Goal: Information Seeking & Learning: Find contact information

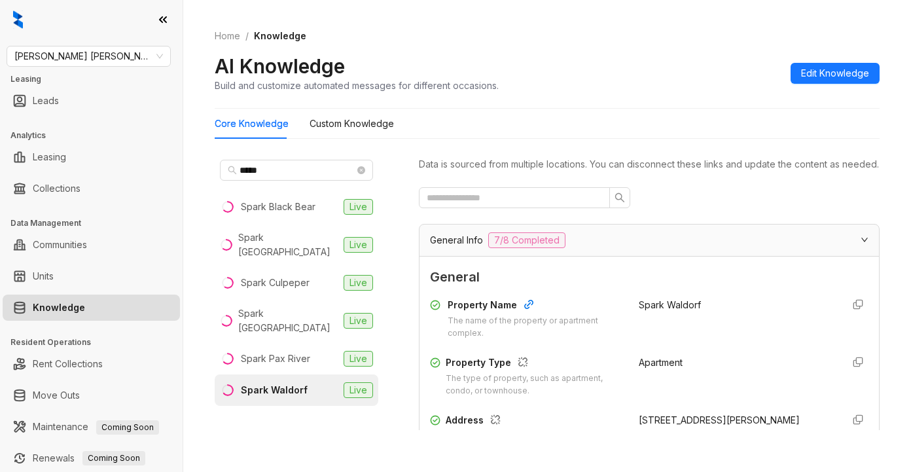
scroll to position [196, 0]
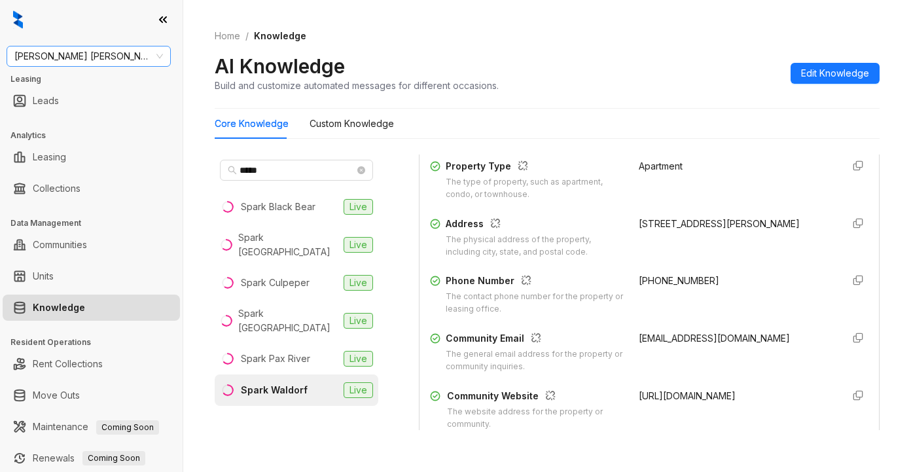
click at [110, 51] on span "[PERSON_NAME] [PERSON_NAME]" at bounding box center [88, 56] width 149 height 20
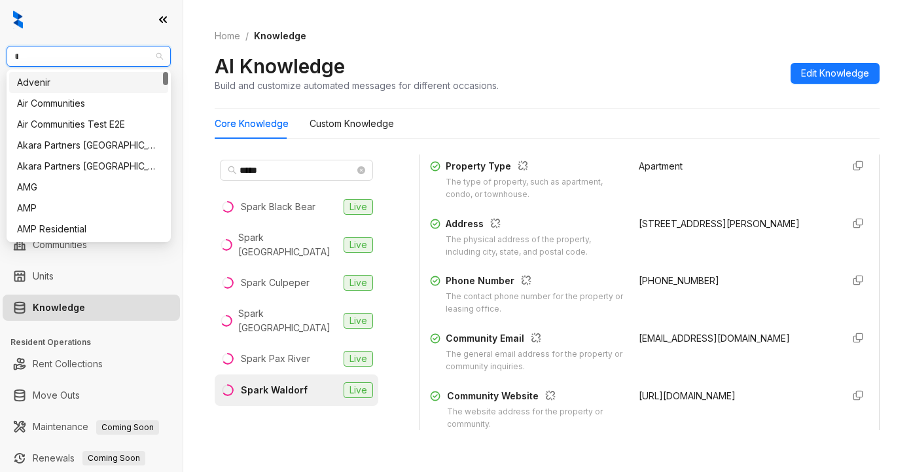
type input "**"
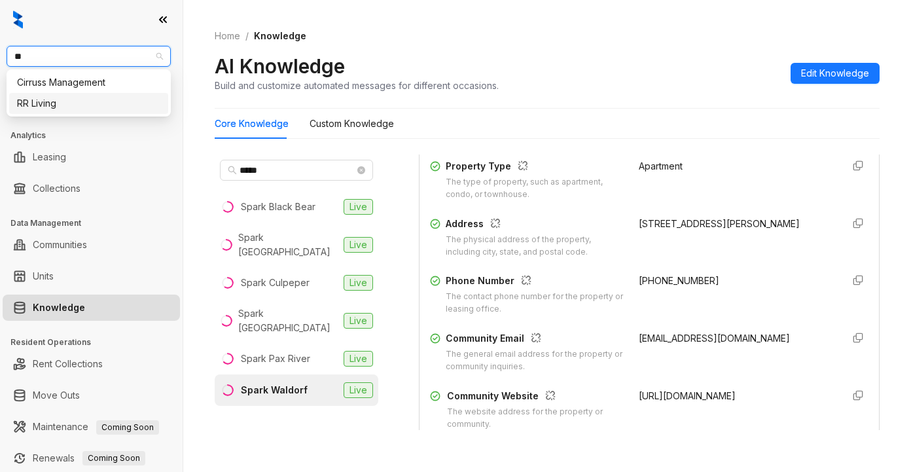
click at [62, 106] on div "RR Living" at bounding box center [88, 103] width 143 height 14
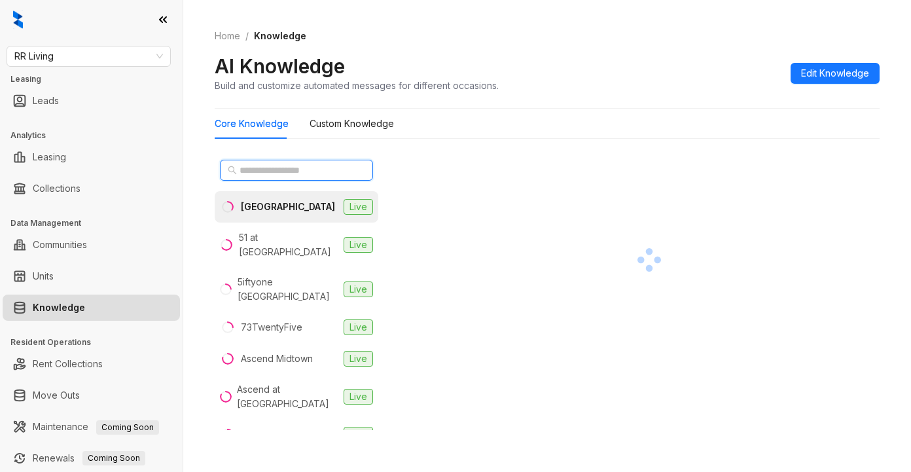
click at [260, 169] on input "text" at bounding box center [297, 170] width 115 height 14
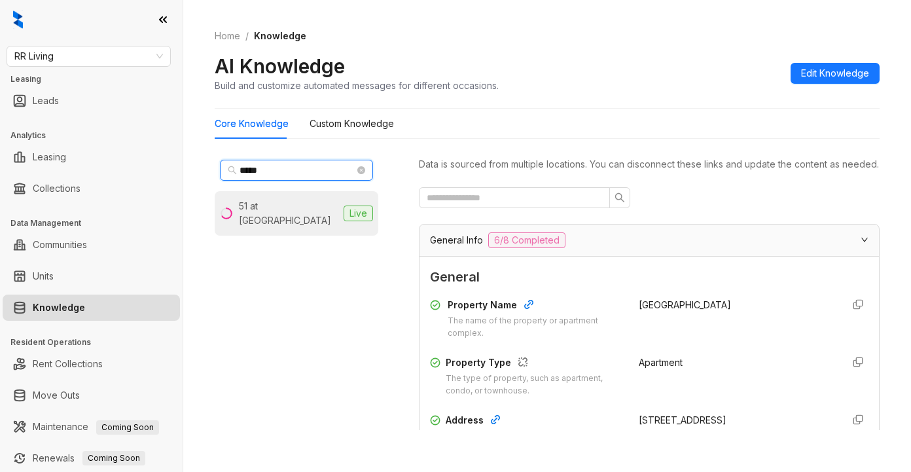
type input "*****"
click at [294, 212] on div "51 at Southaven" at bounding box center [289, 213] width 100 height 29
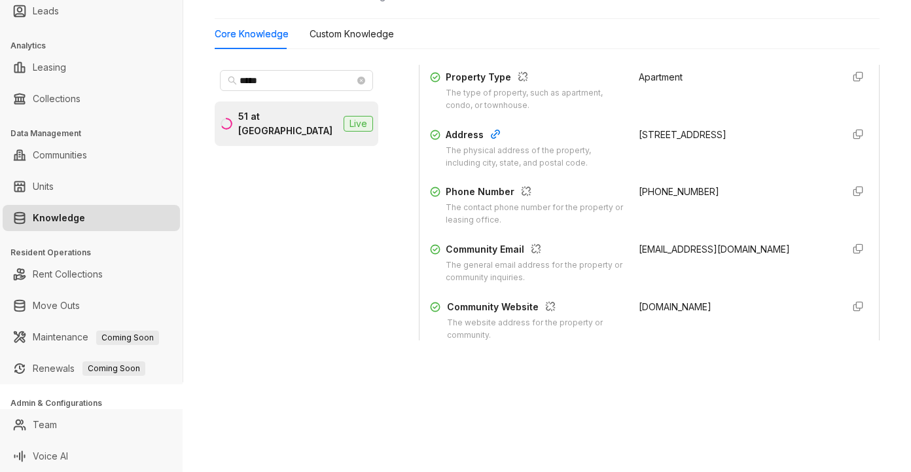
scroll to position [196, 0]
drag, startPoint x: 623, startPoint y: 202, endPoint x: 671, endPoint y: 203, distance: 48.5
click at [712, 206] on div "Phone Number The contact phone number for the property or leasing office. +1662…" at bounding box center [649, 205] width 439 height 42
copy span "+16623429000"
click at [750, 283] on div "51southaven@rrliving.com" at bounding box center [735, 263] width 193 height 42
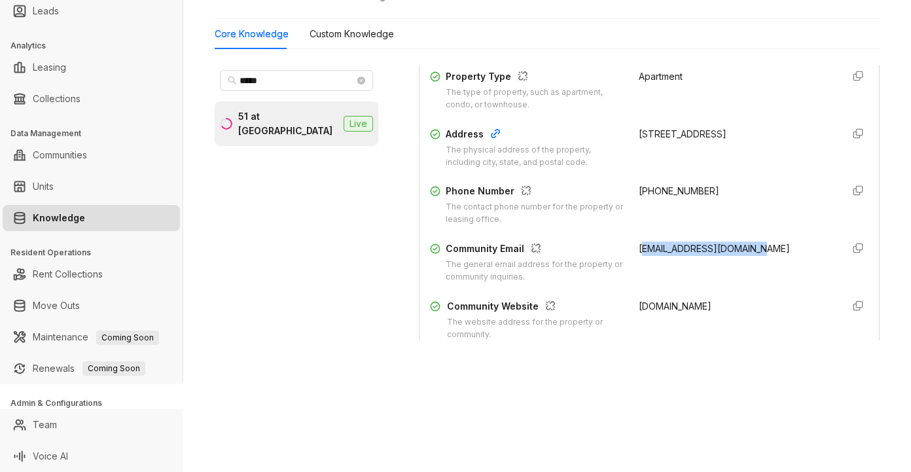
drag, startPoint x: 628, startPoint y: 263, endPoint x: 767, endPoint y: 268, distance: 139.5
click at [767, 268] on div "51southaven@rrliving.com" at bounding box center [735, 263] width 193 height 42
click at [658, 283] on div "51southaven@rrliving.com" at bounding box center [735, 263] width 193 height 42
click at [639, 254] on span "51southaven@rrliving.com" at bounding box center [714, 248] width 151 height 11
drag, startPoint x: 626, startPoint y: 263, endPoint x: 750, endPoint y: 270, distance: 123.9
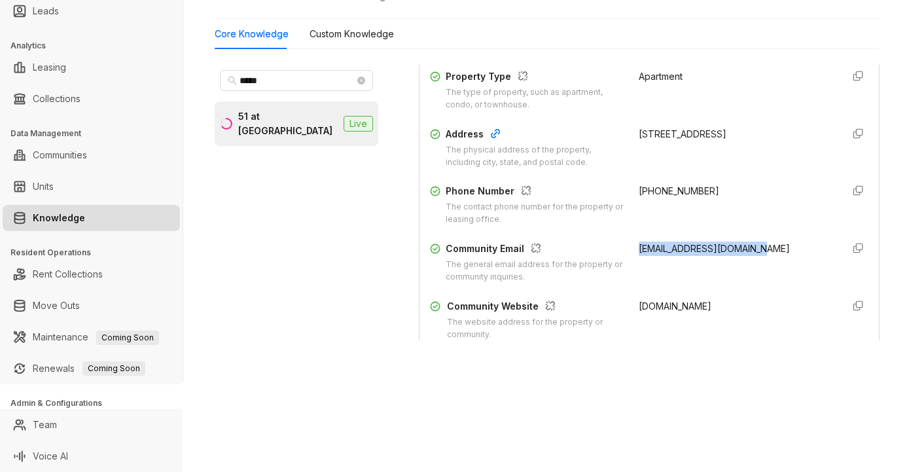
click at [751, 269] on div "51southaven@rrliving.com" at bounding box center [735, 263] width 193 height 42
copy span "51southaven@rrliving.com"
click at [644, 410] on div "RR Living Leasing Leads Analytics Leasing Collections Data Management Communiti…" at bounding box center [455, 236] width 911 height 472
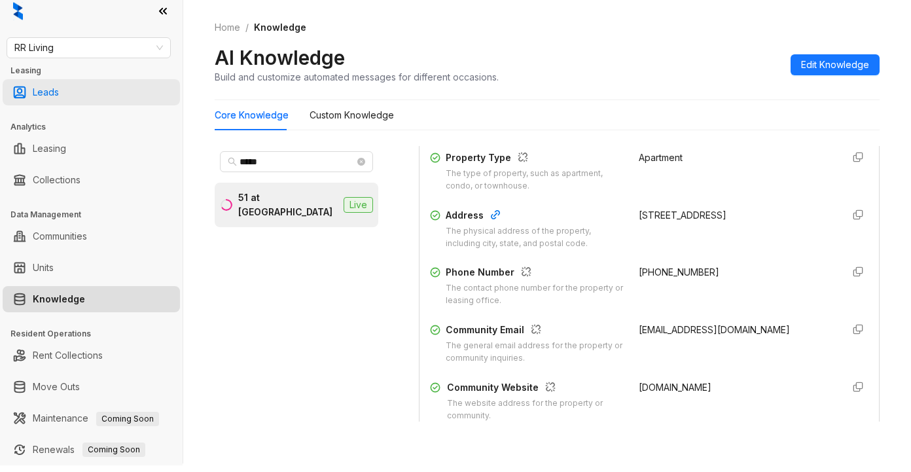
scroll to position [0, 0]
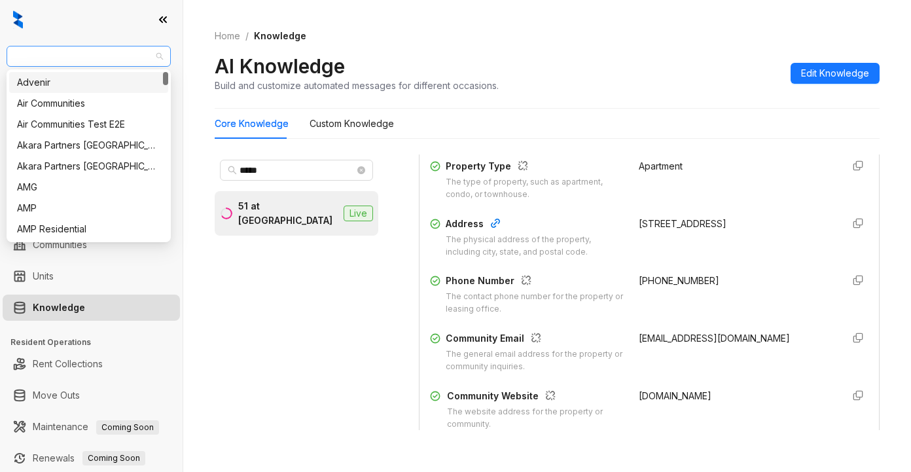
click at [100, 54] on span "RR Living" at bounding box center [88, 56] width 149 height 20
type input "***"
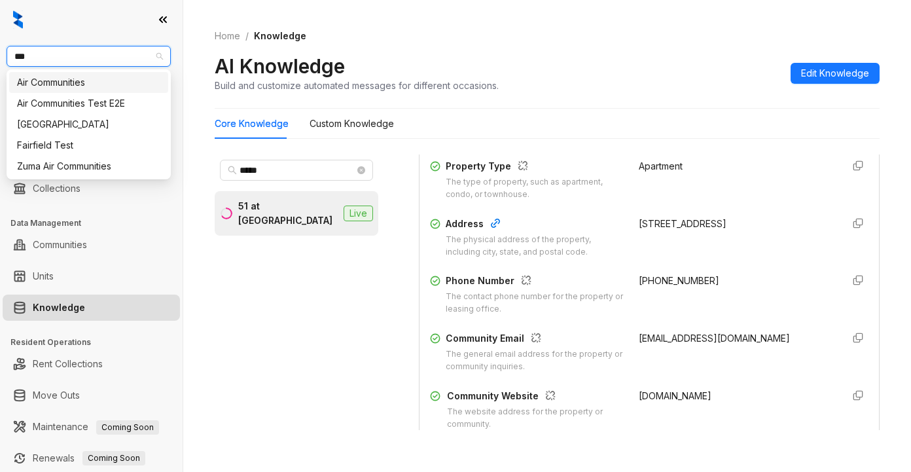
click at [77, 82] on div "Air Communities" at bounding box center [88, 82] width 143 height 14
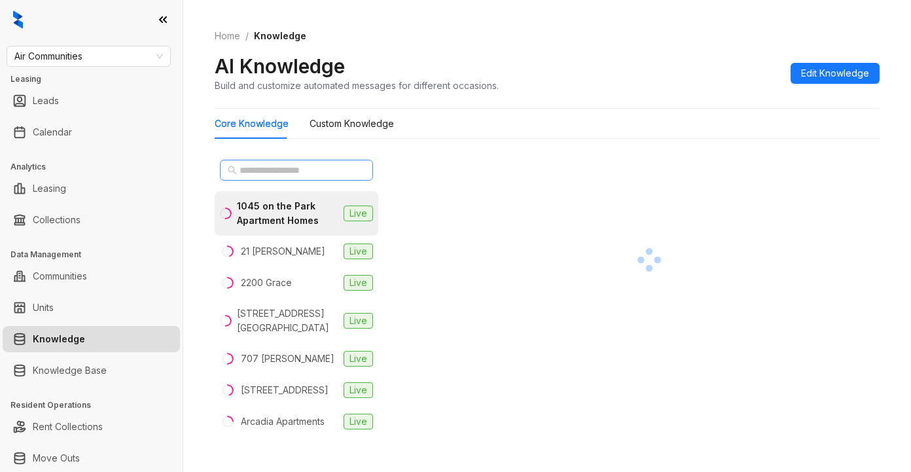
click at [274, 162] on span at bounding box center [296, 170] width 153 height 21
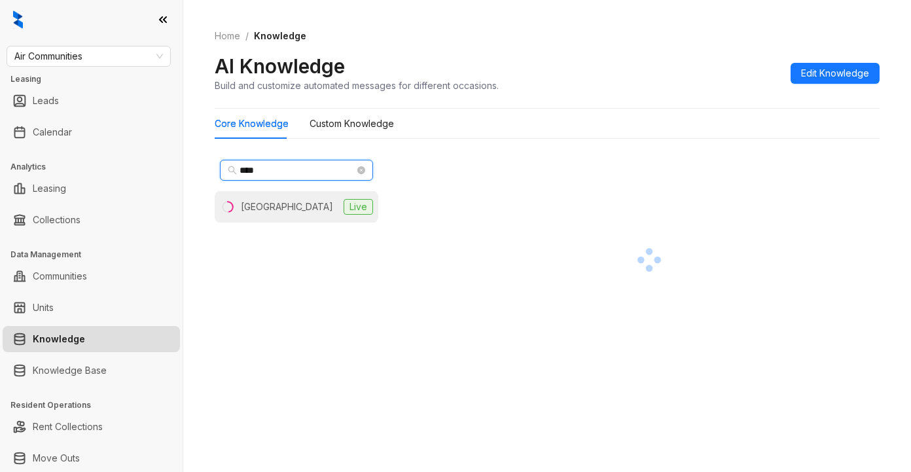
type input "****"
click at [287, 206] on div "Hyde Park Tower" at bounding box center [287, 207] width 92 height 14
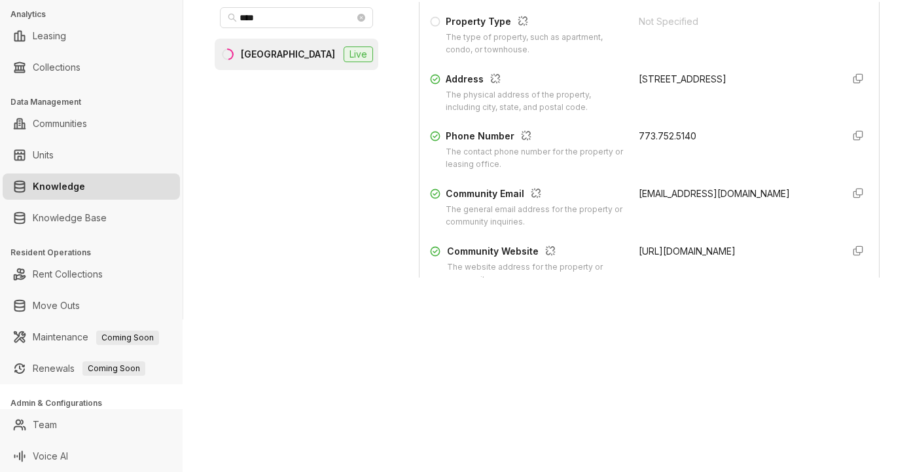
scroll to position [196, 0]
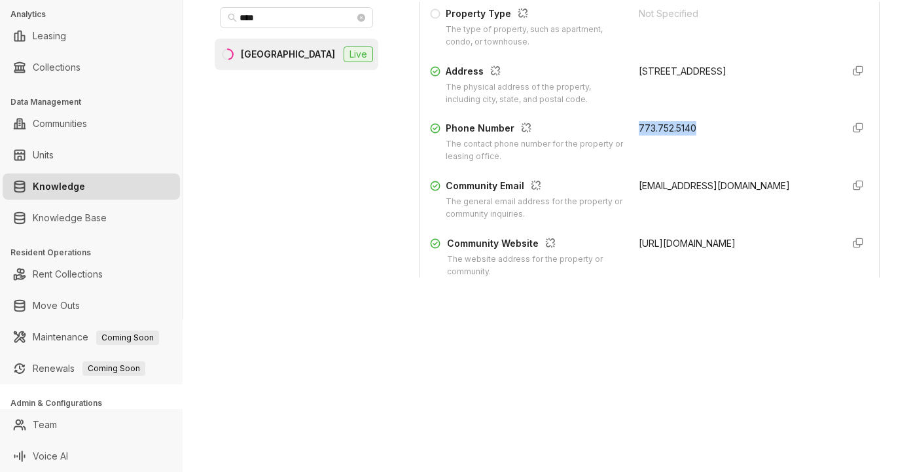
drag, startPoint x: 625, startPoint y: 139, endPoint x: 676, endPoint y: 149, distance: 52.5
click at [709, 145] on div "773.752.5140" at bounding box center [735, 142] width 193 height 42
copy span "773.752.5140"
click at [759, 359] on div "Air Communities Leasing Leads Calendar Analytics Leasing Collections Data Manag…" at bounding box center [455, 236] width 911 height 472
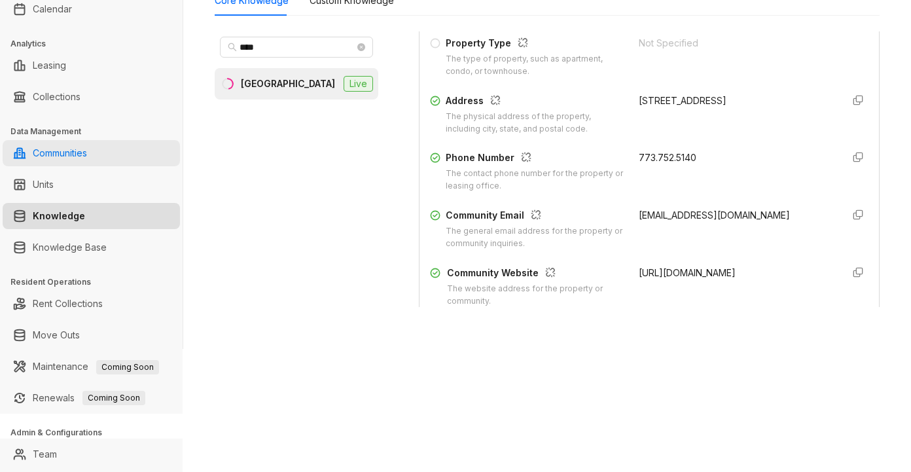
scroll to position [0, 0]
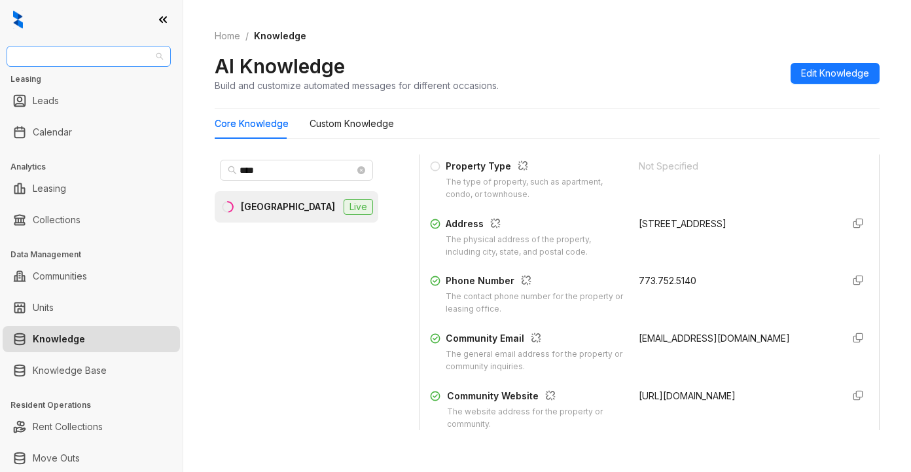
click at [113, 59] on span "Air Communities" at bounding box center [88, 56] width 149 height 20
type input "*********"
click at [120, 86] on div "Fairfield" at bounding box center [88, 82] width 143 height 14
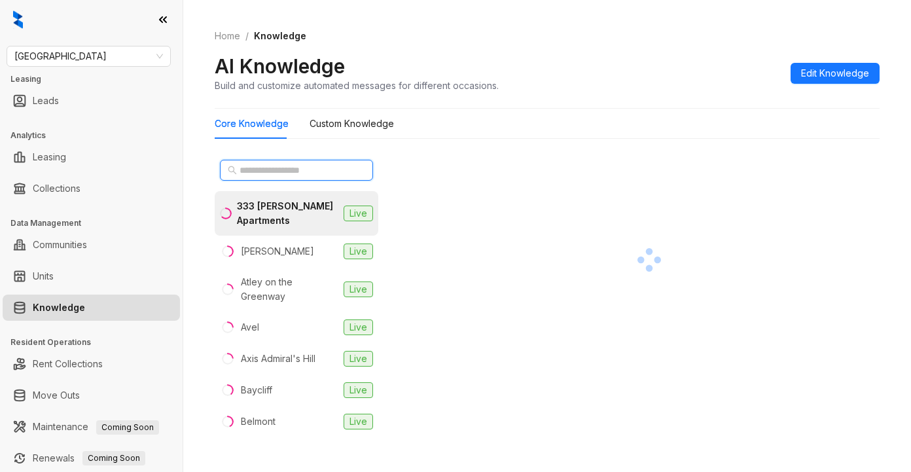
click at [267, 170] on input "text" at bounding box center [297, 170] width 115 height 14
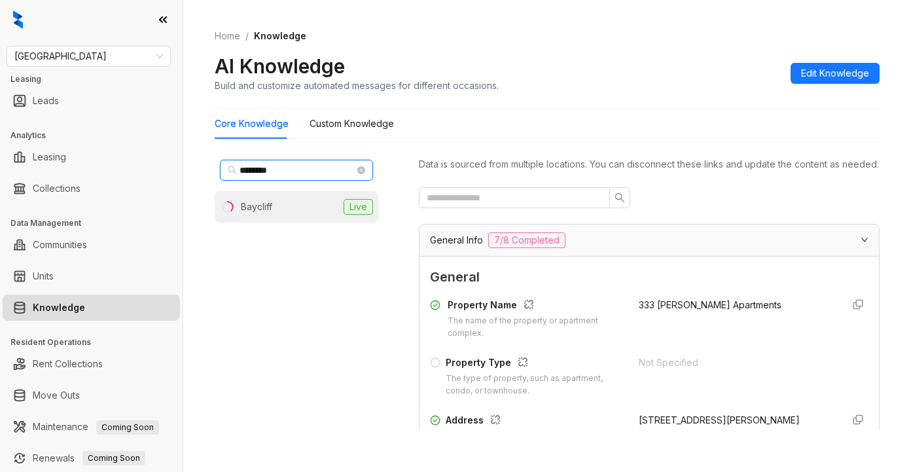
type input "********"
click at [268, 215] on li "Baycliff Live" at bounding box center [297, 206] width 164 height 31
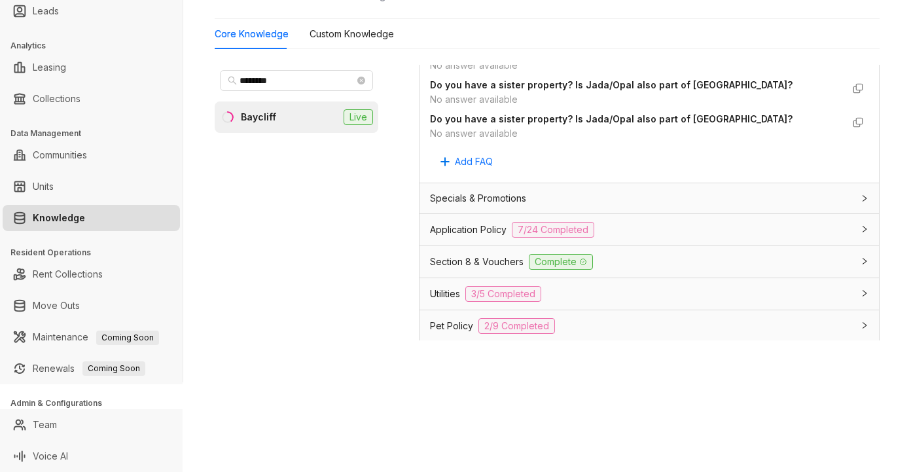
scroll to position [917, 0]
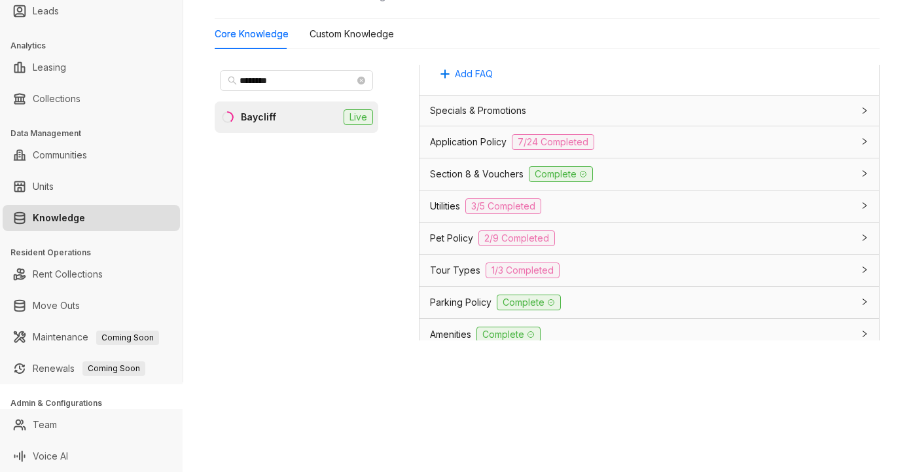
click at [440, 181] on span "Section 8 & Vouchers" at bounding box center [477, 174] width 94 height 14
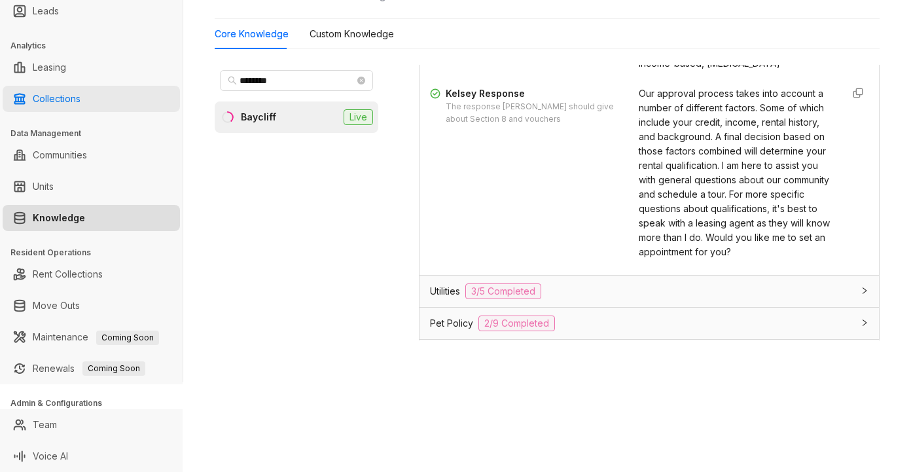
scroll to position [1113, 0]
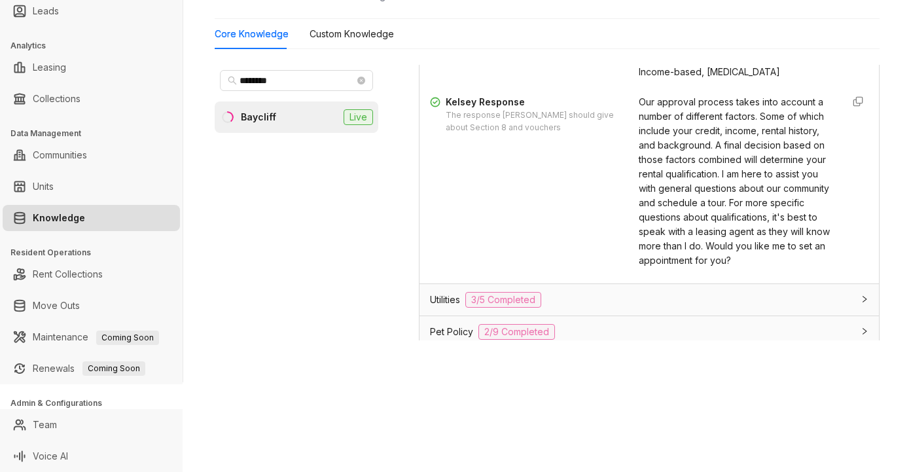
click at [636, 420] on div "Fairfield Leasing Leads Analytics Leasing Collections Data Management Communiti…" at bounding box center [455, 236] width 911 height 472
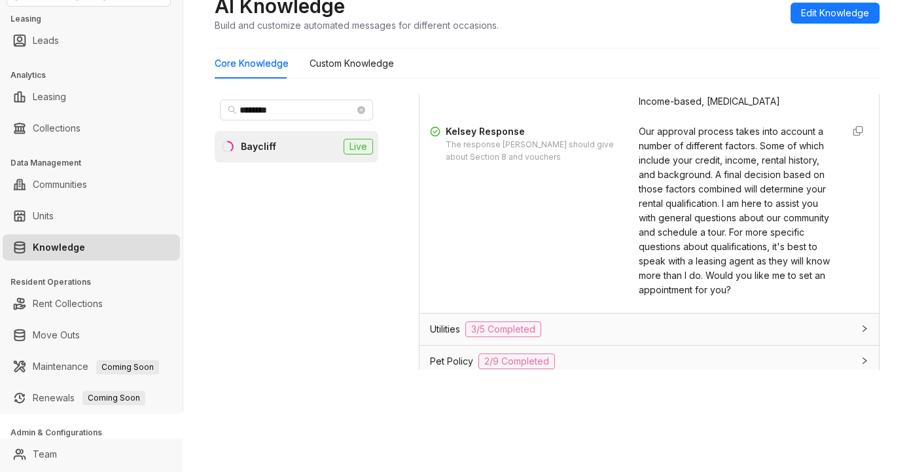
scroll to position [0, 0]
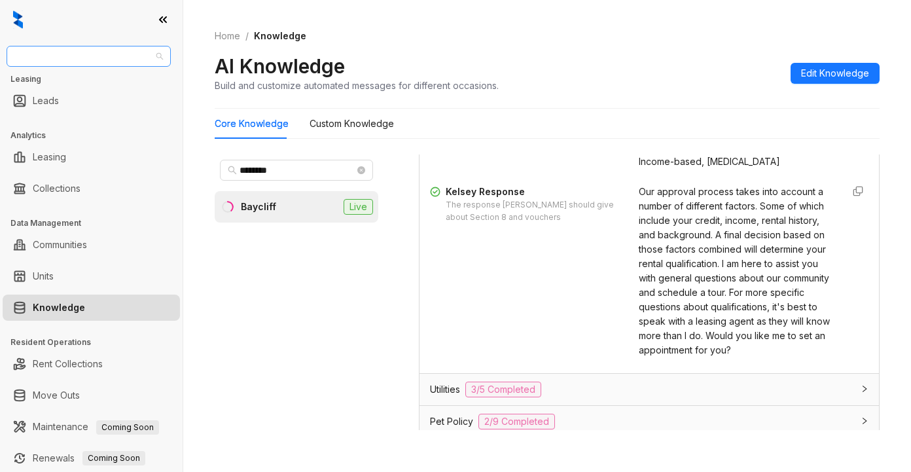
click at [120, 57] on span "Fairfield" at bounding box center [88, 56] width 149 height 20
type input "******"
click at [129, 84] on div "United Apartment Group" at bounding box center [88, 82] width 143 height 14
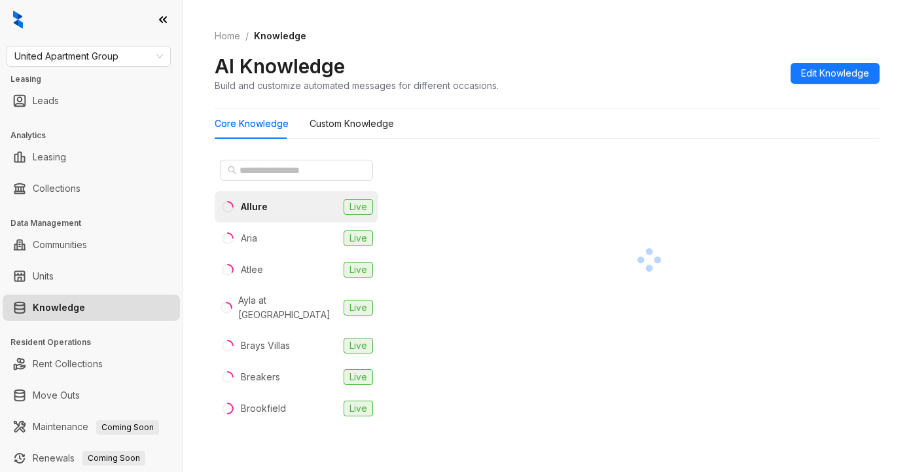
click at [723, 101] on div "Home / Knowledge AI Knowledge Build and customize automated messages for differ…" at bounding box center [547, 61] width 665 height 96
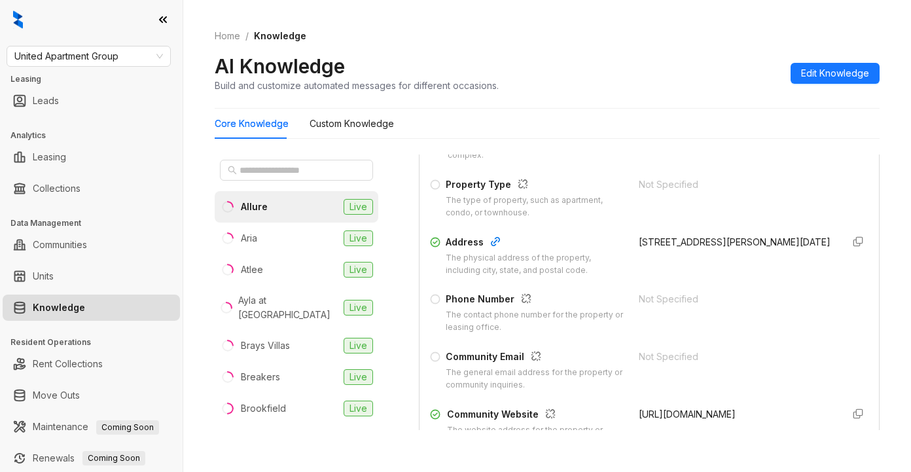
scroll to position [196, 0]
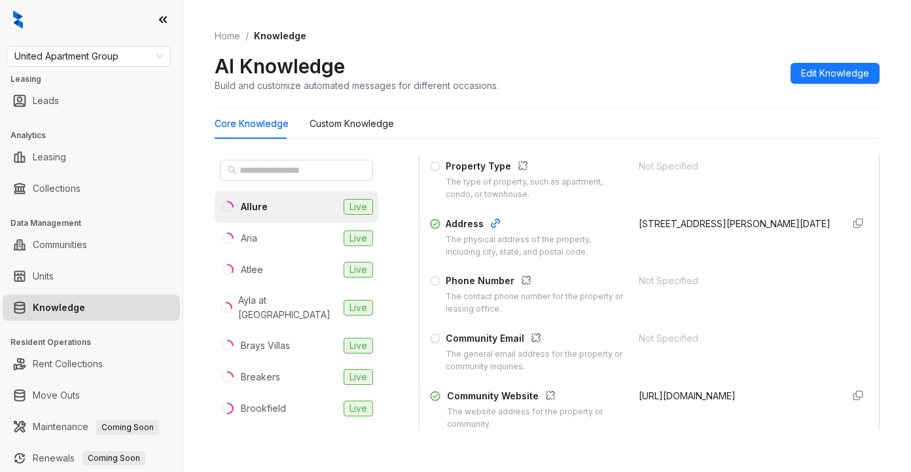
click at [750, 277] on div "Property Name The name of the property or apartment complex. Allure Property Ty…" at bounding box center [649, 265] width 439 height 339
click at [299, 170] on input "text" at bounding box center [297, 170] width 115 height 14
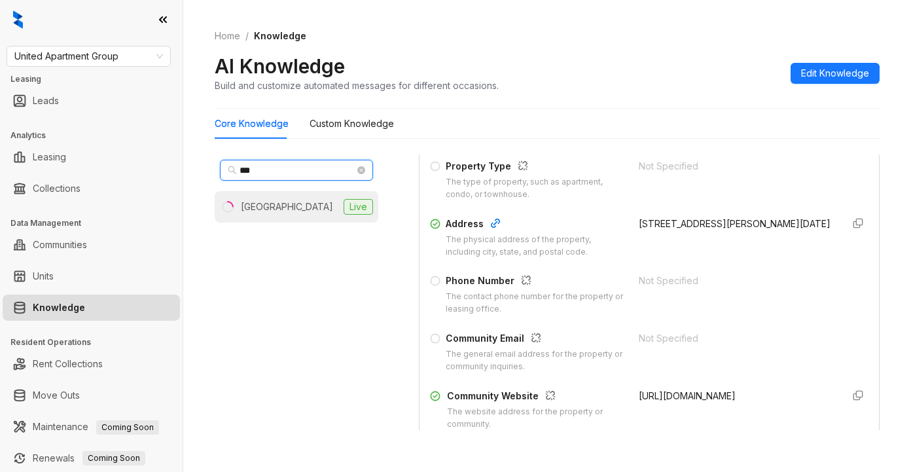
type input "***"
click at [301, 202] on div "[GEOGRAPHIC_DATA]" at bounding box center [287, 207] width 92 height 14
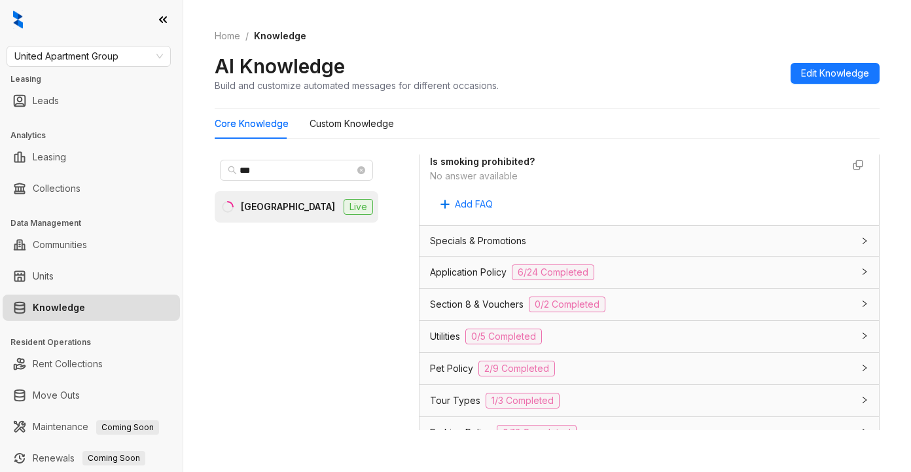
scroll to position [917, 0]
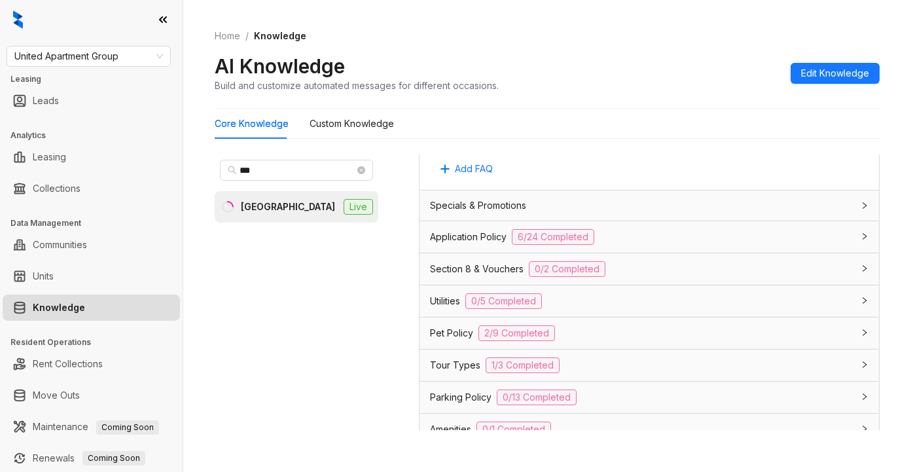
click at [480, 244] on span "Application Policy" at bounding box center [468, 237] width 77 height 14
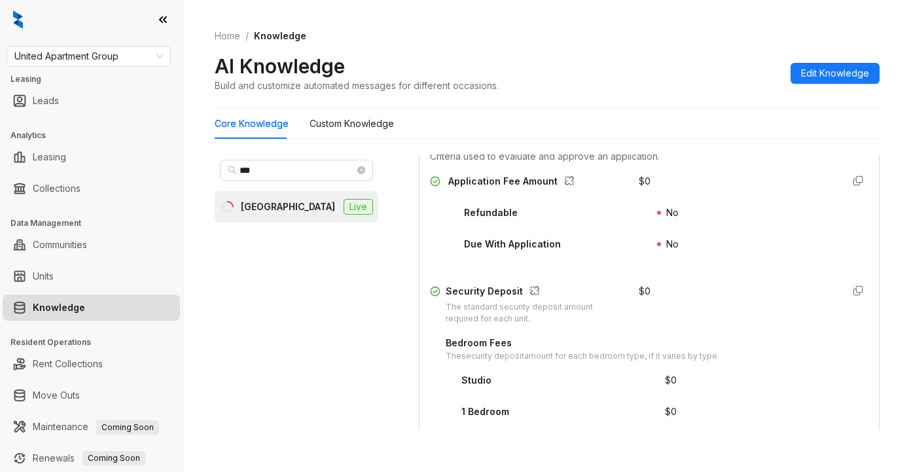
scroll to position [1571, 0]
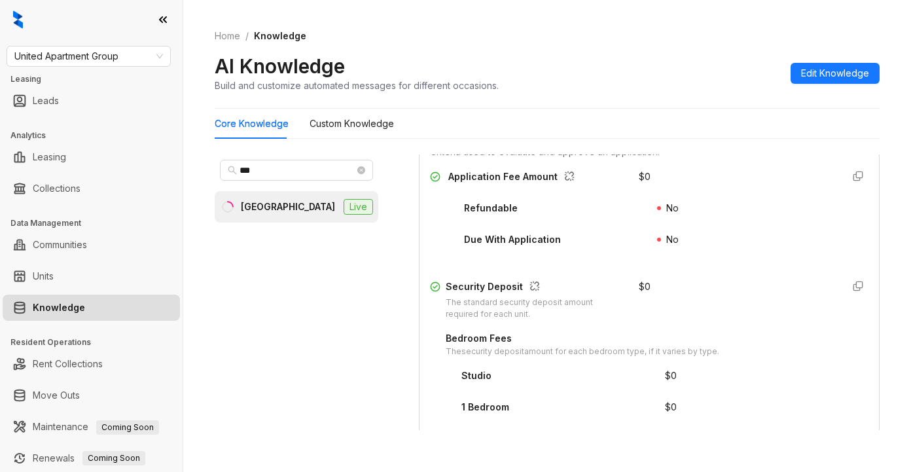
drag, startPoint x: 739, startPoint y: 221, endPoint x: 809, endPoint y: 90, distance: 148.2
click at [750, 207] on div "Application Fee Amount $ 0 Refundable No Due With Application No" at bounding box center [649, 217] width 439 height 94
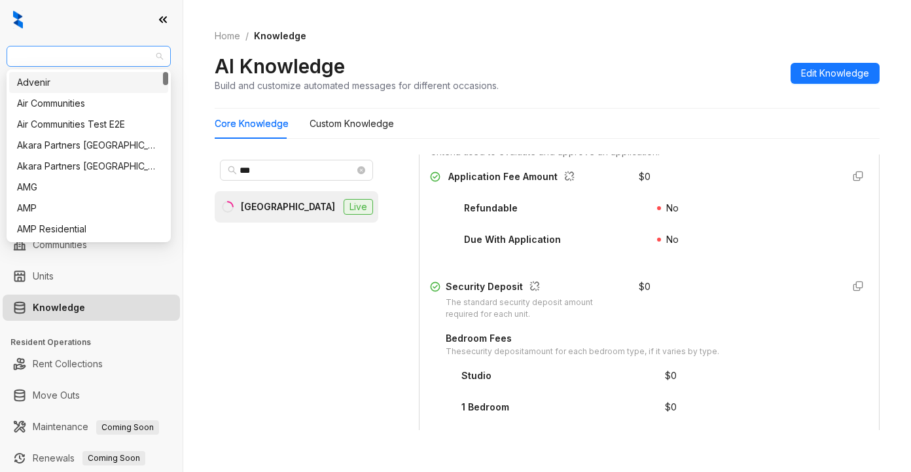
click at [155, 58] on span "United Apartment Group" at bounding box center [88, 56] width 149 height 20
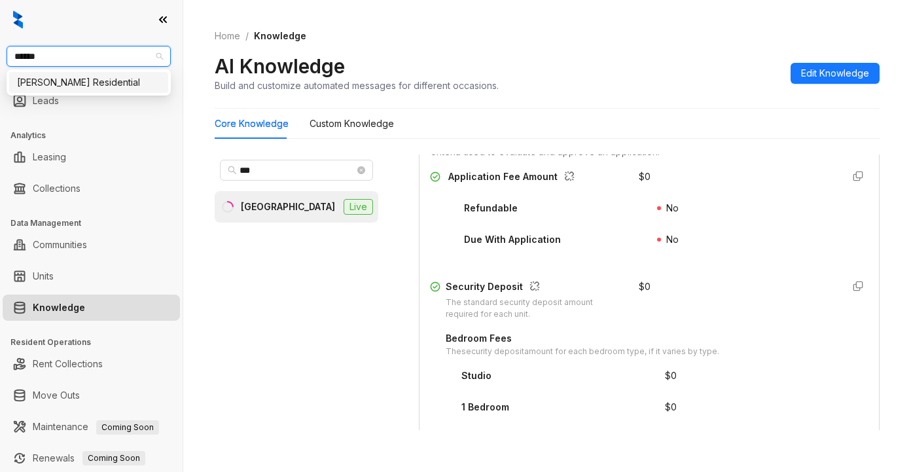
type input "*******"
drag, startPoint x: 75, startPoint y: 88, endPoint x: 34, endPoint y: 86, distance: 40.6
click at [67, 92] on div "[PERSON_NAME] Residential" at bounding box center [88, 82] width 159 height 21
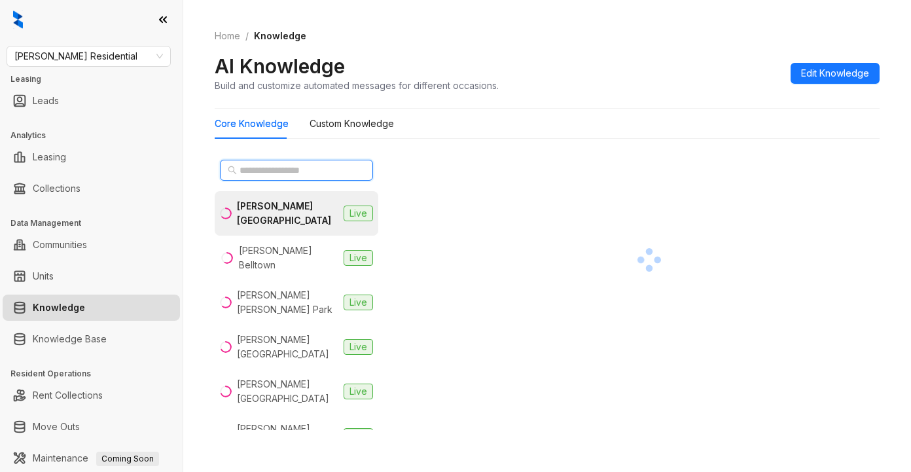
click at [256, 172] on input "text" at bounding box center [297, 170] width 115 height 14
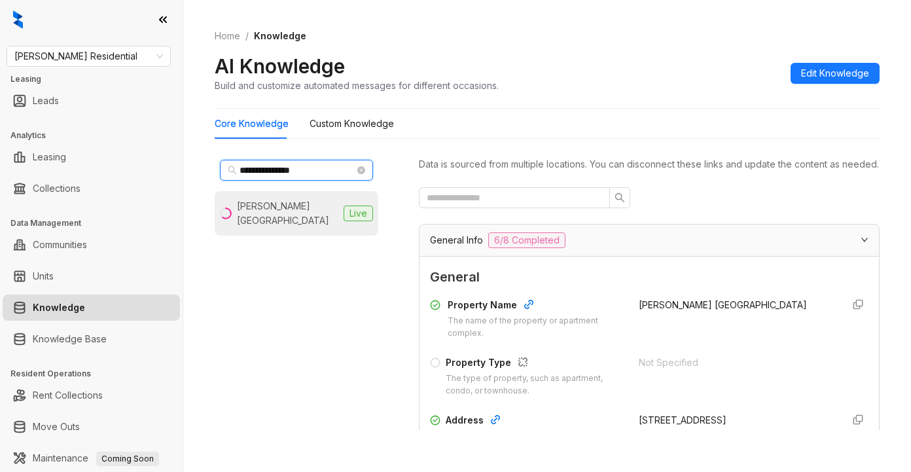
type input "**********"
click at [255, 206] on div "[PERSON_NAME][GEOGRAPHIC_DATA]" at bounding box center [287, 213] width 101 height 29
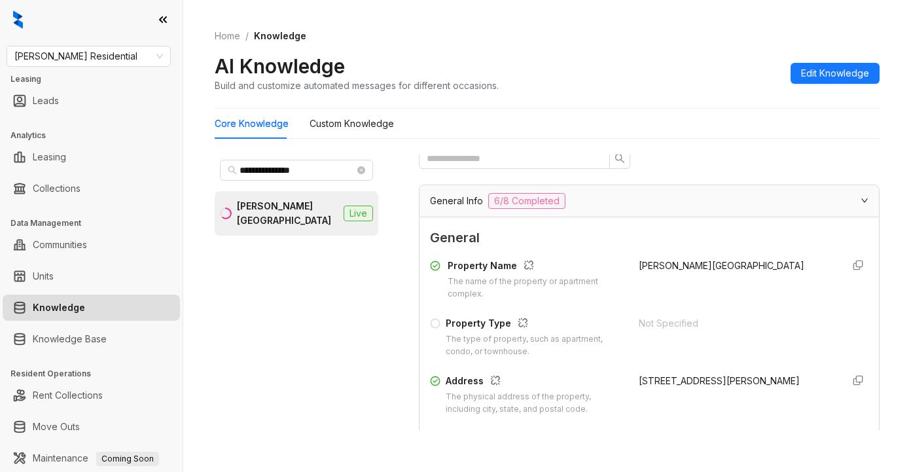
scroll to position [196, 0]
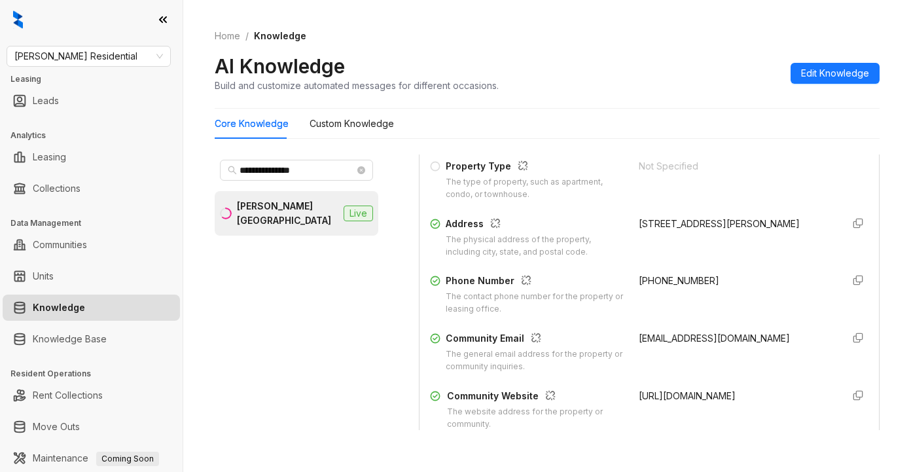
click at [687, 77] on div "AI Knowledge Build and customize automated messages for different occasions. Ed…" at bounding box center [547, 73] width 665 height 39
drag, startPoint x: 737, startPoint y: 156, endPoint x: 746, endPoint y: 156, distance: 8.5
click at [737, 143] on div "[PERSON_NAME][GEOGRAPHIC_DATA]" at bounding box center [735, 122] width 193 height 42
click at [791, 435] on div "Data is sourced from multiple locations. You can disconnect these links and upd…" at bounding box center [649, 298] width 461 height 287
click at [680, 449] on div "**********" at bounding box center [547, 236] width 728 height 472
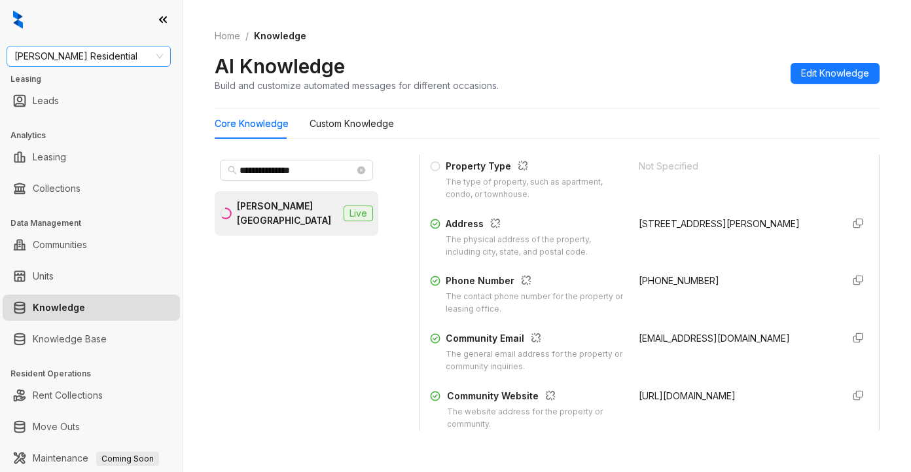
click at [107, 45] on div "[PERSON_NAME] Residential Leasing Leads Analytics Leasing Collections Data Mana…" at bounding box center [91, 236] width 183 height 472
click at [103, 51] on span "Griffis Residential" at bounding box center [88, 56] width 149 height 20
type input "********"
click at [103, 103] on div "Raintree Partners" at bounding box center [88, 103] width 143 height 14
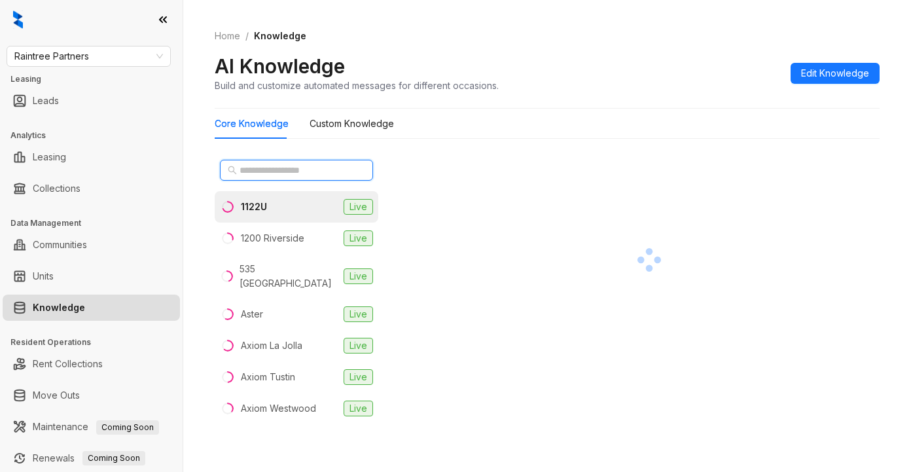
click at [272, 170] on input "text" at bounding box center [297, 170] width 115 height 14
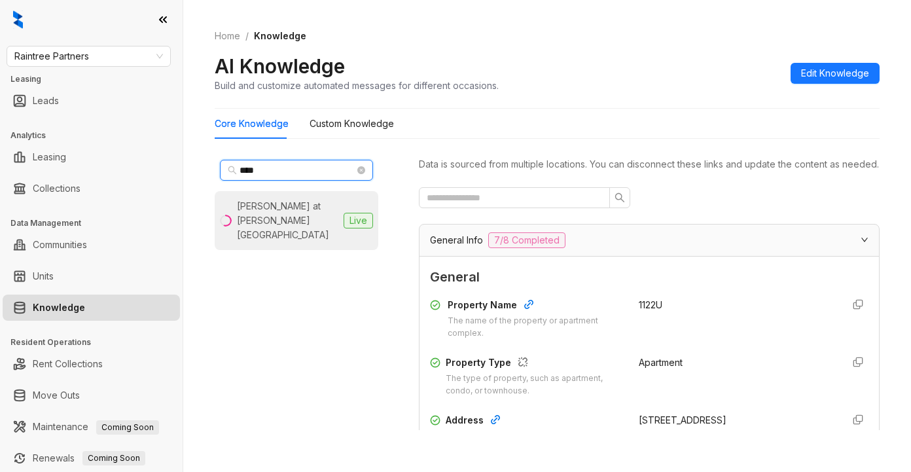
type input "****"
click at [264, 213] on div "Hensley at Corona Pointe" at bounding box center [287, 220] width 101 height 43
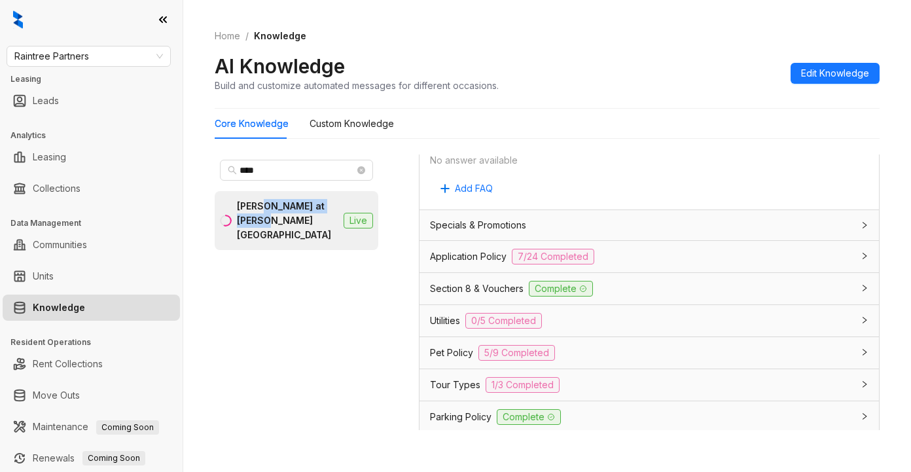
scroll to position [917, 0]
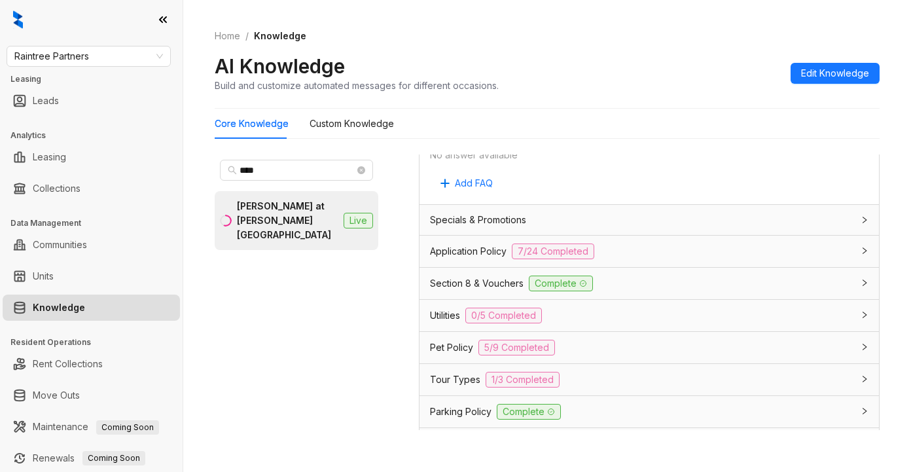
click at [444, 323] on span "Utilities" at bounding box center [445, 315] width 30 height 14
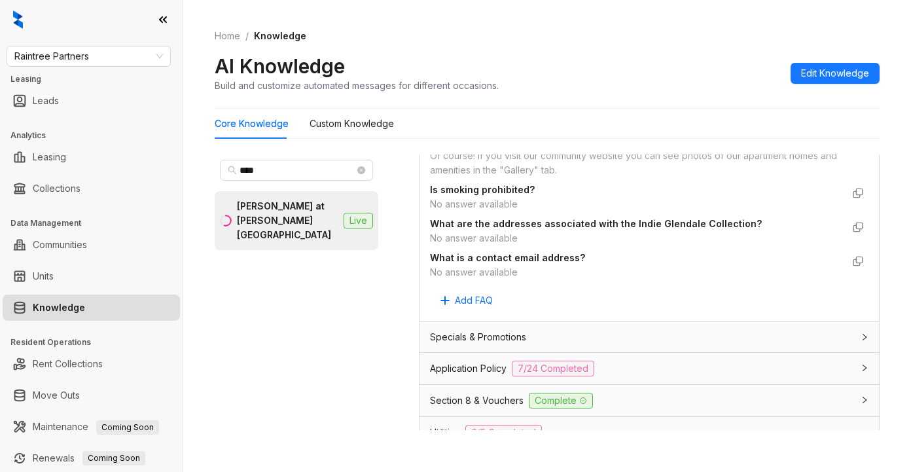
scroll to position [786, 0]
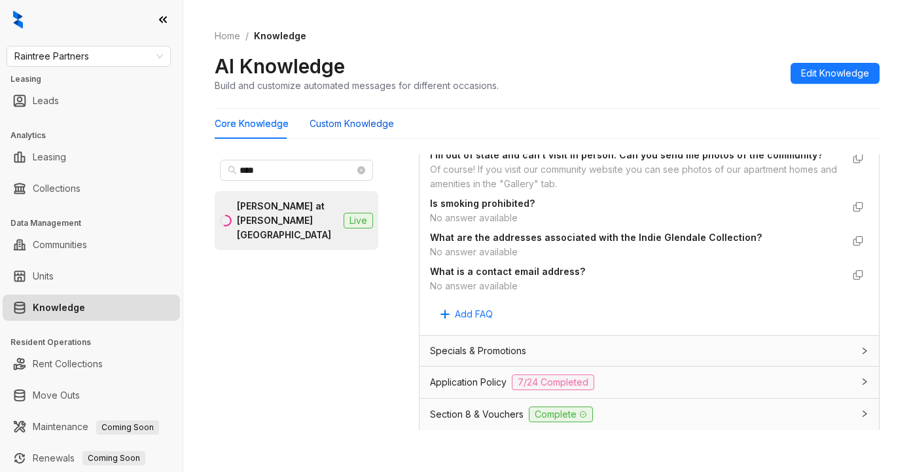
click at [359, 126] on Knowledge "Custom Knowledge" at bounding box center [352, 124] width 84 height 14
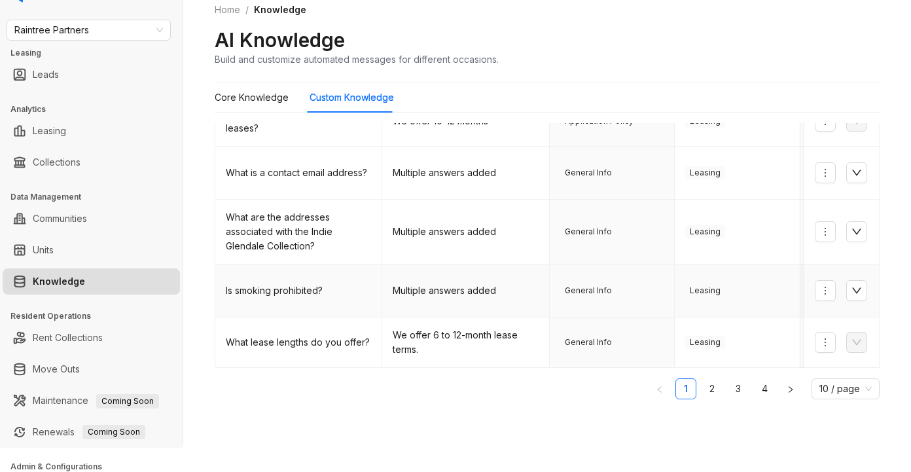
scroll to position [90, 0]
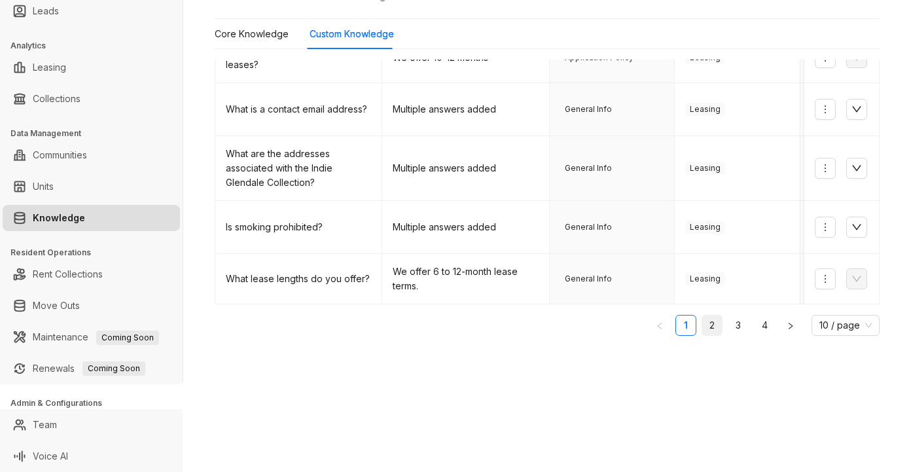
click at [702, 321] on link "2" at bounding box center [712, 326] width 20 height 20
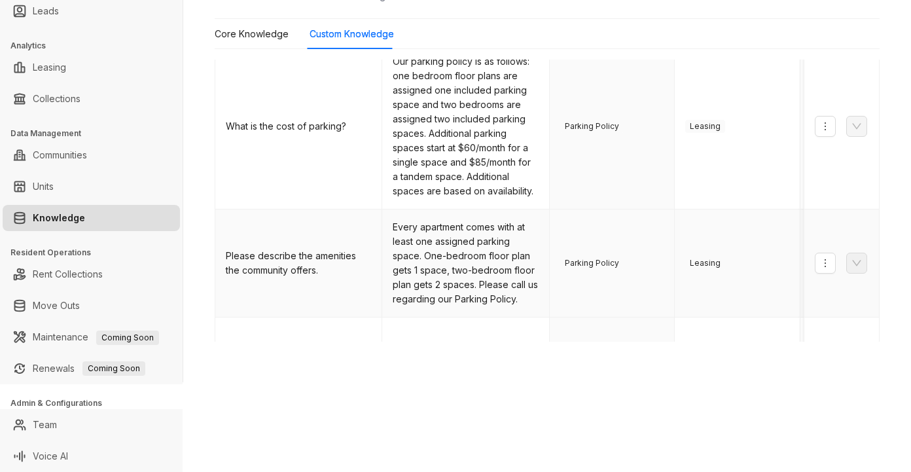
scroll to position [636, 0]
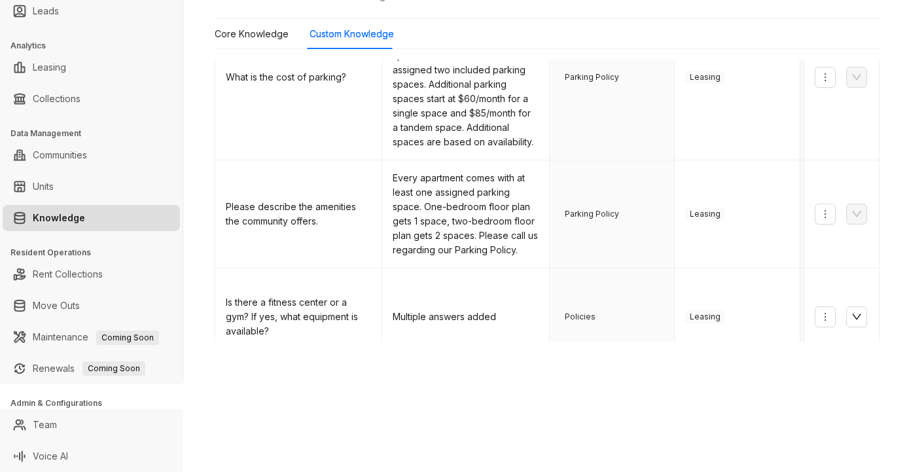
click at [729, 377] on link "3" at bounding box center [739, 387] width 20 height 20
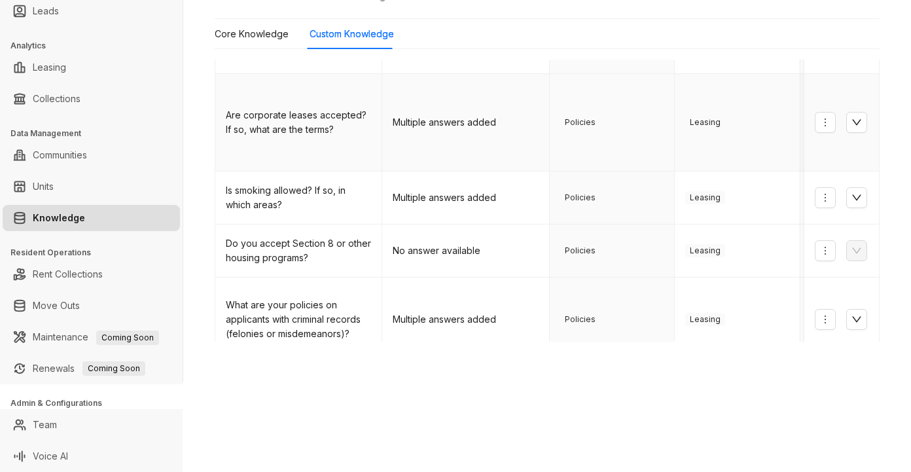
scroll to position [196, 0]
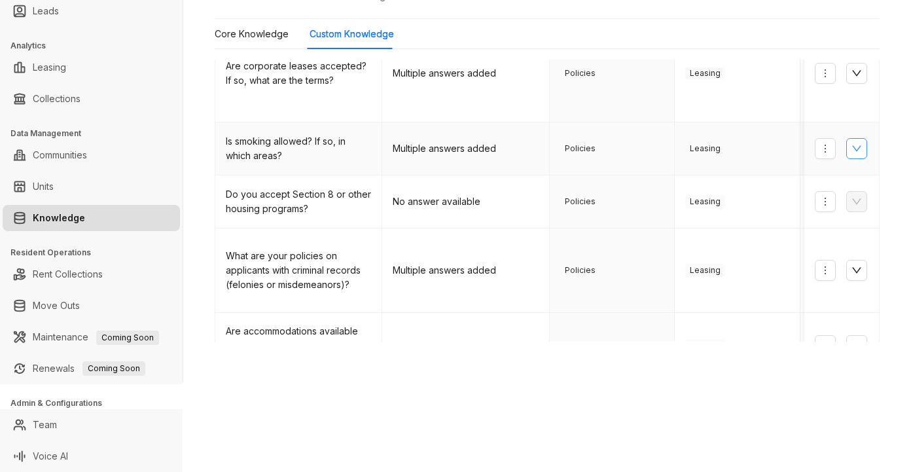
click at [852, 143] on icon "down" at bounding box center [857, 148] width 10 height 10
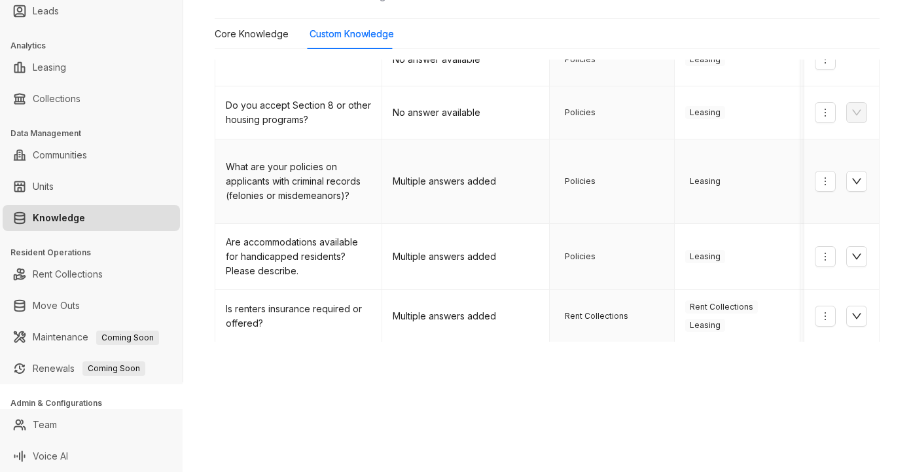
scroll to position [393, 0]
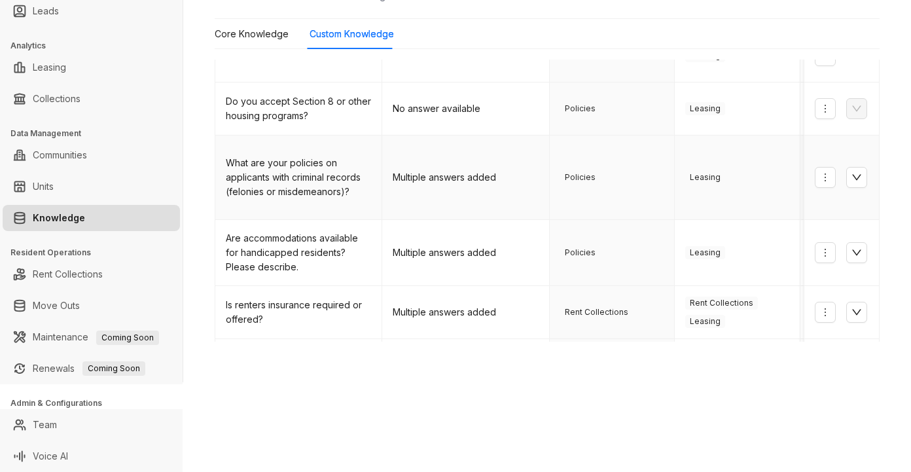
click at [852, 175] on icon "down" at bounding box center [856, 178] width 9 height 6
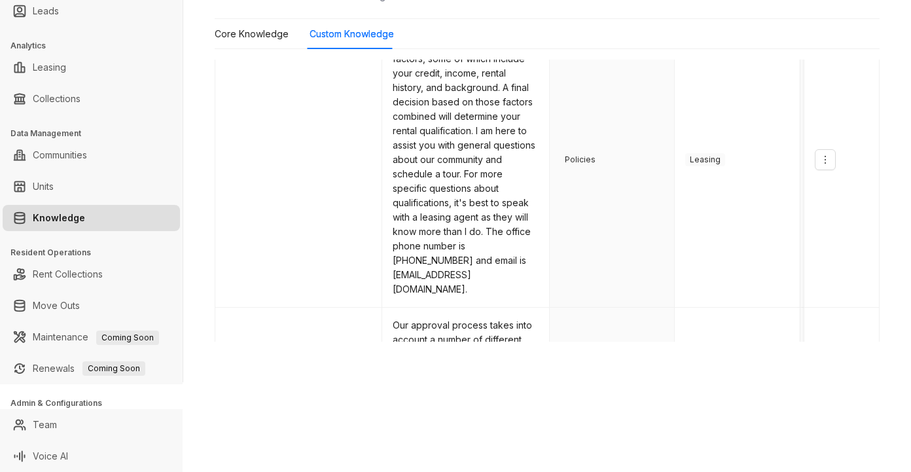
scroll to position [1055, 0]
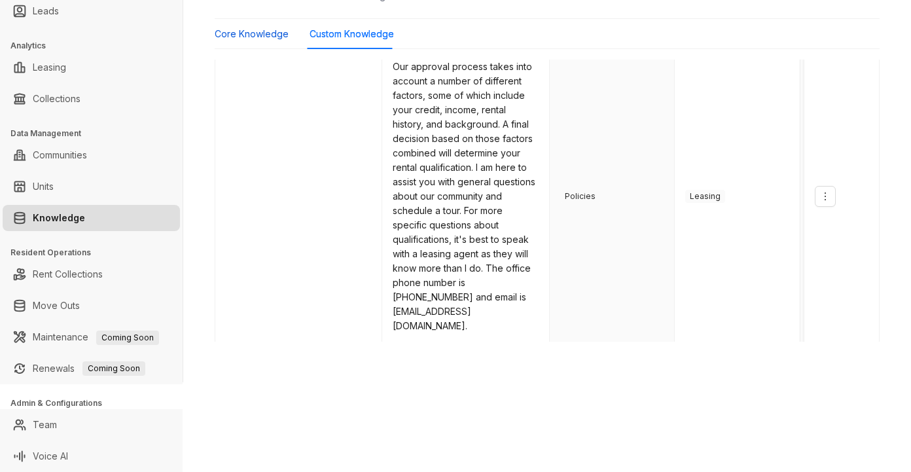
click at [234, 35] on Knowledge "Core Knowledge" at bounding box center [252, 34] width 74 height 14
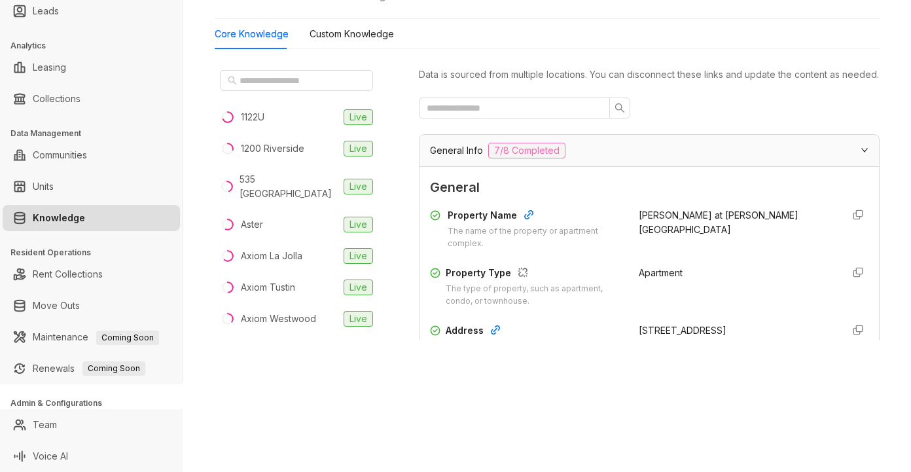
click at [711, 118] on div at bounding box center [649, 108] width 461 height 21
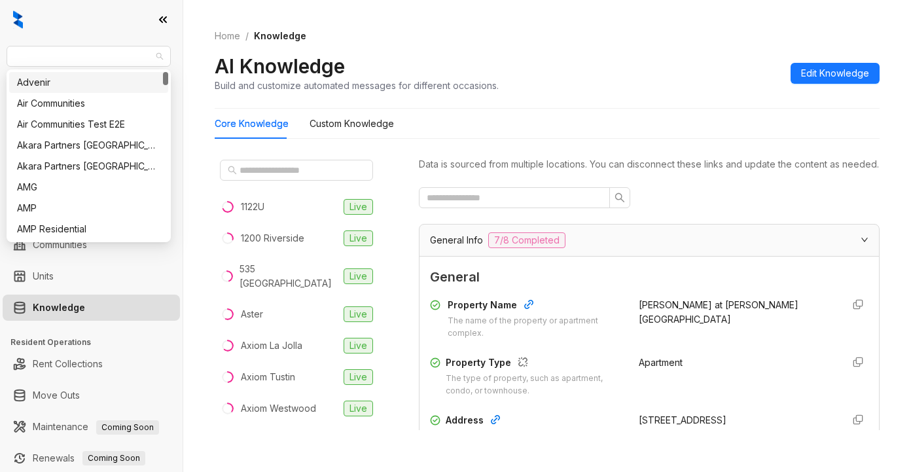
drag, startPoint x: 100, startPoint y: 61, endPoint x: -56, endPoint y: 51, distance: 156.1
click at [0, 51] on html "Raintree Partners Leasing Leads Analytics Leasing Collections Data Management C…" at bounding box center [455, 236] width 911 height 472
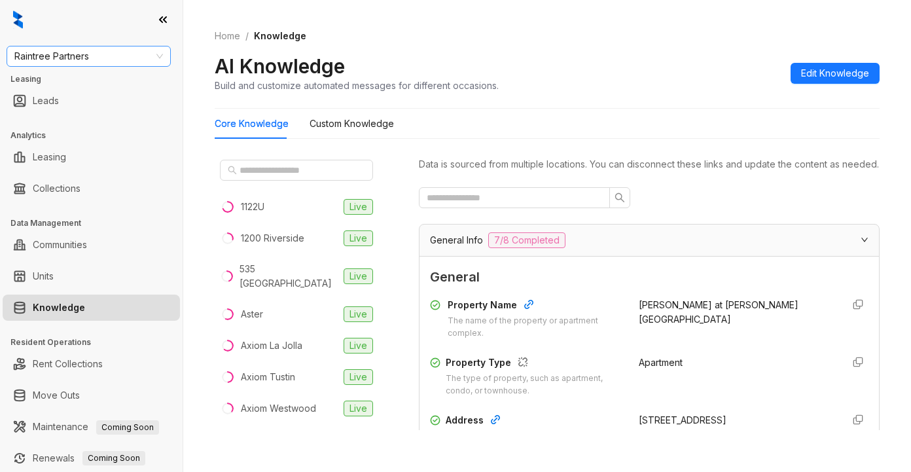
click at [26, 65] on span "Raintree Partners" at bounding box center [88, 56] width 149 height 20
type input "****"
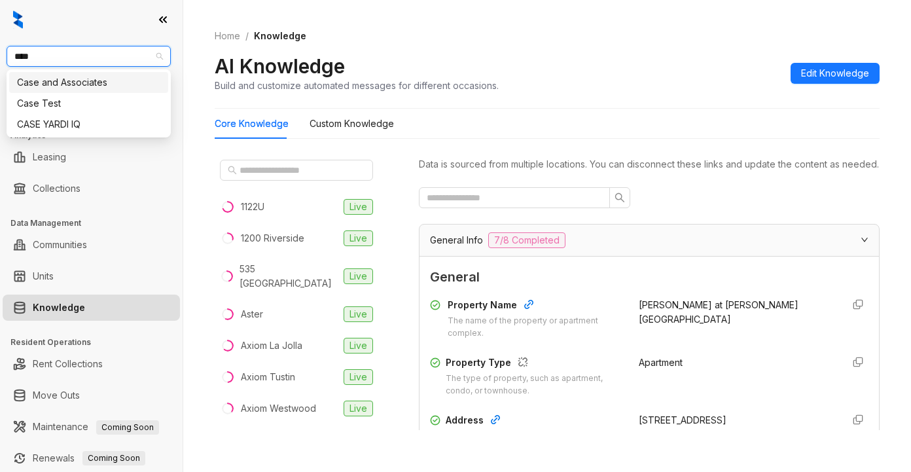
click at [62, 84] on div "Case and Associates" at bounding box center [88, 82] width 143 height 14
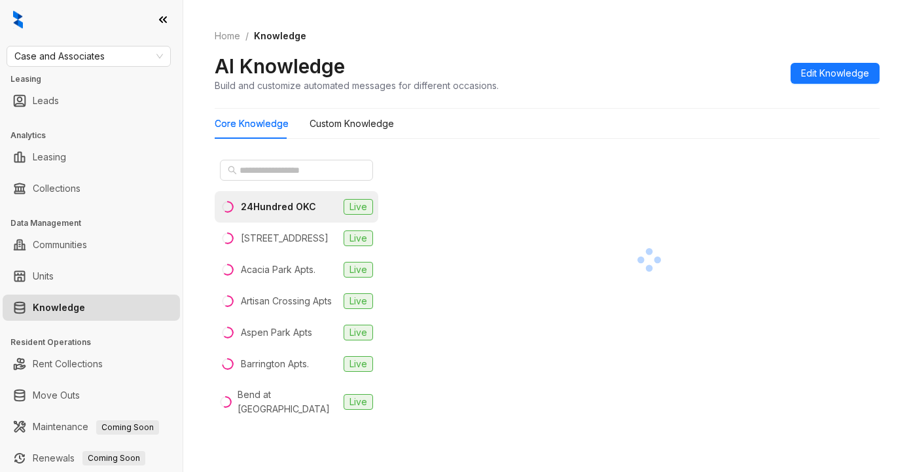
click at [596, 170] on div at bounding box center [649, 260] width 461 height 210
click at [269, 168] on input "text" at bounding box center [297, 170] width 115 height 14
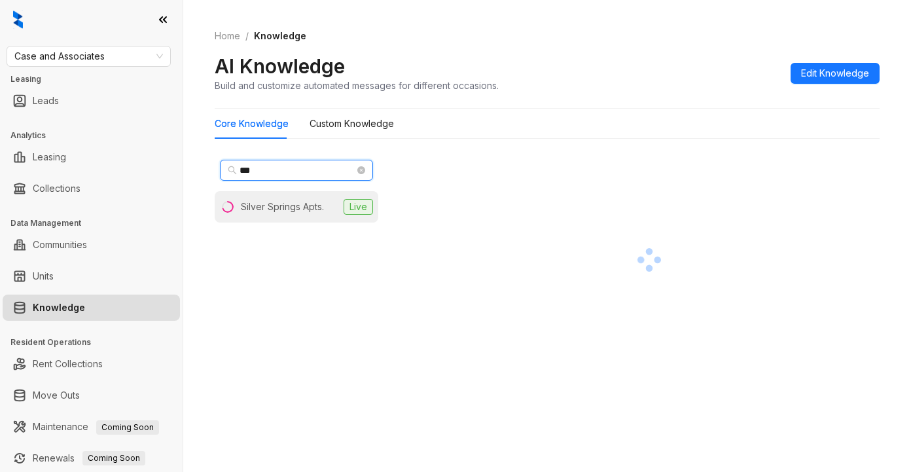
type input "***"
click at [292, 200] on div "Silver Springs Apts." at bounding box center [282, 207] width 83 height 14
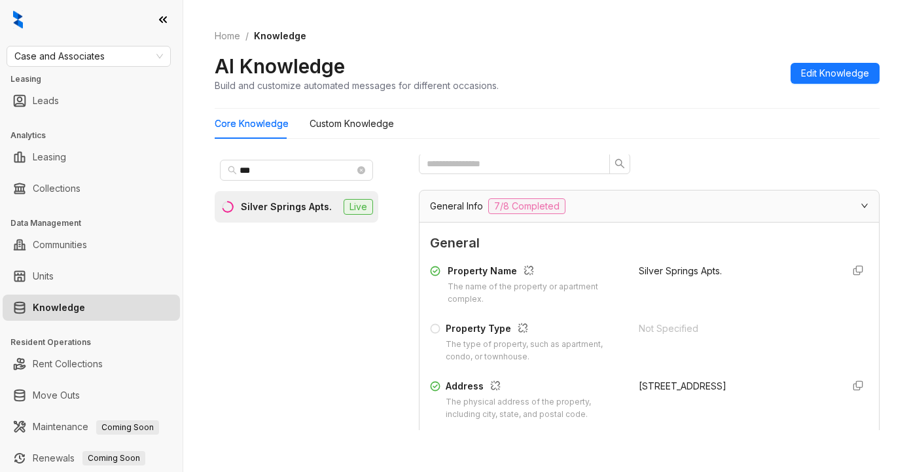
scroll to position [196, 0]
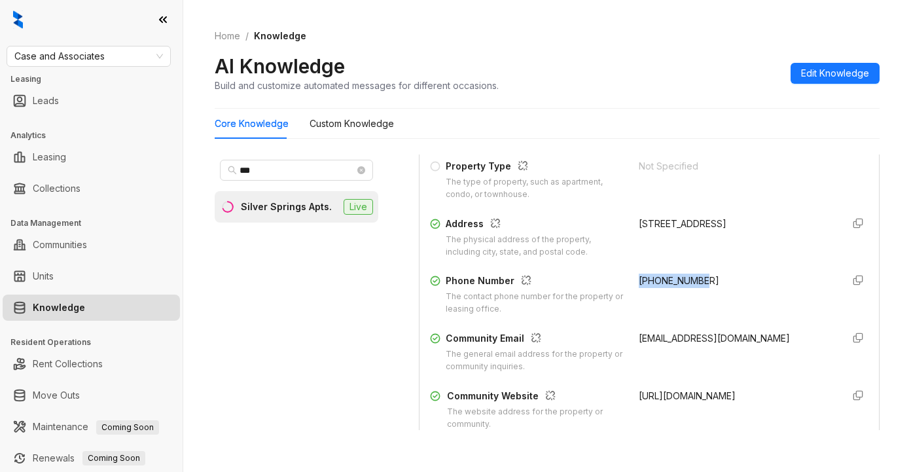
drag, startPoint x: 623, startPoint y: 296, endPoint x: 702, endPoint y: 301, distance: 80.0
click at [702, 301] on div "Phone Number The contact phone number for the property or leasing office. [PHON…" at bounding box center [649, 295] width 439 height 42
copy span "[PHONE_NUMBER]"
click at [555, 394] on div "Property Name The name of the property or apartment complex. [GEOGRAPHIC_DATA] …" at bounding box center [649, 265] width 439 height 339
click at [109, 62] on span "Case and Associates" at bounding box center [88, 56] width 149 height 20
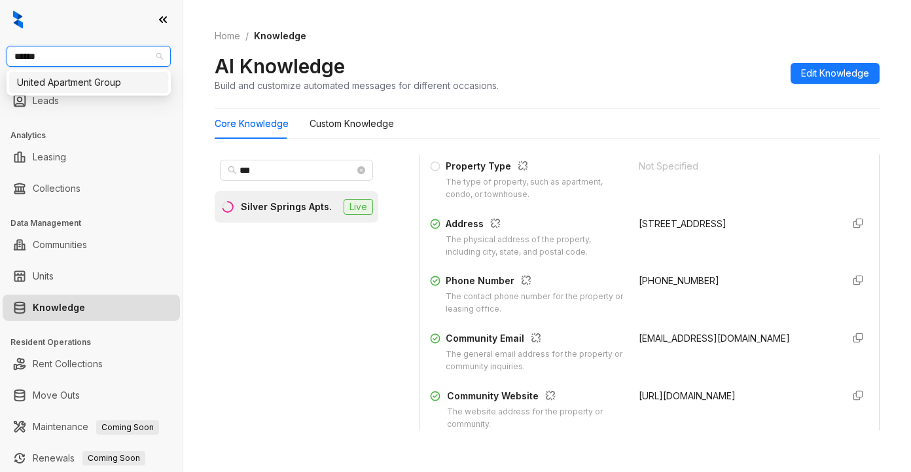
type input "******"
click at [111, 79] on div "United Apartment Group" at bounding box center [88, 82] width 143 height 14
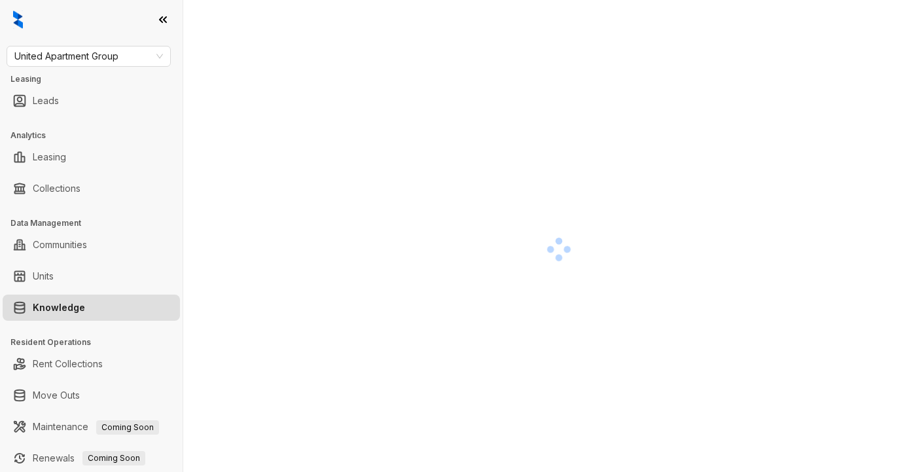
drag, startPoint x: 824, startPoint y: 135, endPoint x: 811, endPoint y: 131, distance: 13.0
click at [823, 135] on div at bounding box center [559, 249] width 689 height 472
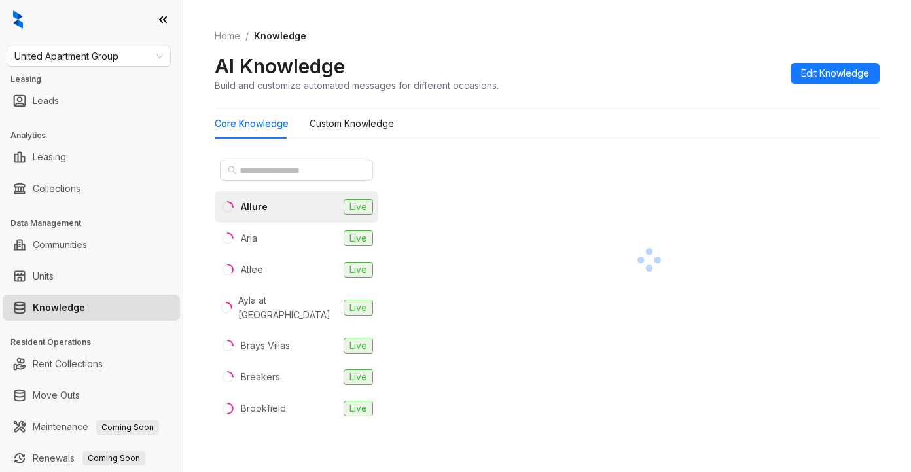
drag, startPoint x: 744, startPoint y: 208, endPoint x: 754, endPoint y: 182, distance: 28.0
click at [744, 208] on div at bounding box center [649, 260] width 461 height 210
click at [293, 164] on input "text" at bounding box center [297, 170] width 115 height 14
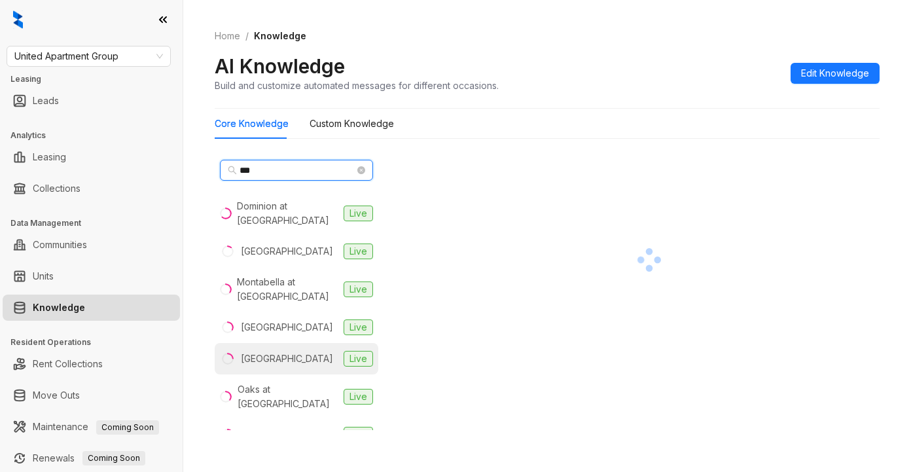
type input "***"
click at [290, 361] on div "[GEOGRAPHIC_DATA]" at bounding box center [287, 359] width 92 height 14
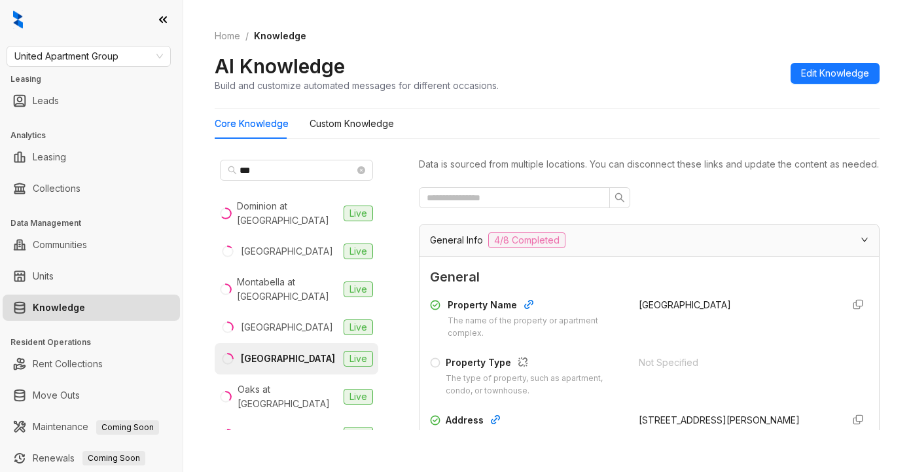
click at [713, 205] on div at bounding box center [649, 197] width 461 height 21
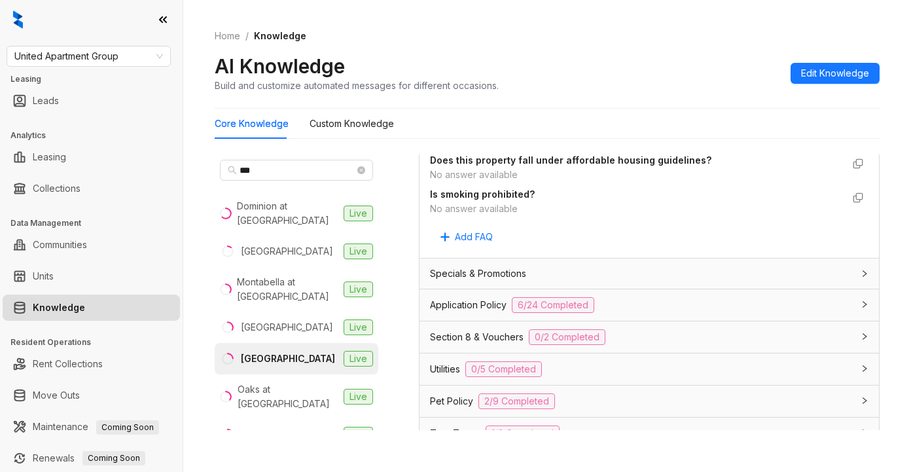
scroll to position [851, 0]
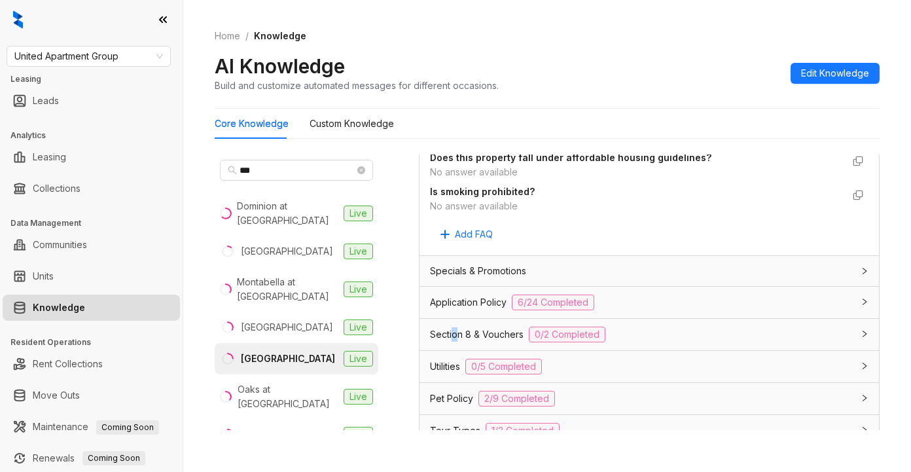
click at [455, 342] on span "Section 8 & Vouchers" at bounding box center [477, 334] width 94 height 14
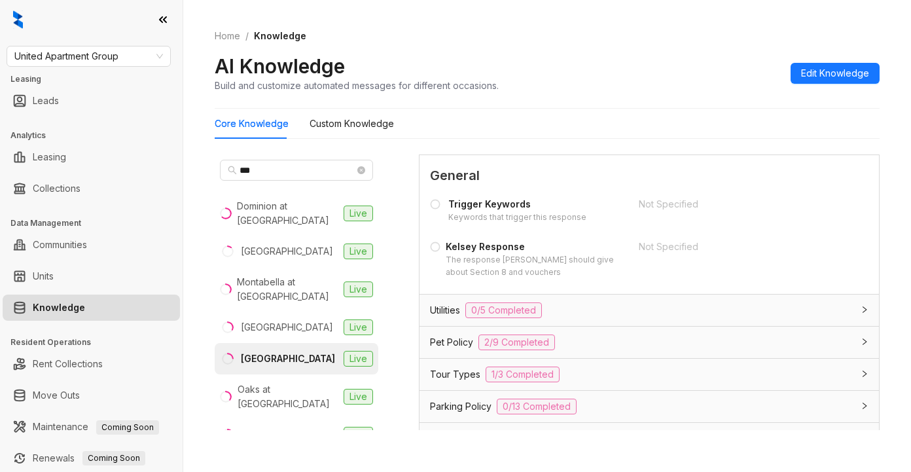
scroll to position [1013, 0]
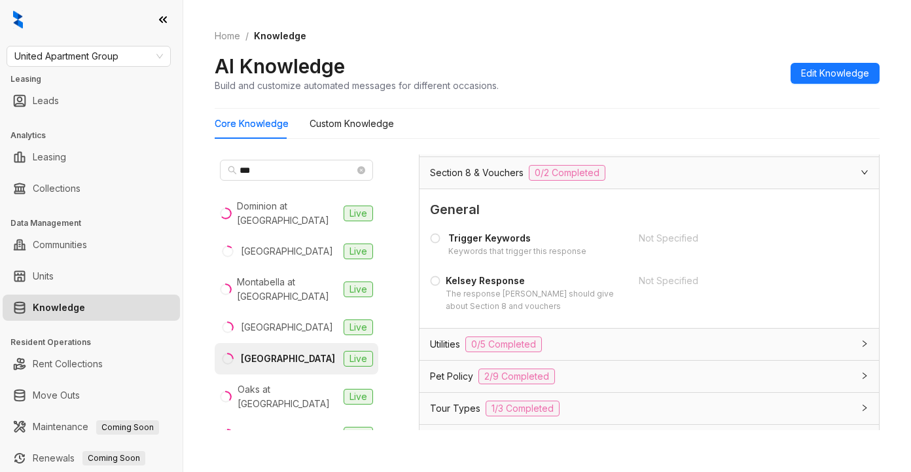
click at [802, 287] on div "Trigger Keywords Keywords that trigger this response Not Specified Kelsey Respo…" at bounding box center [649, 272] width 439 height 92
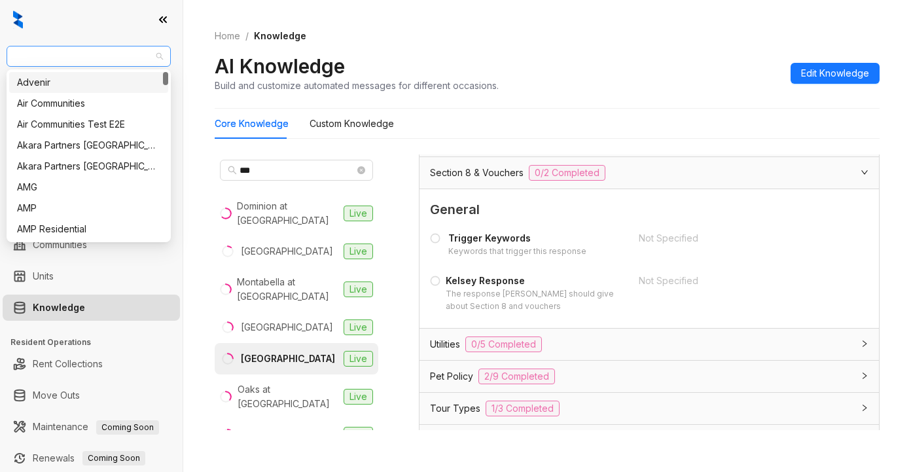
click at [164, 55] on div "United Apartment Group" at bounding box center [89, 56] width 164 height 21
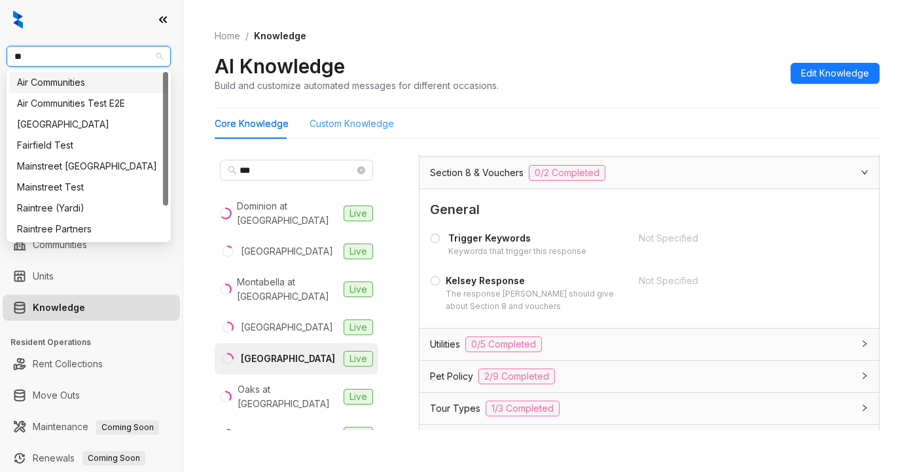
type input "***"
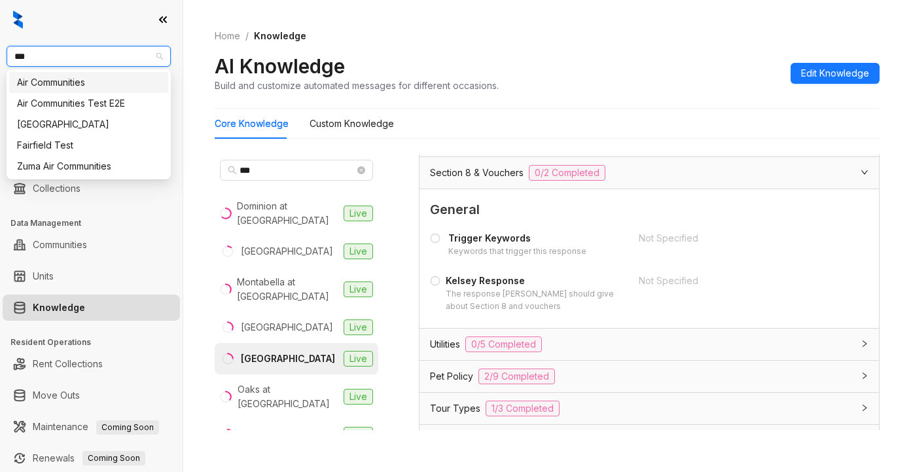
click at [75, 85] on div "Air Communities" at bounding box center [88, 82] width 143 height 14
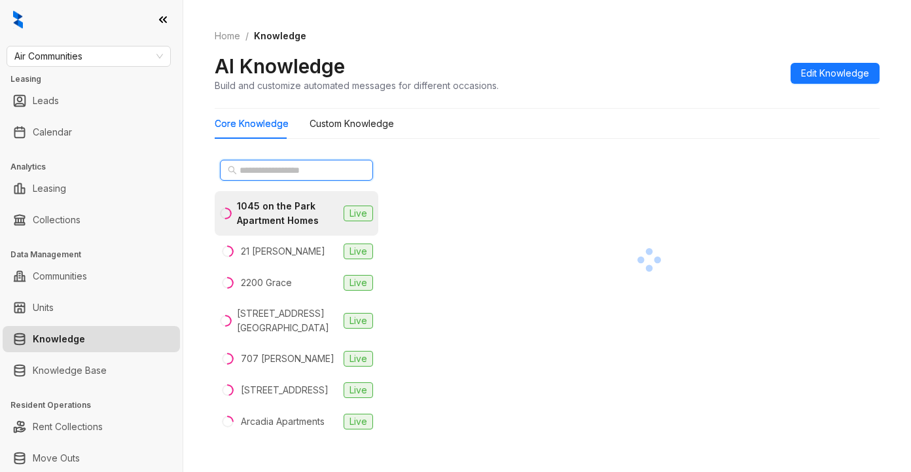
drag, startPoint x: 259, startPoint y: 169, endPoint x: 329, endPoint y: 214, distance: 82.8
click at [259, 168] on input "text" at bounding box center [297, 170] width 115 height 14
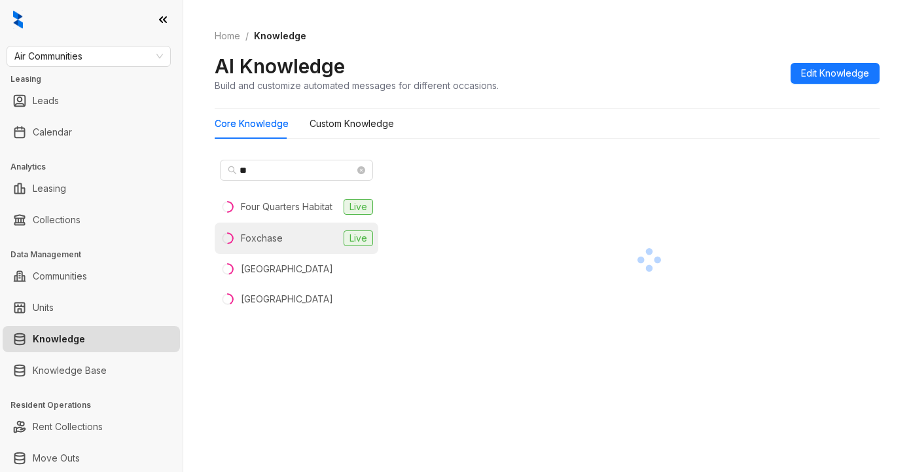
click at [274, 232] on div "Foxchase" at bounding box center [262, 238] width 42 height 14
drag, startPoint x: 262, startPoint y: 241, endPoint x: 274, endPoint y: 238, distance: 12.9
click at [263, 240] on div "Foxchase" at bounding box center [263, 238] width 45 height 14
click at [789, 164] on div at bounding box center [649, 260] width 461 height 210
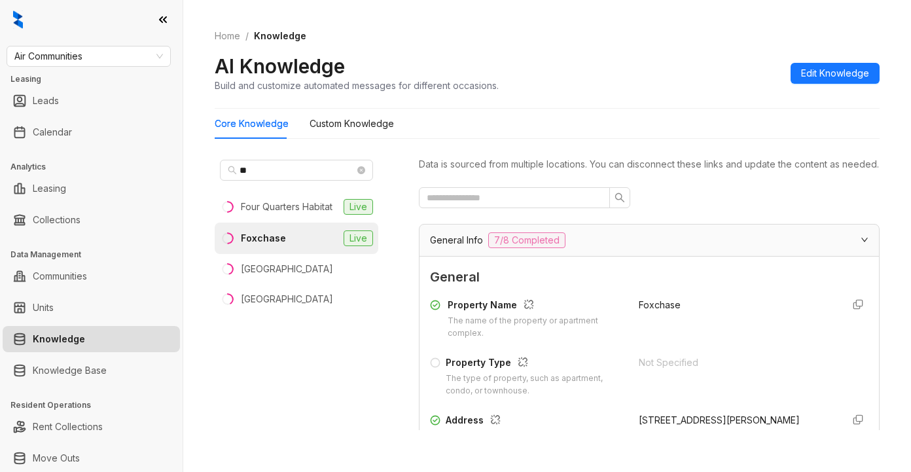
click at [741, 208] on div at bounding box center [649, 197] width 461 height 21
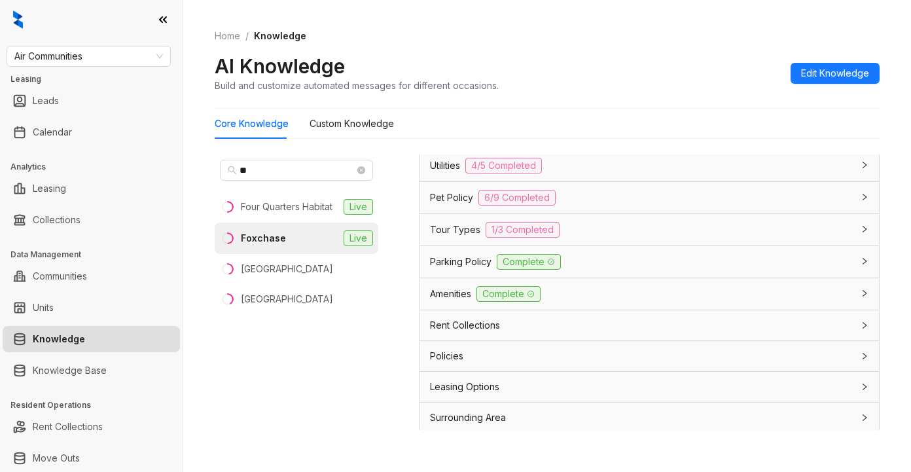
scroll to position [1071, 0]
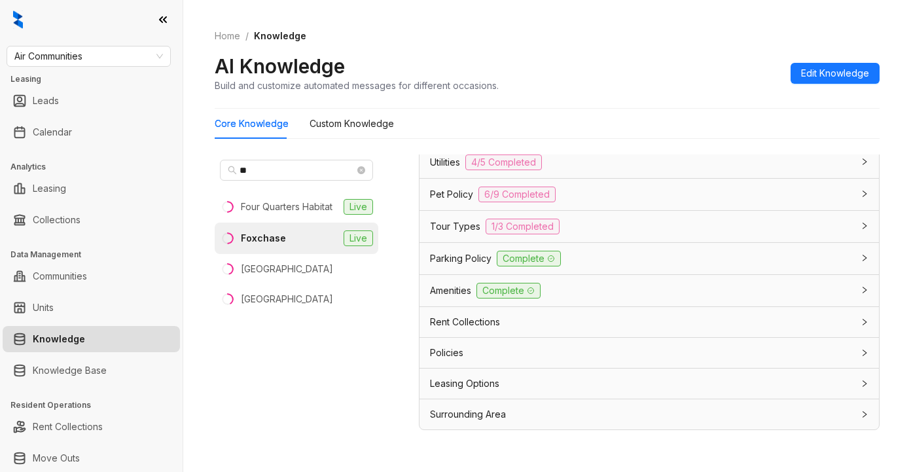
click at [463, 382] on span "Leasing Options" at bounding box center [464, 383] width 69 height 14
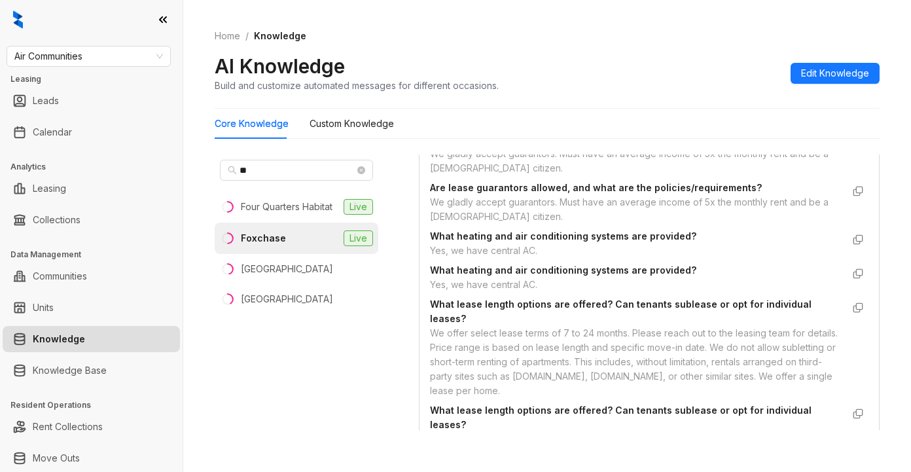
scroll to position [1455, 0]
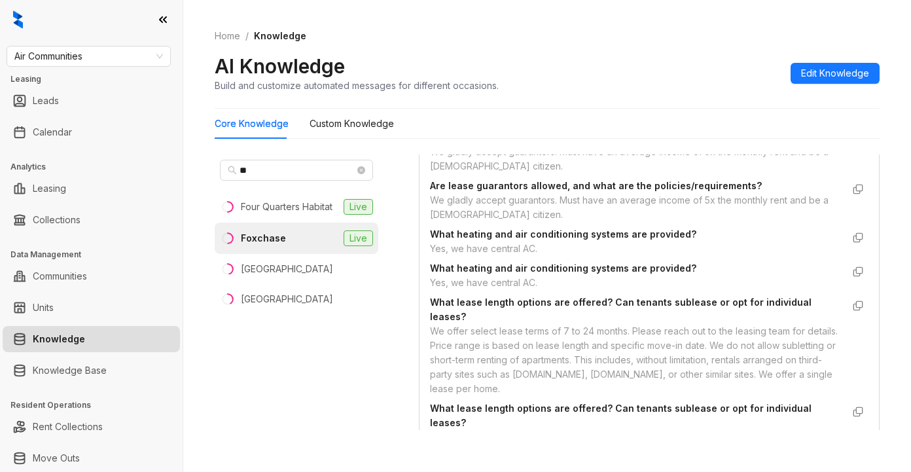
click at [547, 442] on div "Home / Knowledge AI Knowledge Build and customize automated messages for differ…" at bounding box center [547, 236] width 728 height 472
click at [110, 61] on span "Air Communities" at bounding box center [88, 56] width 149 height 20
click at [58, 62] on span "Air Communities" at bounding box center [88, 56] width 149 height 20
click at [280, 172] on input "**" at bounding box center [297, 170] width 115 height 14
drag, startPoint x: 262, startPoint y: 172, endPoint x: 222, endPoint y: 173, distance: 39.9
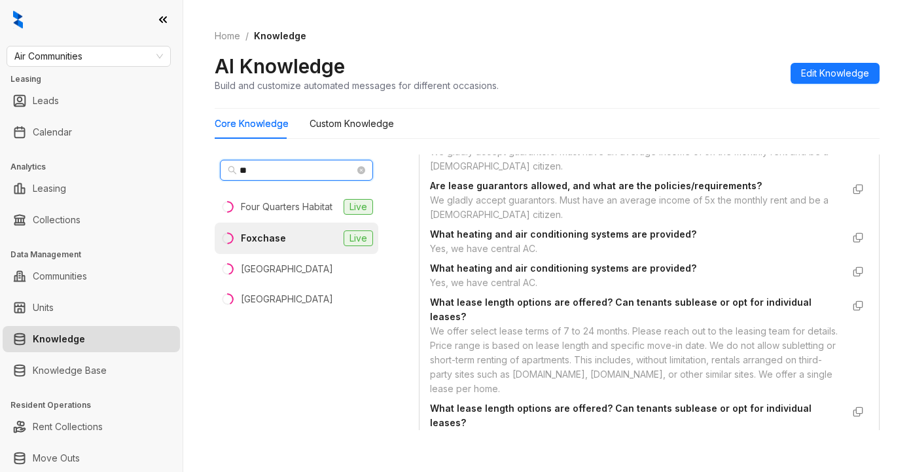
click at [222, 173] on span "**" at bounding box center [296, 170] width 153 height 21
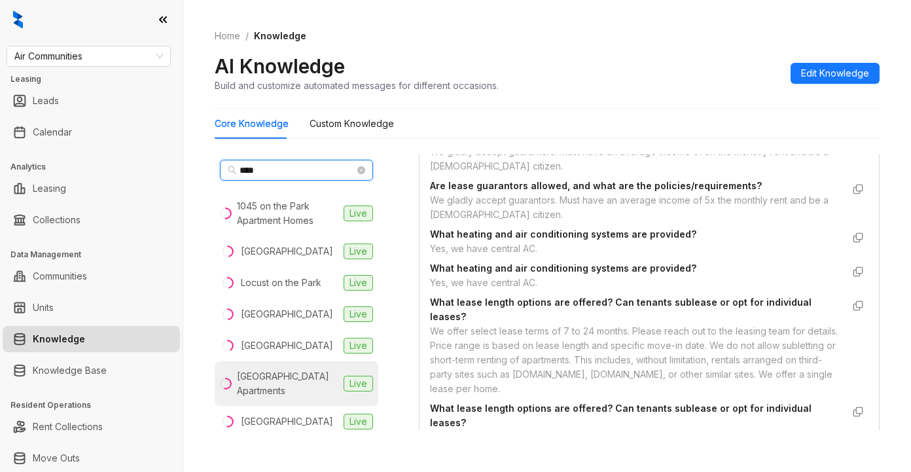
type input "****"
click at [257, 390] on div "Park Towne Place Apartments" at bounding box center [287, 383] width 101 height 29
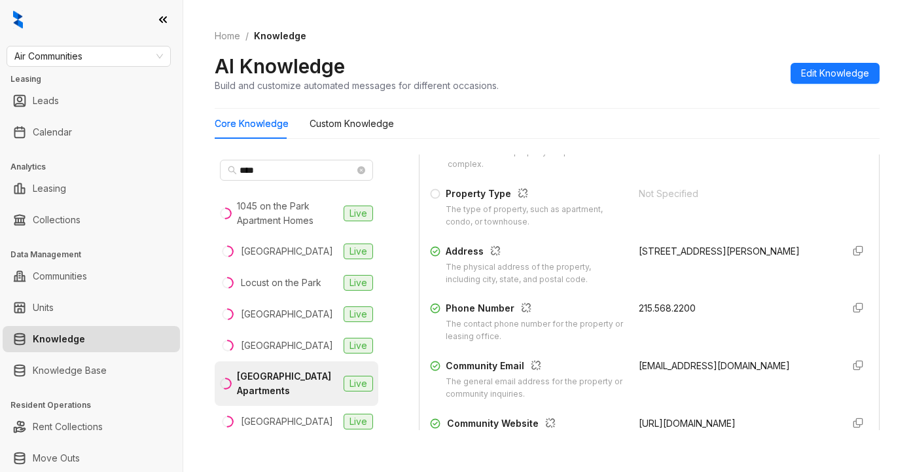
scroll to position [196, 0]
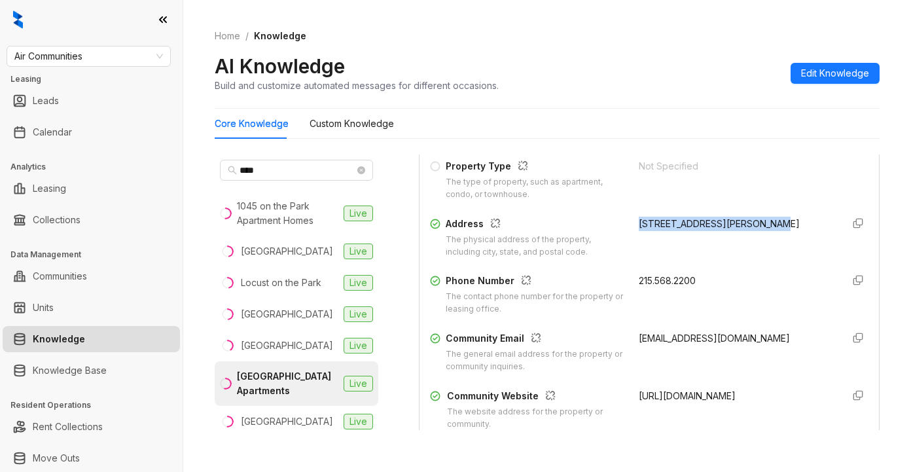
drag, startPoint x: 625, startPoint y: 232, endPoint x: 727, endPoint y: 246, distance: 103.0
click at [761, 231] on div "2200 Benjamin Franklin Pkwy" at bounding box center [735, 224] width 193 height 14
copy div "2200 Benjamin Franklin Pkwy"
click at [726, 173] on div "Not Specified" at bounding box center [735, 166] width 193 height 14
drag, startPoint x: 751, startPoint y: 80, endPoint x: 752, endPoint y: 87, distance: 7.2
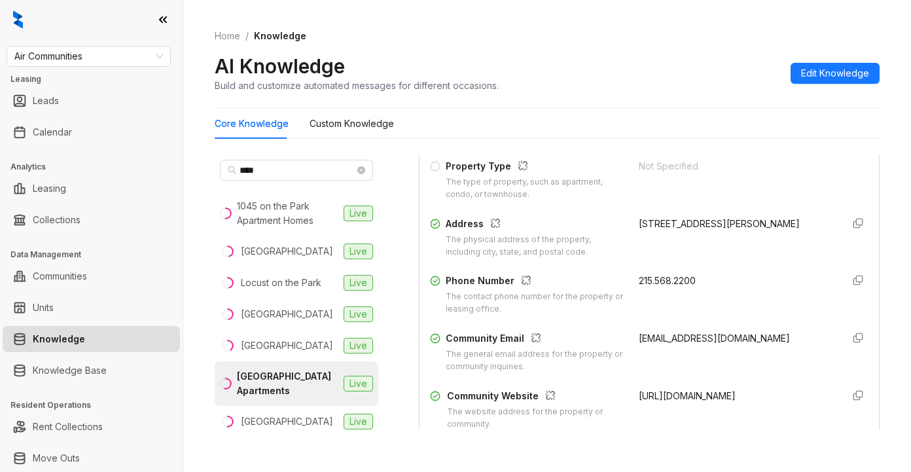
click at [752, 80] on div "AI Knowledge Build and customize automated messages for different occasions. Ed…" at bounding box center [547, 73] width 665 height 39
drag, startPoint x: 625, startPoint y: 238, endPoint x: 765, endPoint y: 242, distance: 140.2
click at [765, 231] on div "2200 Benjamin Franklin Pkwy" at bounding box center [735, 224] width 193 height 14
copy div "2200 Benjamin Franklin Pkwy"
click at [721, 196] on div "Not Specified" at bounding box center [735, 180] width 193 height 42
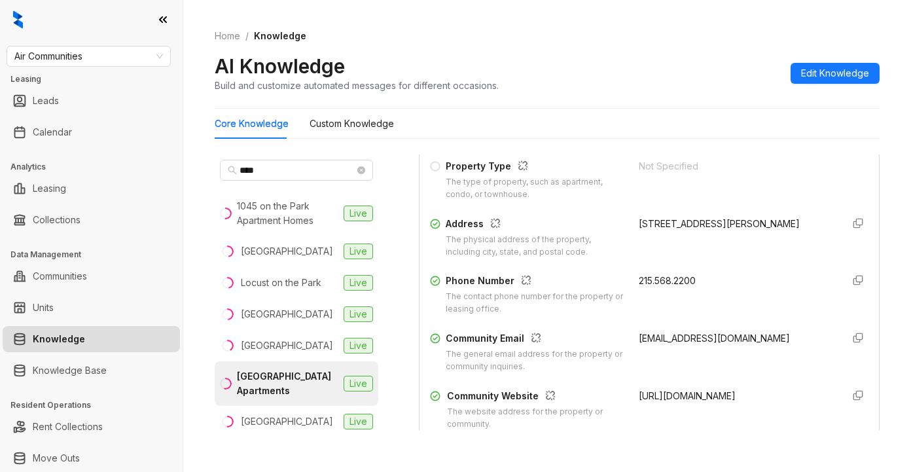
click at [719, 108] on div "Home / Knowledge AI Knowledge Build and customize automated messages for differ…" at bounding box center [547, 61] width 665 height 96
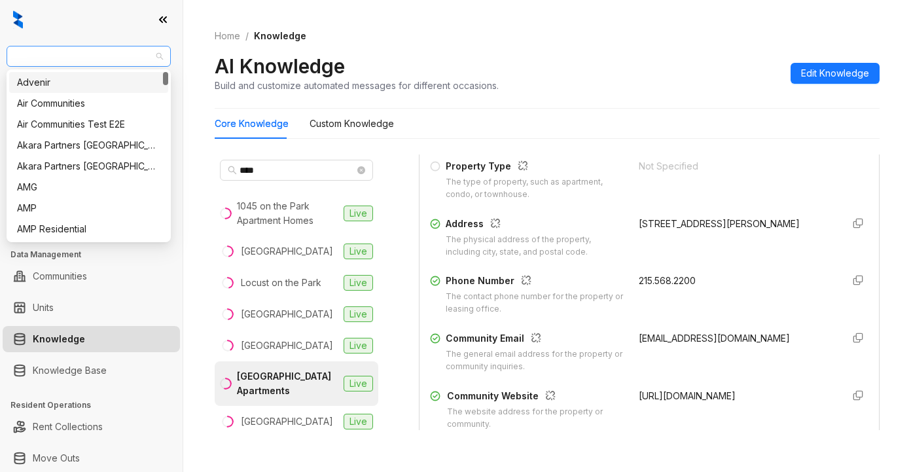
click at [124, 48] on span "Air Communities" at bounding box center [88, 56] width 149 height 20
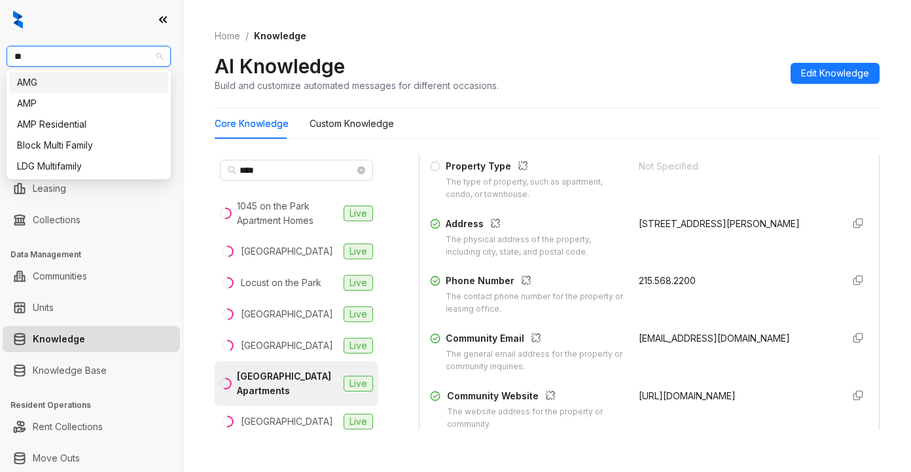
type input "***"
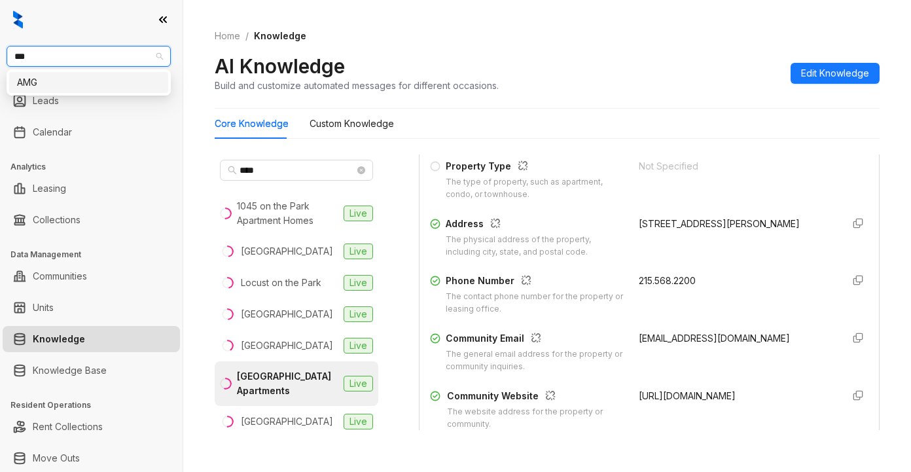
click at [73, 87] on div "AMG" at bounding box center [88, 82] width 143 height 14
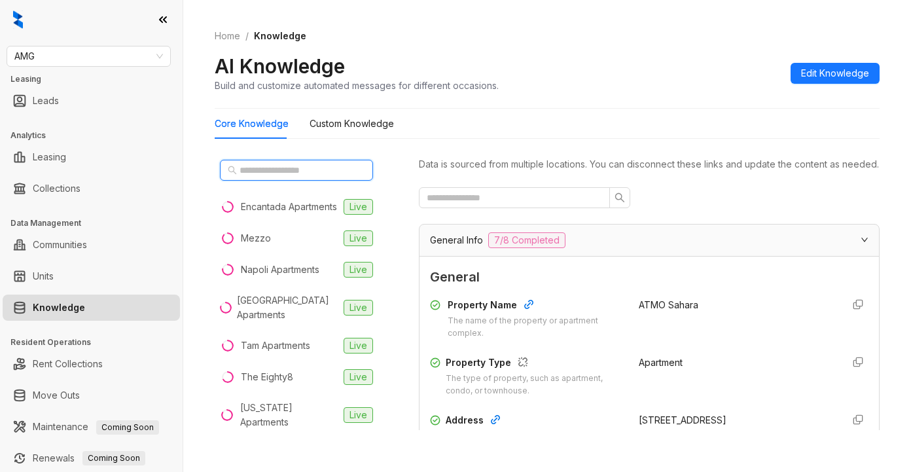
click at [267, 170] on input "text" at bounding box center [297, 170] width 115 height 14
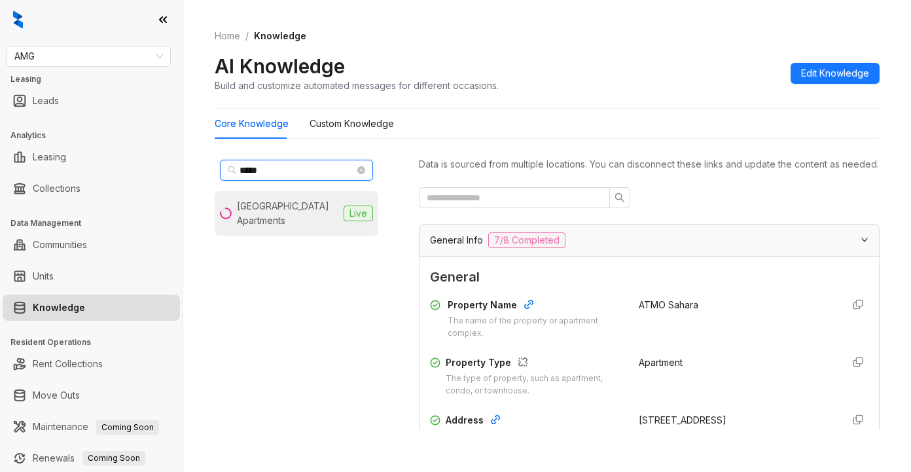
type input "*****"
click at [266, 210] on div "[GEOGRAPHIC_DATA] Apartments" at bounding box center [287, 213] width 101 height 29
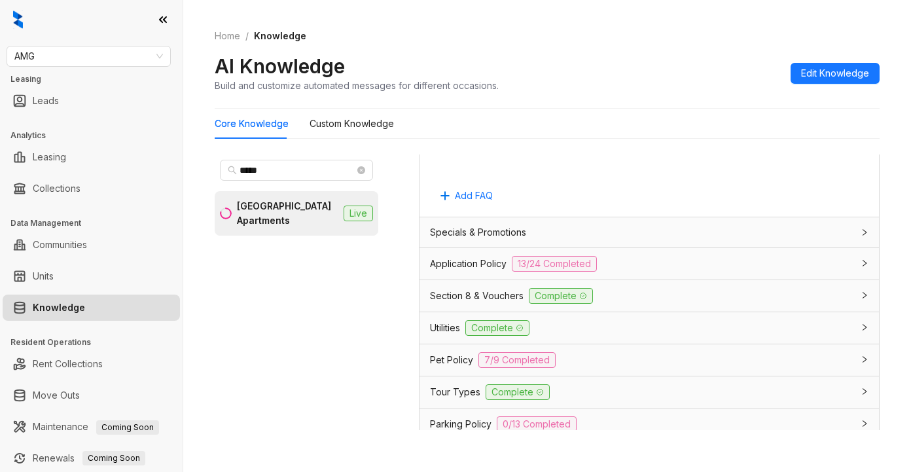
scroll to position [917, 0]
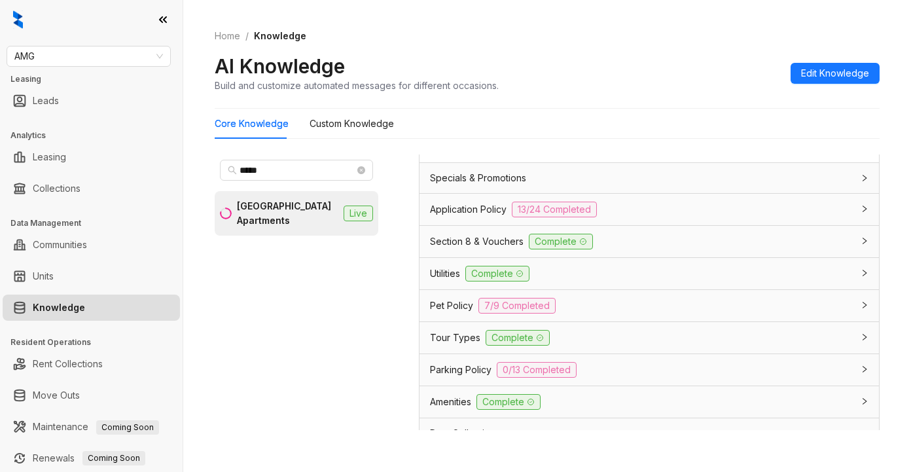
click at [458, 217] on span "Application Policy" at bounding box center [468, 209] width 77 height 14
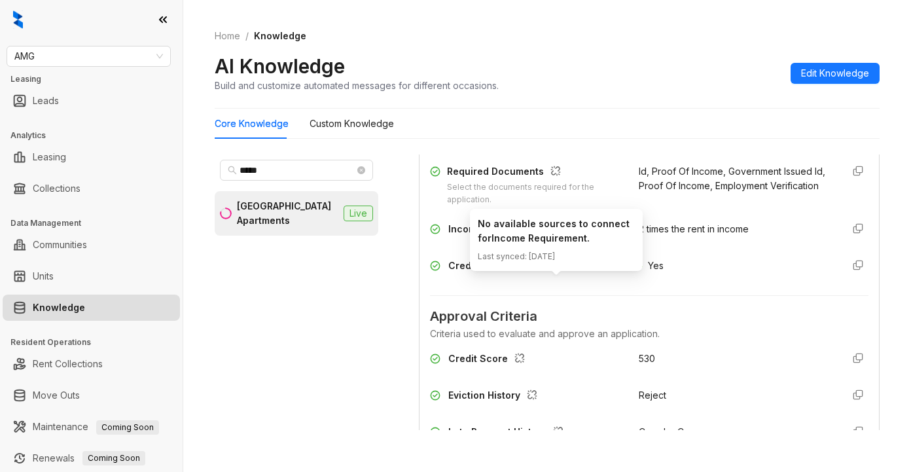
scroll to position [1244, 0]
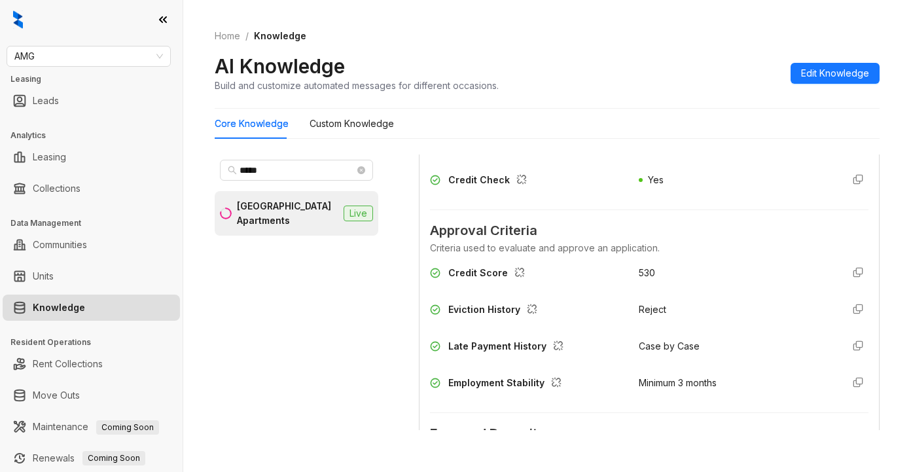
click at [750, 194] on div "Yes" at bounding box center [735, 183] width 193 height 21
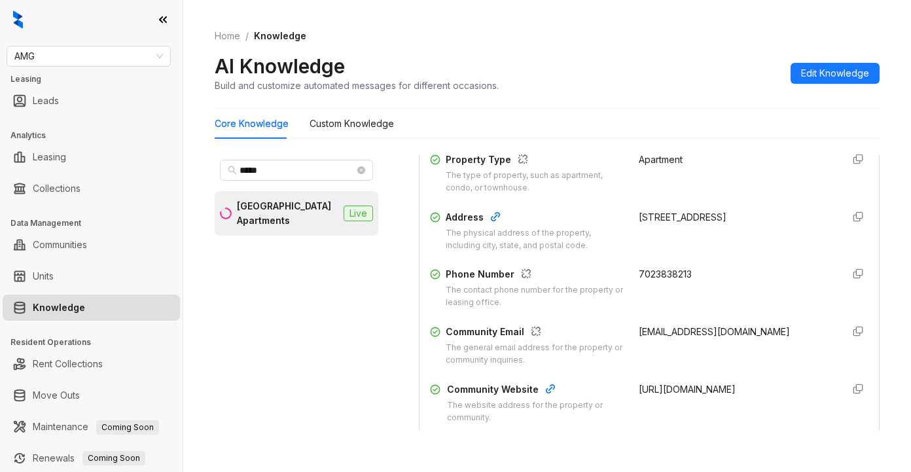
scroll to position [196, 0]
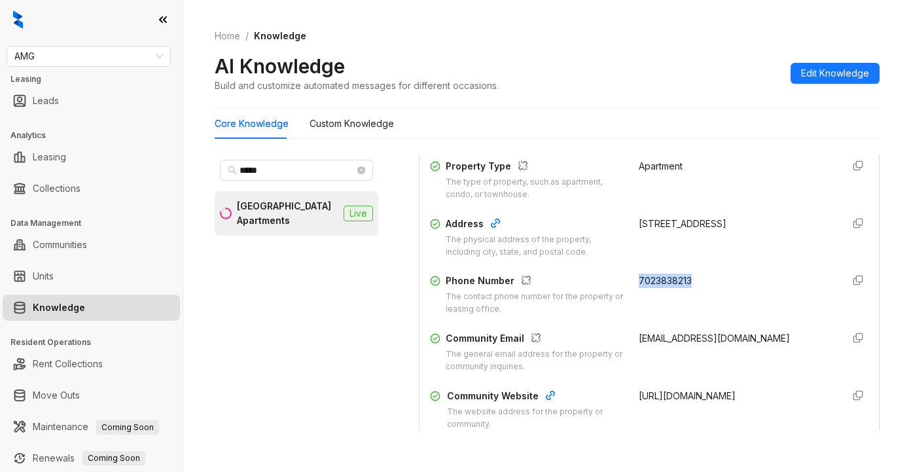
drag, startPoint x: 624, startPoint y: 297, endPoint x: 693, endPoint y: 293, distance: 69.5
click at [693, 293] on div "7023838213" at bounding box center [735, 295] width 193 height 42
copy span "7023838213"
click at [716, 58] on div "AI Knowledge Build and customize automated messages for different occasions. Ed…" at bounding box center [547, 73] width 665 height 39
click at [711, 62] on div "AI Knowledge Build and customize automated messages for different occasions. Ed…" at bounding box center [547, 73] width 665 height 39
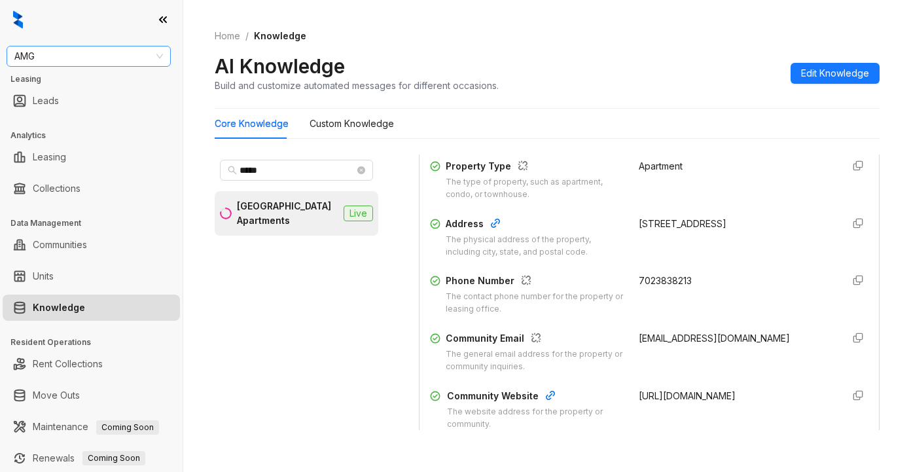
click at [119, 59] on span "AMG" at bounding box center [88, 56] width 149 height 20
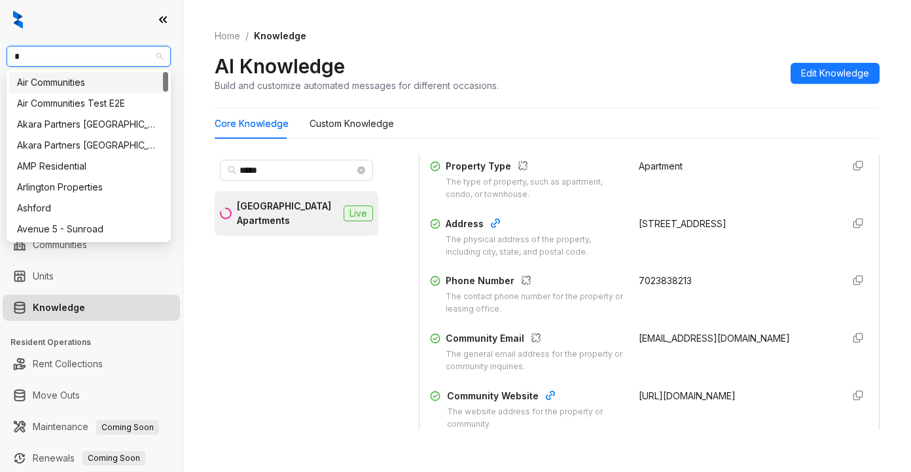
type input "**"
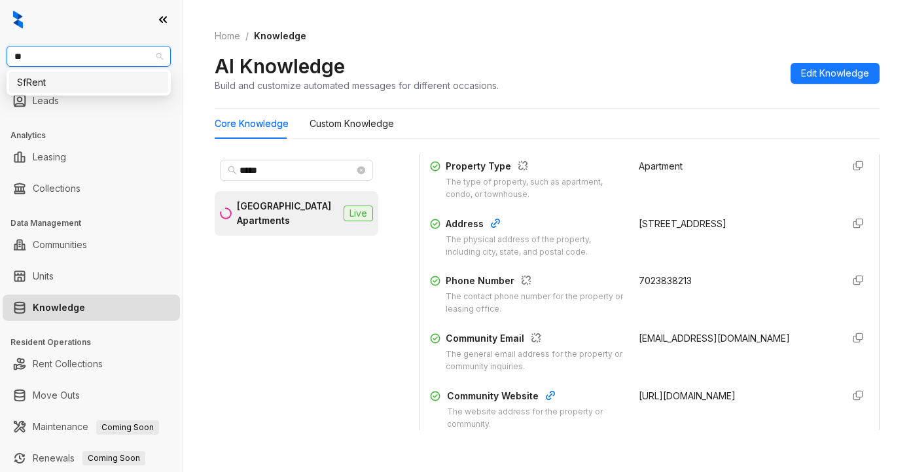
click at [61, 84] on div "SfRent" at bounding box center [88, 82] width 143 height 14
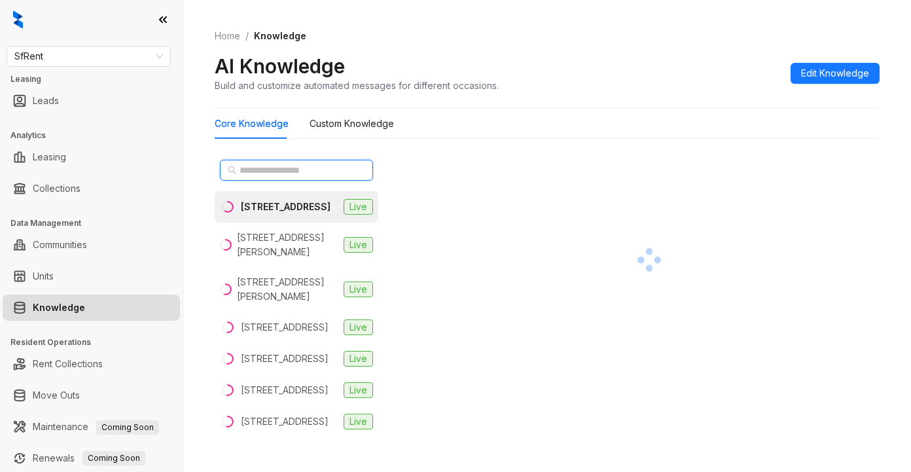
drag, startPoint x: 266, startPoint y: 170, endPoint x: 270, endPoint y: 157, distance: 13.7
click at [266, 170] on input "text" at bounding box center [297, 170] width 115 height 14
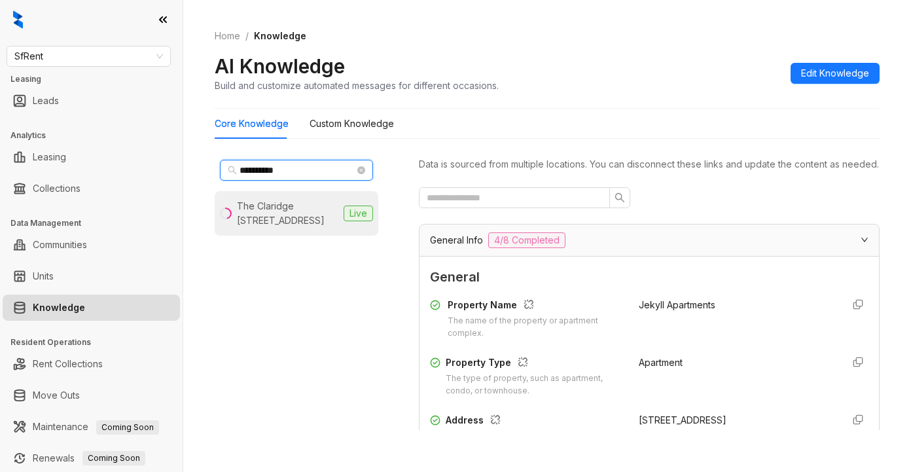
type input "**********"
click at [256, 209] on div "The Claridge [STREET_ADDRESS]" at bounding box center [287, 213] width 101 height 29
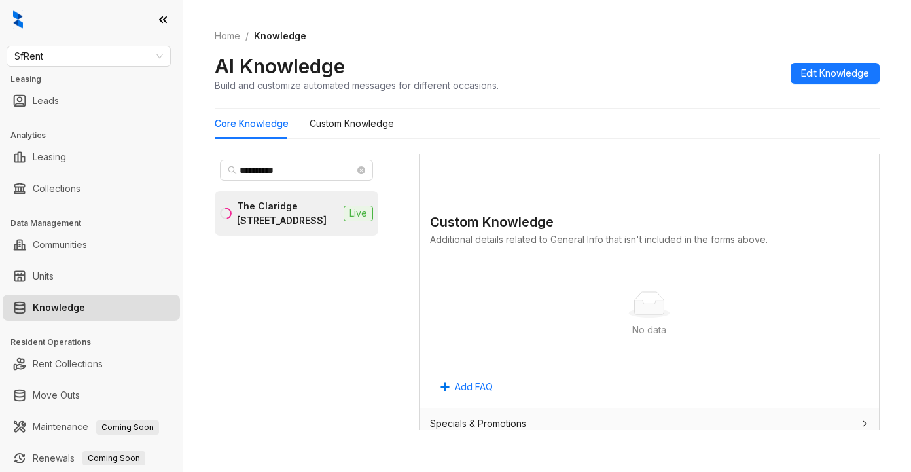
scroll to position [786, 0]
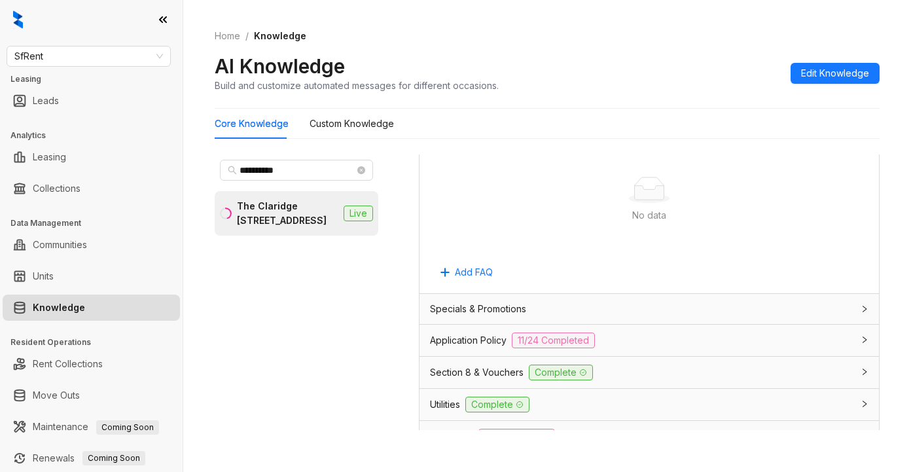
click at [446, 348] on span "Application Policy" at bounding box center [468, 340] width 77 height 14
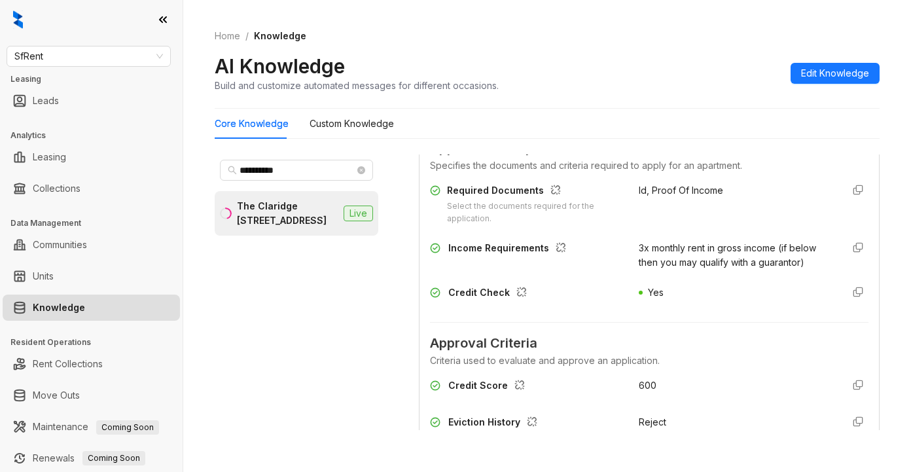
scroll to position [1113, 0]
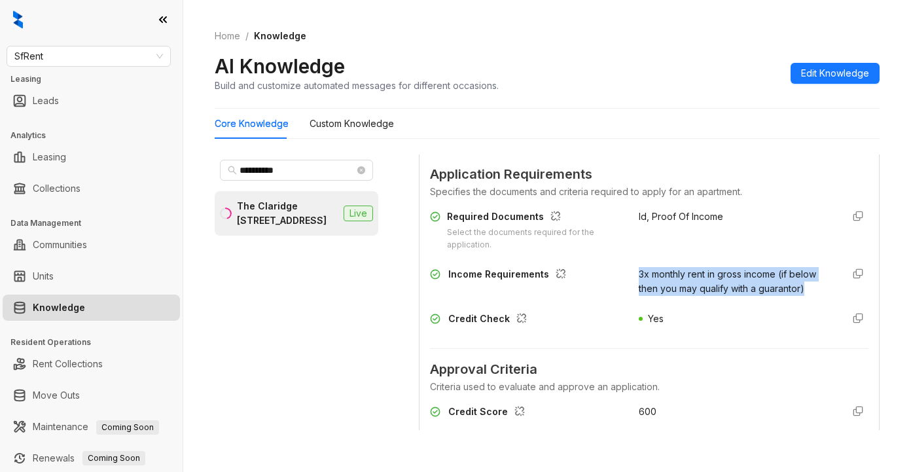
drag, startPoint x: 625, startPoint y: 293, endPoint x: 695, endPoint y: 324, distance: 77.1
click at [695, 296] on div "3x monthly rent in gross income (if below then you may qualify with a guarantor)" at bounding box center [735, 281] width 193 height 29
copy span "3x monthly rent in gross income (if below then you may qualify with a guarantor)"
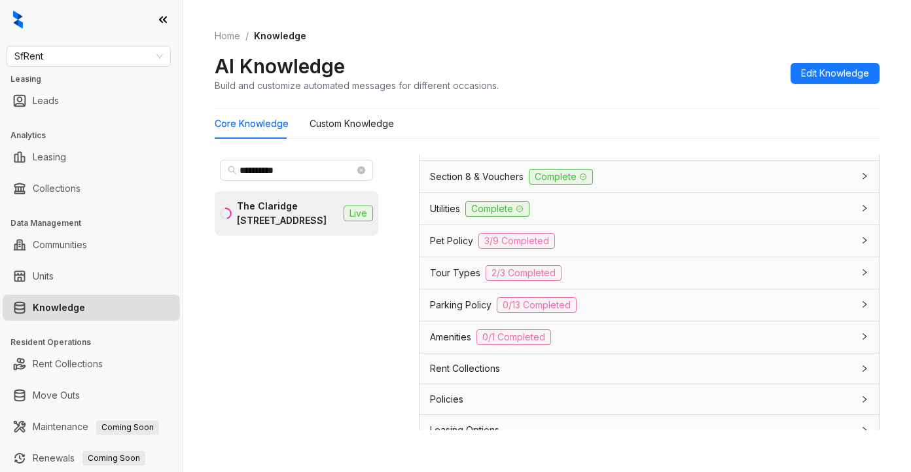
scroll to position [2684, 0]
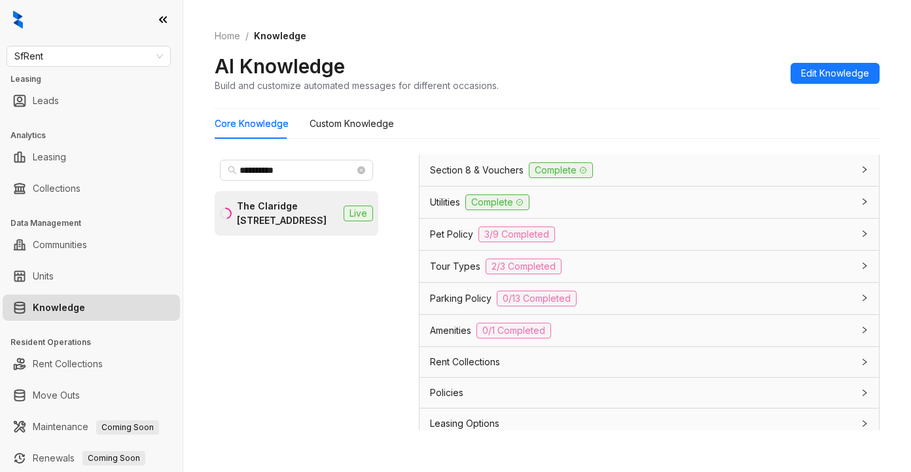
click at [469, 177] on span "Section 8 & Vouchers" at bounding box center [477, 170] width 94 height 14
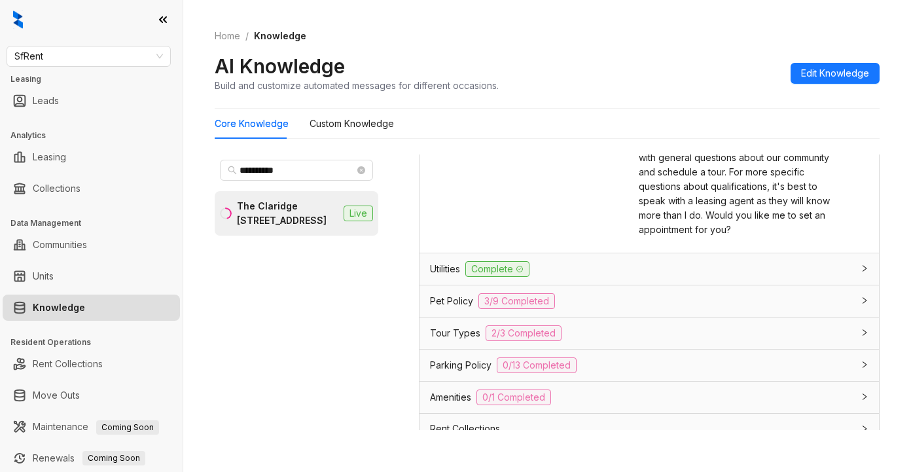
scroll to position [3011, 0]
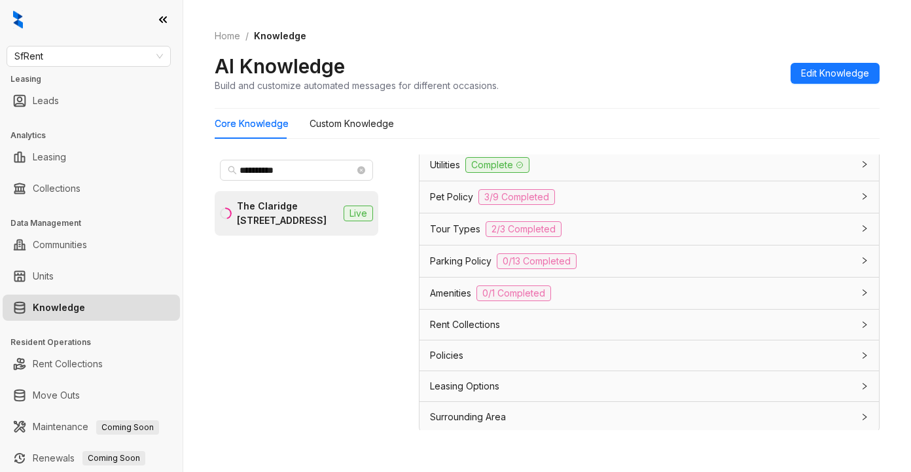
click at [728, 181] on div "Utilities Complete" at bounding box center [650, 164] width 460 height 31
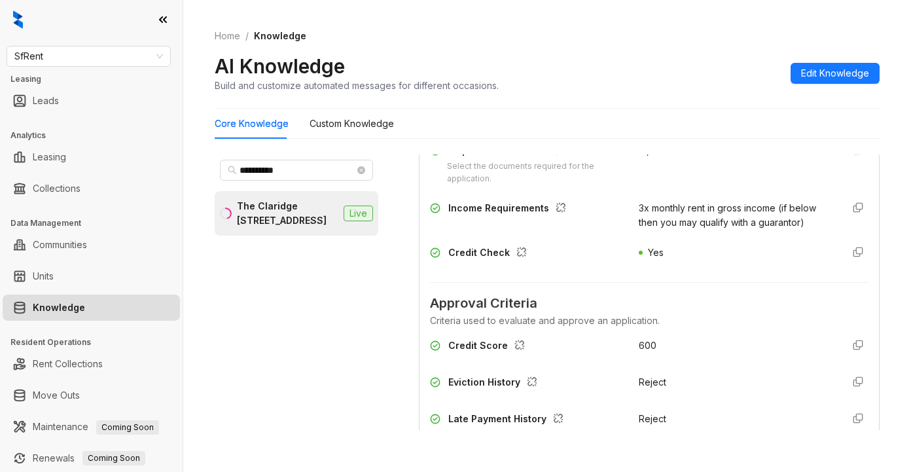
scroll to position [1178, 0]
click at [763, 182] on div "Id, Proof Of Income" at bounding box center [735, 165] width 193 height 42
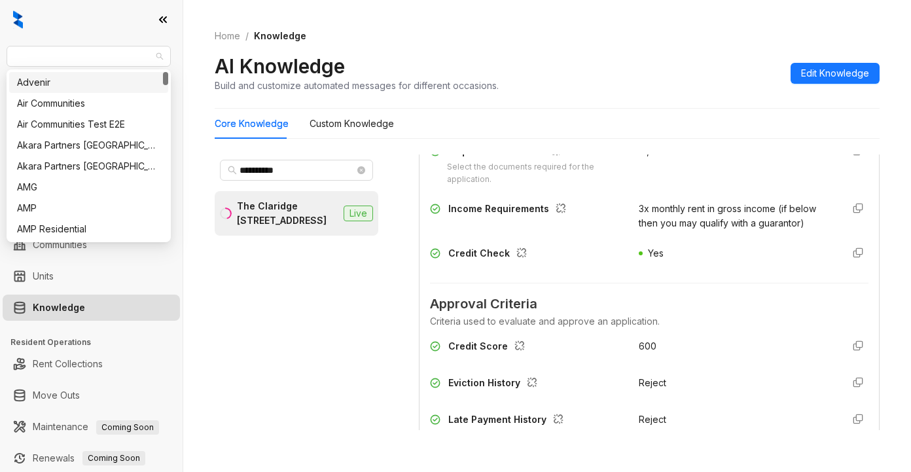
drag, startPoint x: 73, startPoint y: 55, endPoint x: -69, endPoint y: 55, distance: 142.1
click at [0, 55] on html "**********" at bounding box center [455, 236] width 911 height 472
click at [29, 104] on div "Air Communities" at bounding box center [88, 103] width 143 height 14
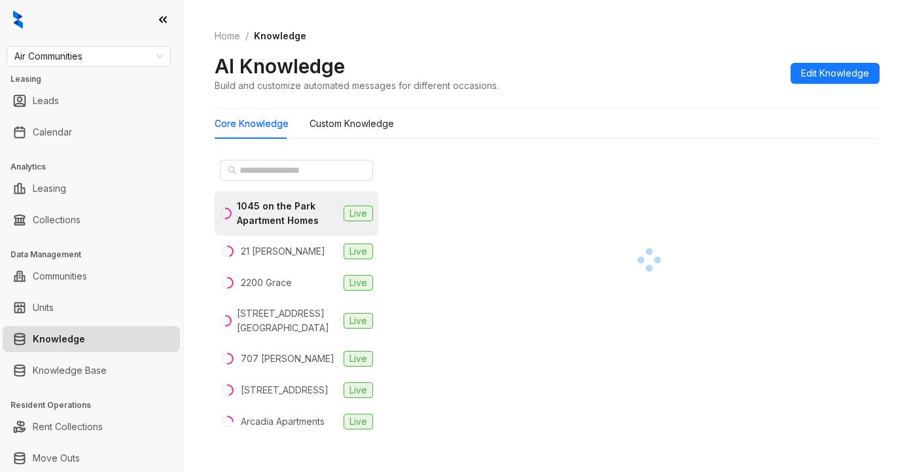
drag, startPoint x: 469, startPoint y: 412, endPoint x: 490, endPoint y: 412, distance: 21.6
click at [471, 412] on div at bounding box center [649, 298] width 461 height 287
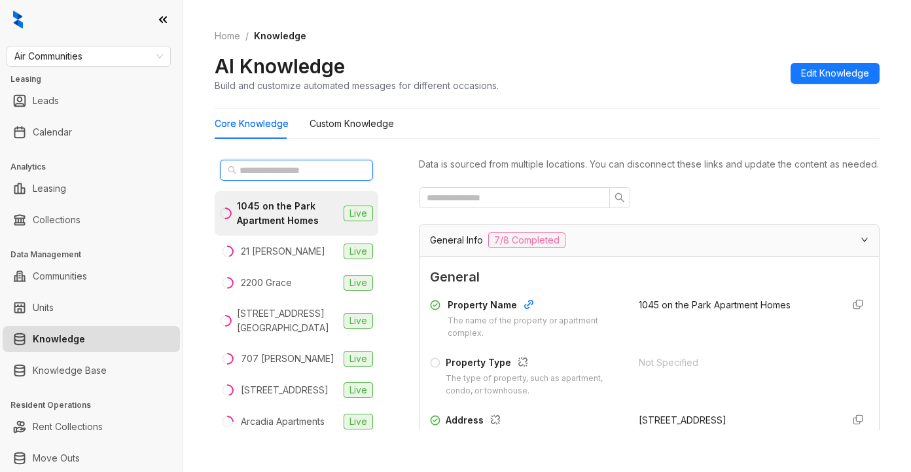
click at [244, 167] on input "text" at bounding box center [297, 170] width 115 height 14
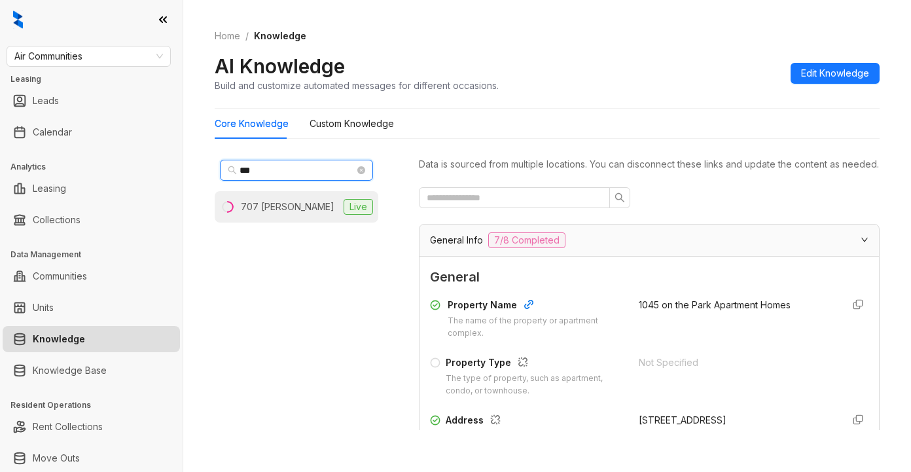
type input "***"
click at [286, 204] on li "707 Leahy Live" at bounding box center [297, 206] width 164 height 31
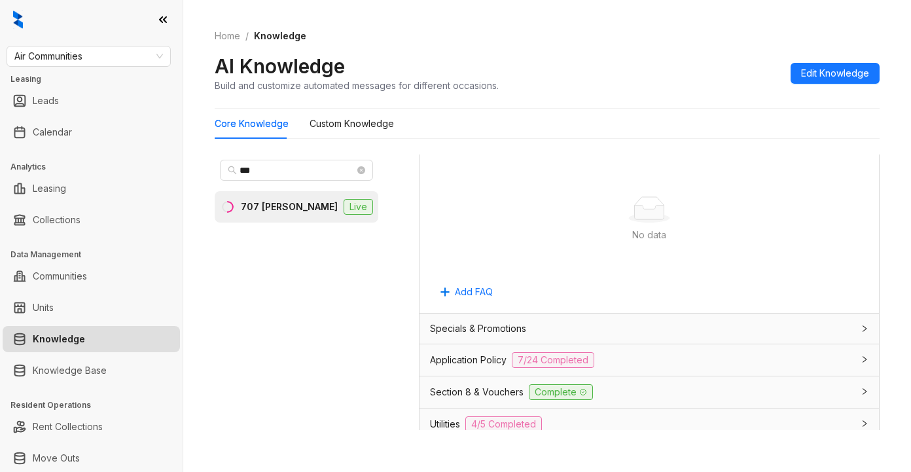
scroll to position [786, 0]
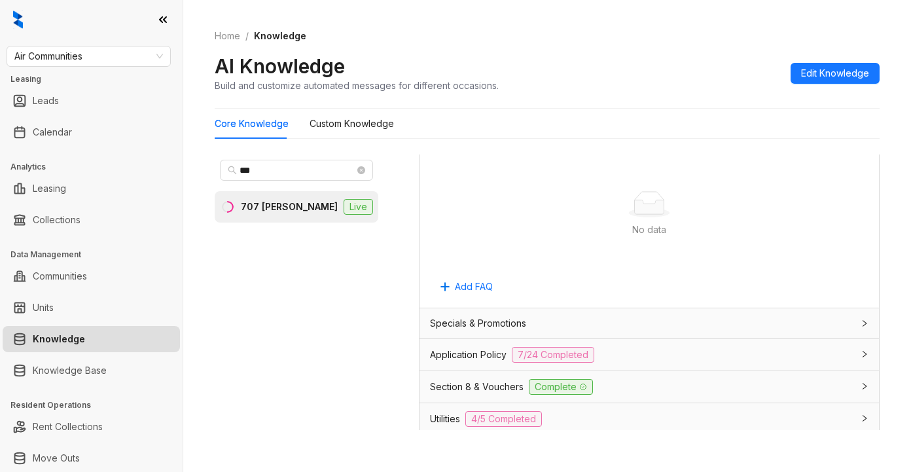
click at [478, 331] on span "Specials & Promotions" at bounding box center [478, 323] width 96 height 14
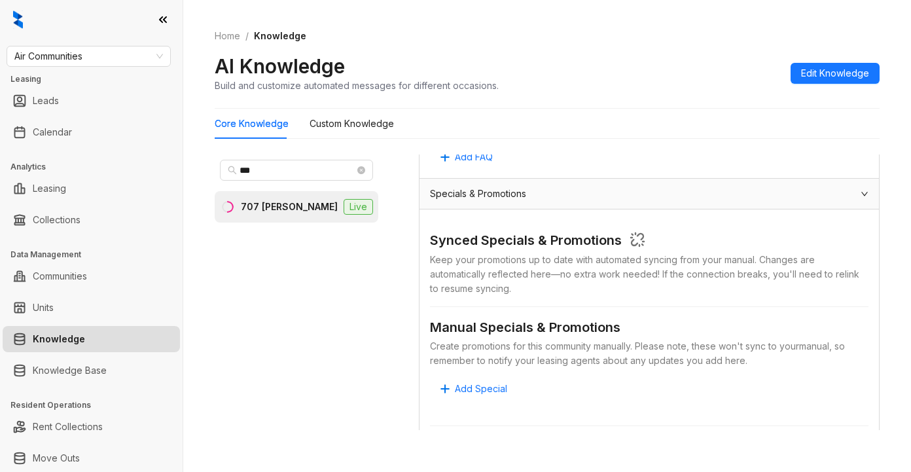
scroll to position [982, 0]
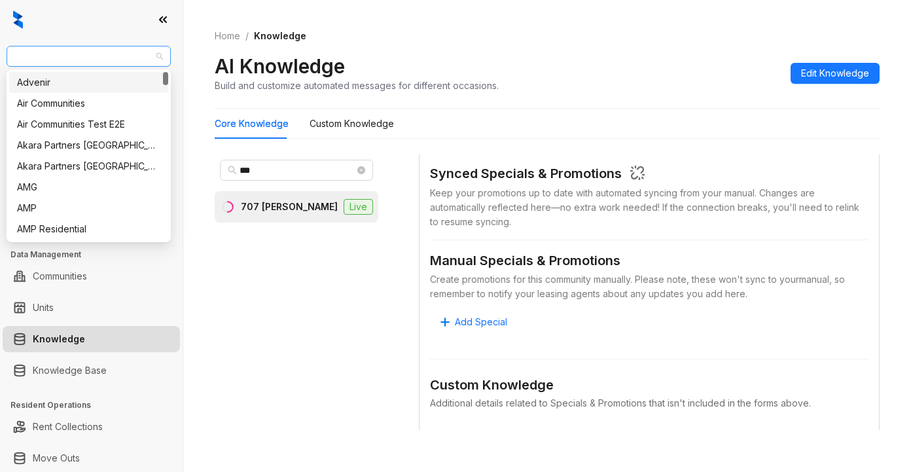
click at [105, 54] on span "Air Communities" at bounding box center [88, 56] width 149 height 20
click at [49, 101] on div "Air Communities" at bounding box center [88, 103] width 143 height 14
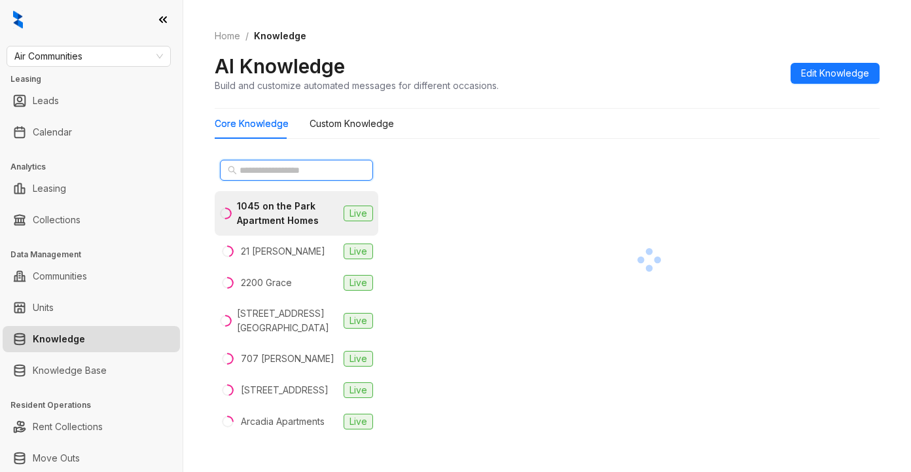
click at [261, 175] on input "text" at bounding box center [297, 170] width 115 height 14
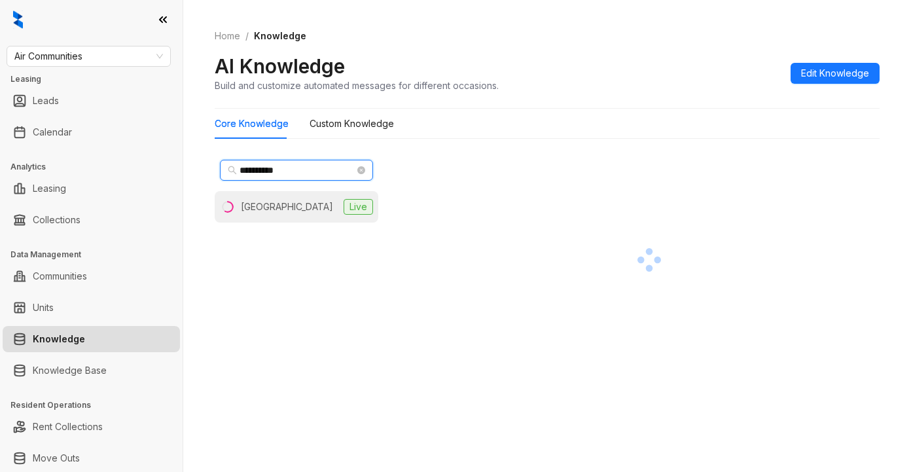
type input "**********"
click at [268, 209] on div "[GEOGRAPHIC_DATA]" at bounding box center [287, 207] width 92 height 14
click at [735, 99] on div "Home / Knowledge AI Knowledge Build and customize automated messages for differ…" at bounding box center [547, 61] width 665 height 96
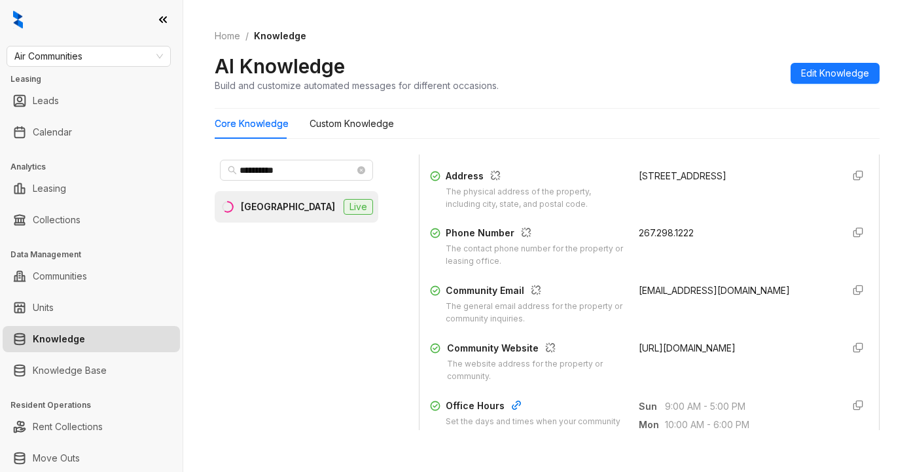
scroll to position [196, 0]
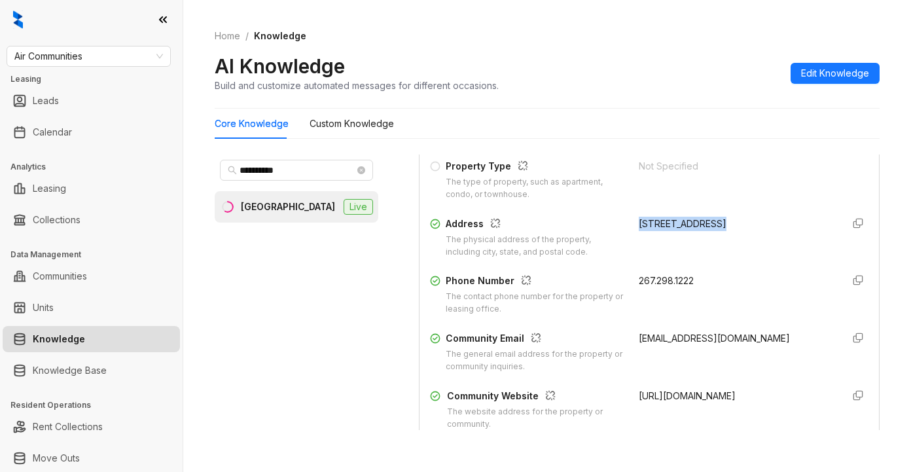
drag, startPoint x: 624, startPoint y: 234, endPoint x: 700, endPoint y: 244, distance: 77.1
click at [712, 231] on div "[STREET_ADDRESS]" at bounding box center [735, 224] width 193 height 14
copy div "[STREET_ADDRESS]"
click at [777, 201] on div "Not Specified" at bounding box center [735, 180] width 193 height 42
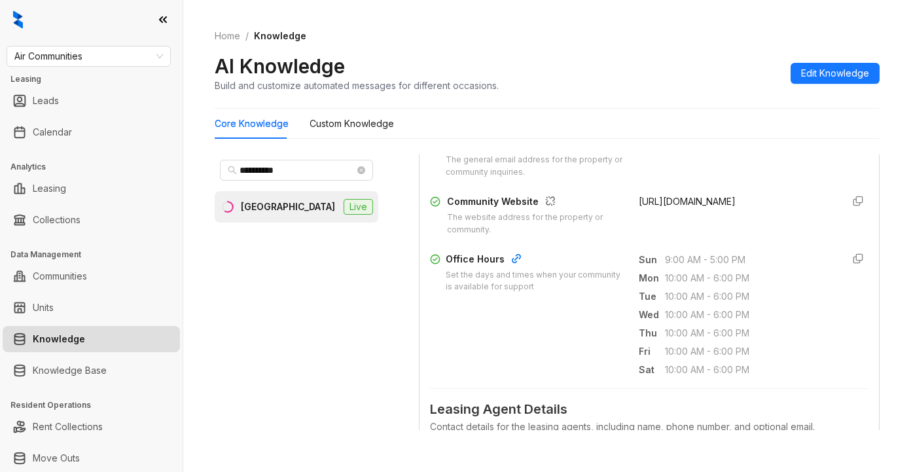
scroll to position [393, 0]
click at [738, 255] on form "General Property Name The name of the property or apartment complex. [GEOGRAPHI…" at bounding box center [649, 282] width 439 height 816
click at [762, 234] on div "[URL][DOMAIN_NAME]" at bounding box center [735, 213] width 193 height 42
click at [111, 46] on div "Air Communities" at bounding box center [89, 56] width 164 height 21
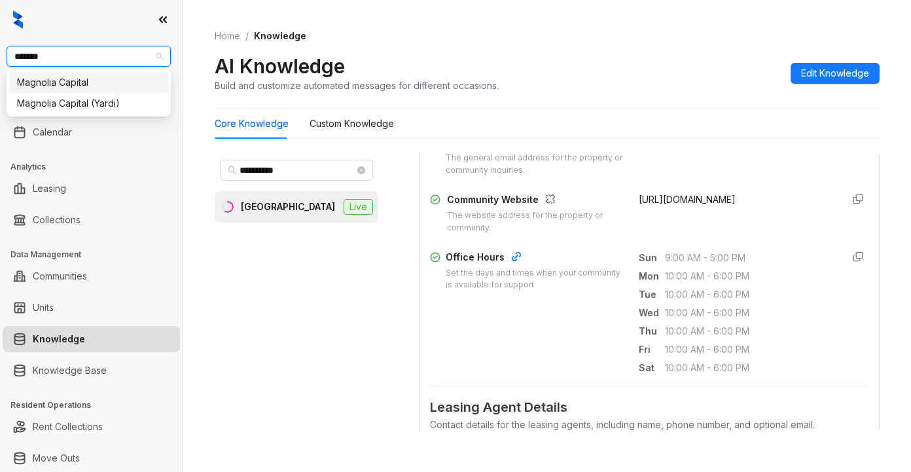
type input "********"
click at [135, 83] on div "Magnolia Capital" at bounding box center [88, 82] width 143 height 14
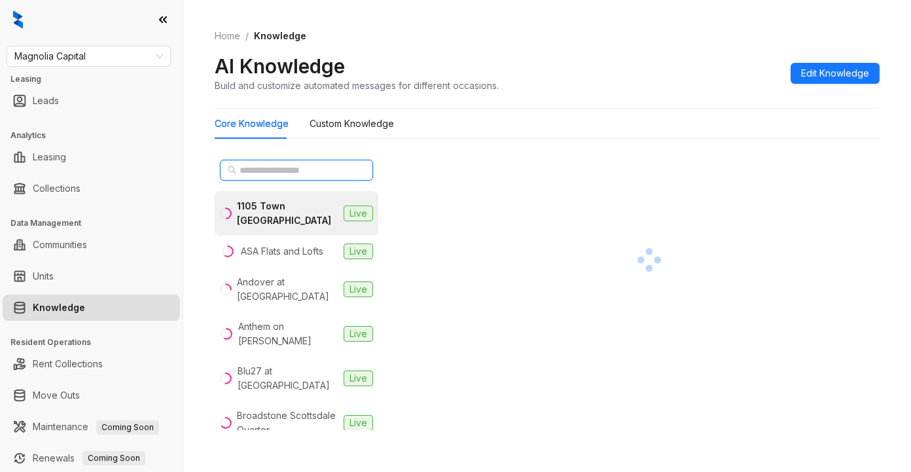
click at [247, 170] on input "text" at bounding box center [297, 170] width 115 height 14
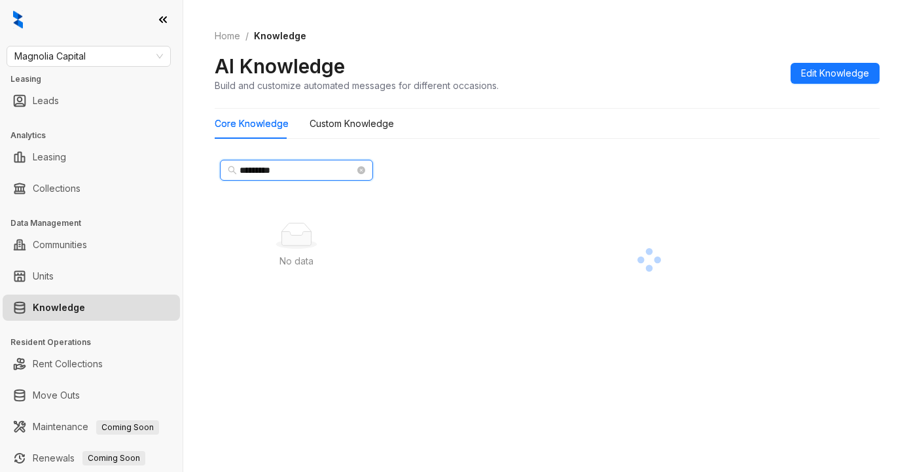
click at [255, 169] on input "*********" at bounding box center [297, 170] width 115 height 14
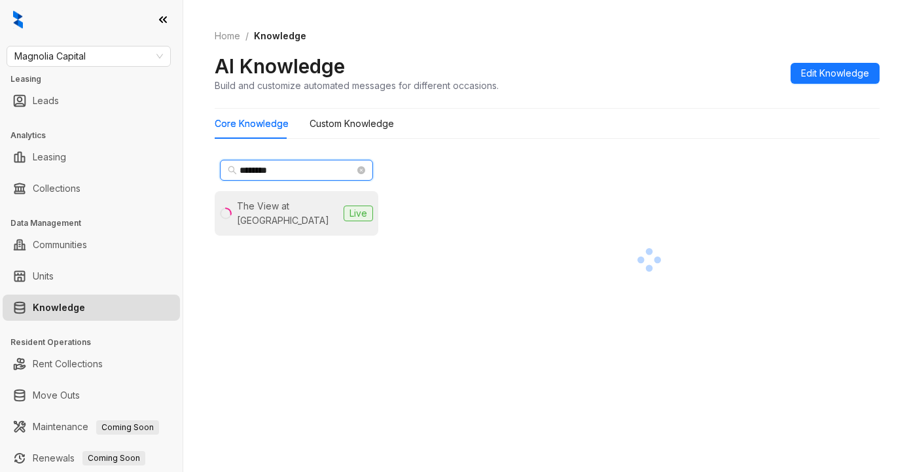
type input "********"
click at [271, 206] on div "The View at [GEOGRAPHIC_DATA]" at bounding box center [287, 213] width 101 height 29
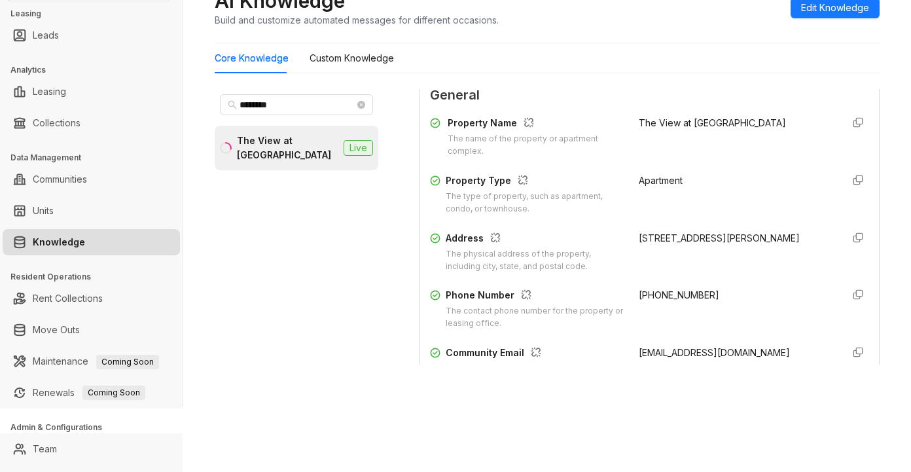
scroll to position [131, 0]
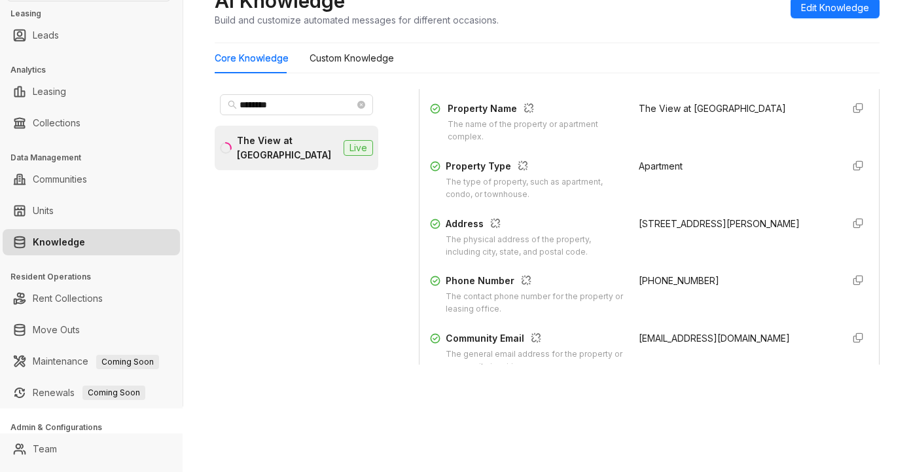
drag, startPoint x: 621, startPoint y: 234, endPoint x: 691, endPoint y: 259, distance: 74.7
click at [691, 259] on div "Address The physical address of the property, including city, state, and postal…" at bounding box center [649, 238] width 439 height 42
copy div "[STREET_ADDRESS][PERSON_NAME]"
click at [727, 280] on div "Property Name The name of the property or apartment complex. The View at [GEOGR…" at bounding box center [649, 265] width 439 height 339
drag, startPoint x: 626, startPoint y: 294, endPoint x: 678, endPoint y: 295, distance: 52.4
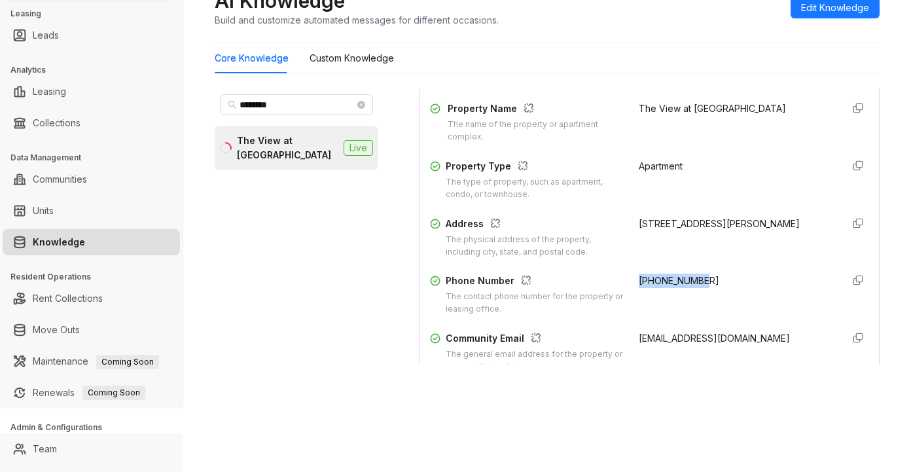
click at [695, 293] on div "[PHONE_NUMBER]" at bounding box center [735, 295] width 193 height 42
copy span "[PHONE_NUMBER]"
click at [746, 304] on div "[PHONE_NUMBER]" at bounding box center [735, 295] width 193 height 42
click at [748, 231] on div "[STREET_ADDRESS][PERSON_NAME]" at bounding box center [735, 224] width 193 height 14
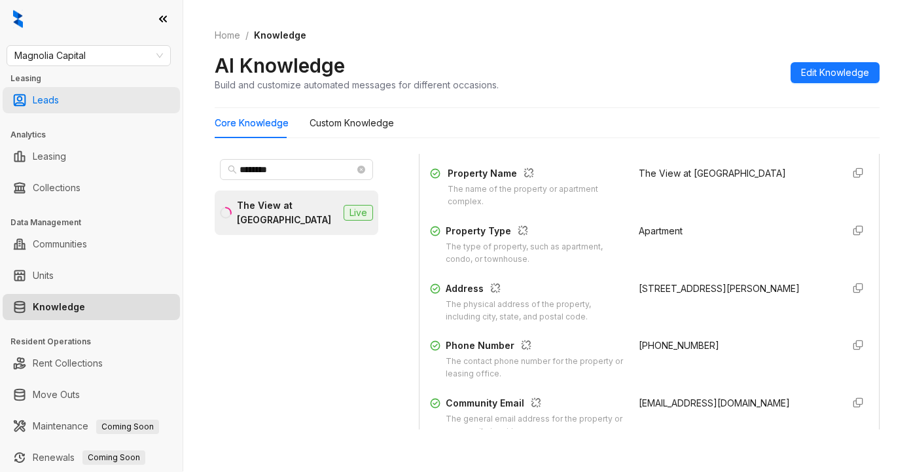
scroll to position [0, 0]
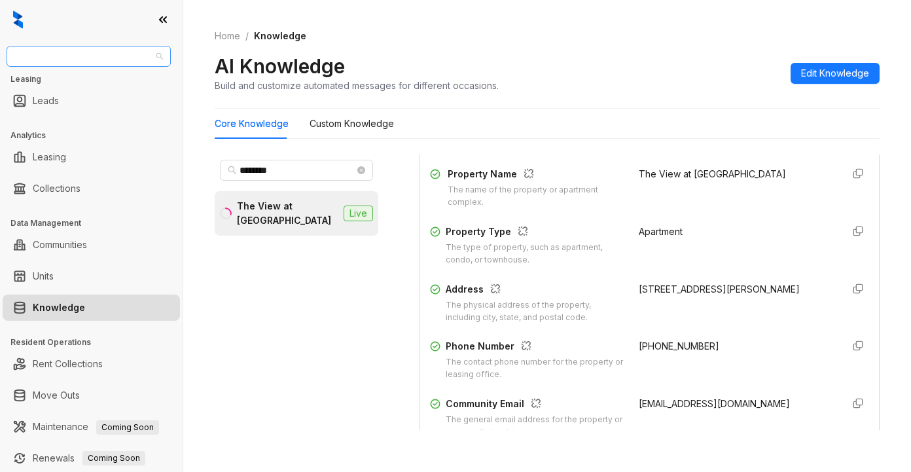
drag, startPoint x: 118, startPoint y: 56, endPoint x: 137, endPoint y: 58, distance: 19.1
click at [119, 56] on span "Magnolia Capital" at bounding box center [88, 56] width 149 height 20
type input "********"
click at [102, 111] on div "Raintree Partners" at bounding box center [88, 103] width 159 height 21
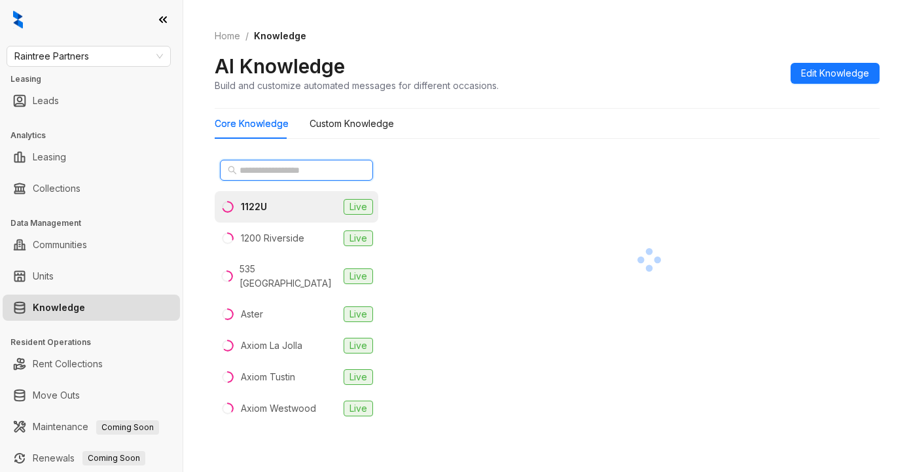
click at [255, 170] on input "text" at bounding box center [297, 170] width 115 height 14
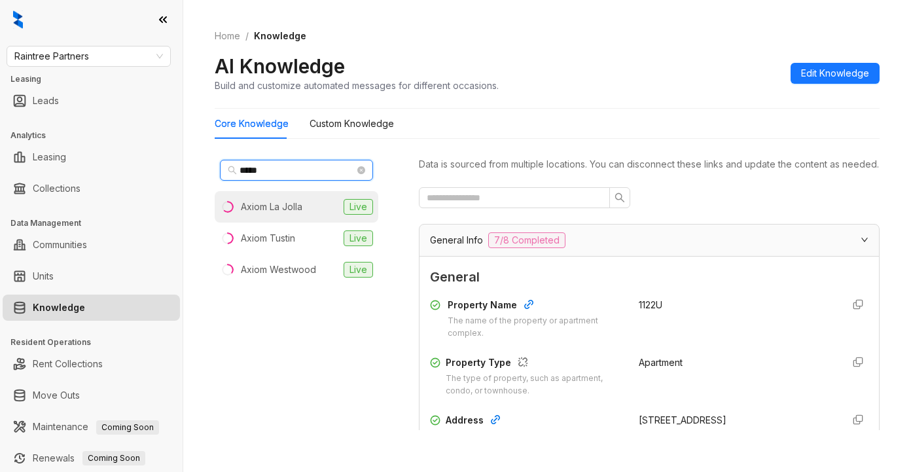
type input "*****"
click at [282, 208] on div "Axiom La Jolla" at bounding box center [272, 207] width 62 height 14
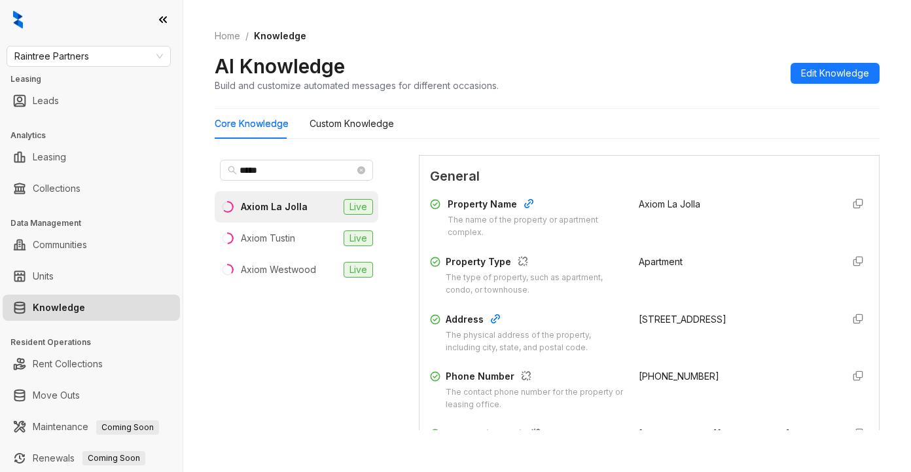
scroll to position [262, 0]
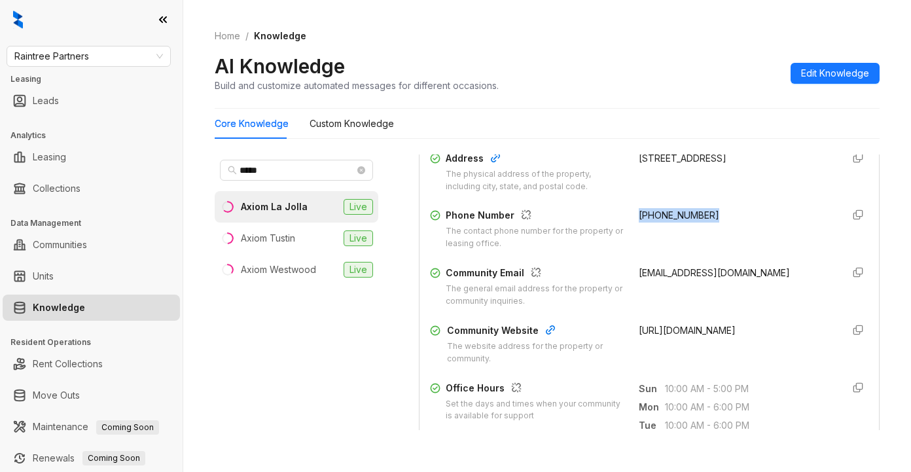
drag, startPoint x: 625, startPoint y: 229, endPoint x: 704, endPoint y: 233, distance: 78.7
click at [706, 232] on div "[PHONE_NUMBER]" at bounding box center [735, 229] width 193 height 42
copy span "[PHONE_NUMBER]"
click at [793, 250] on div "[PHONE_NUMBER]" at bounding box center [735, 229] width 193 height 42
click at [799, 396] on span "10:00 AM - 5:00 PM" at bounding box center [748, 389] width 167 height 14
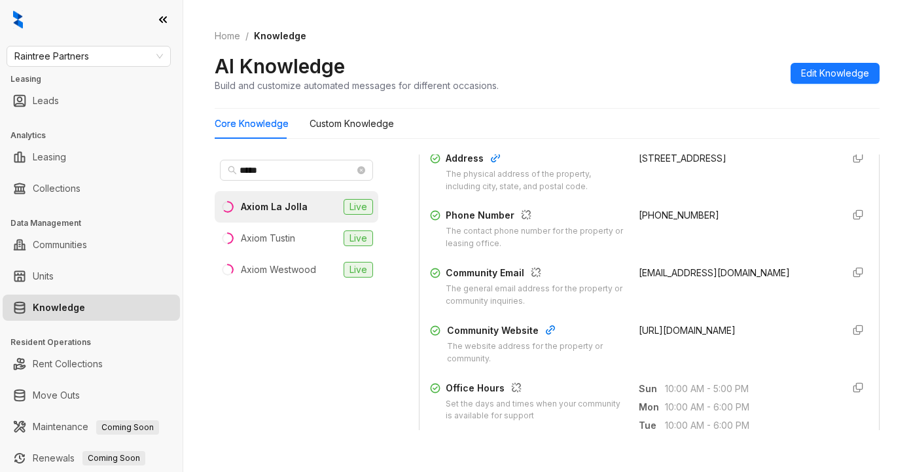
click at [788, 250] on div "[PHONE_NUMBER]" at bounding box center [735, 229] width 193 height 42
click at [117, 52] on span "Raintree Partners" at bounding box center [88, 56] width 149 height 20
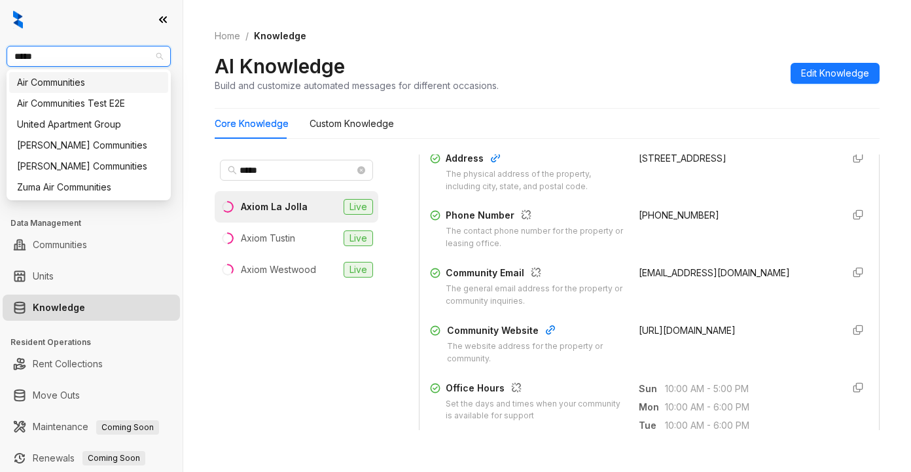
type input "******"
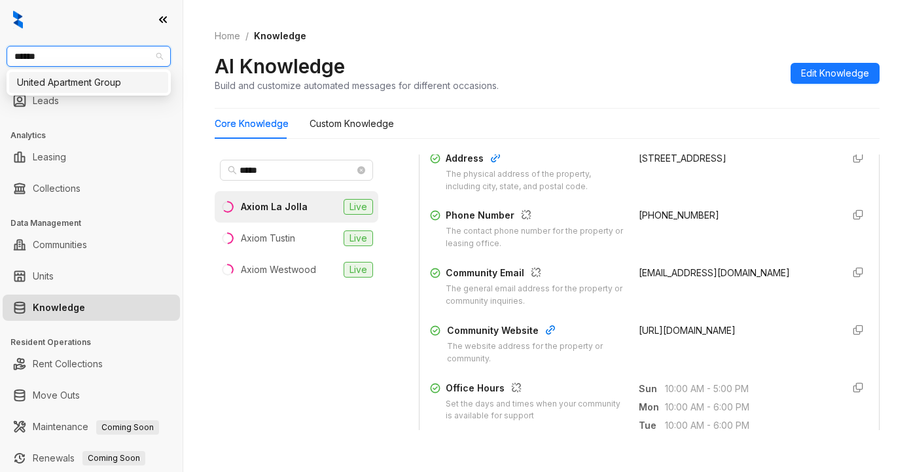
click at [118, 87] on div "United Apartment Group" at bounding box center [88, 82] width 143 height 14
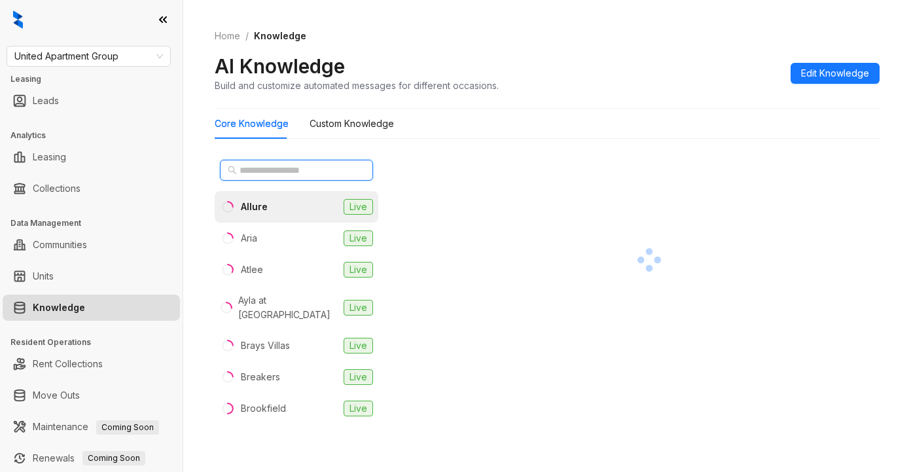
click at [247, 173] on input "text" at bounding box center [297, 170] width 115 height 14
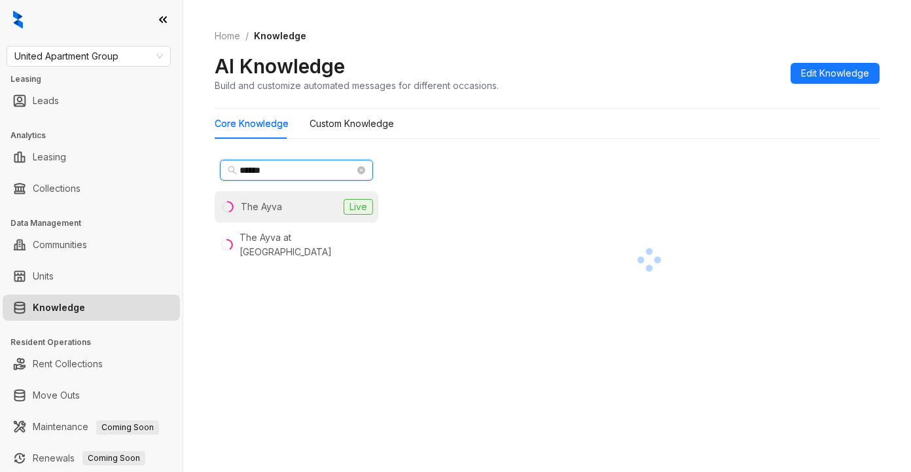
type input "******"
click at [266, 199] on li "The Ayva Live" at bounding box center [297, 206] width 164 height 31
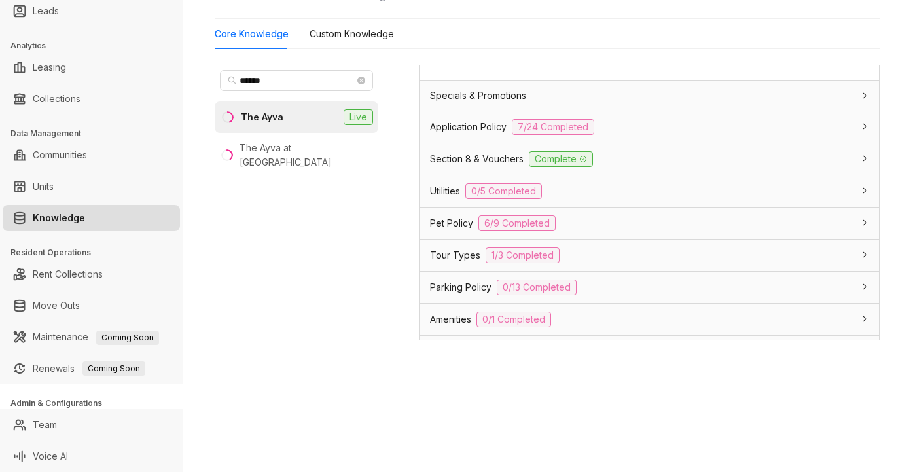
scroll to position [1309, 0]
click at [450, 200] on span "Utilities" at bounding box center [445, 193] width 30 height 14
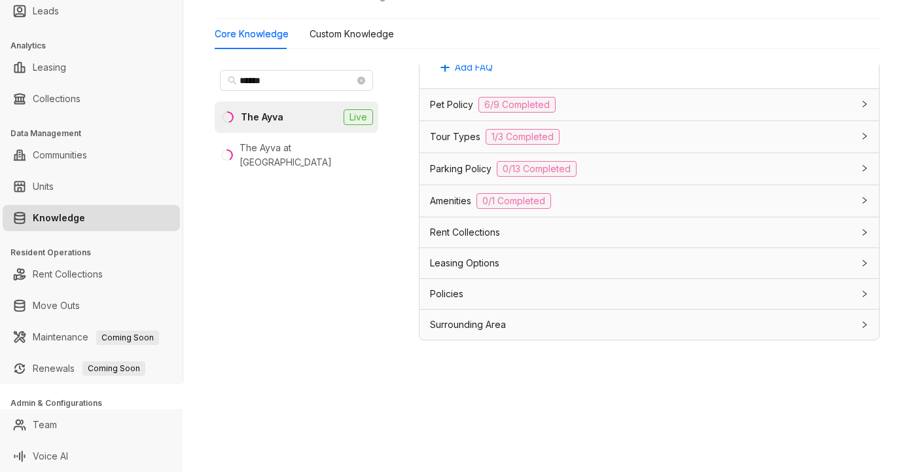
scroll to position [2216, 0]
click at [488, 263] on span "Leasing Options" at bounding box center [464, 263] width 69 height 14
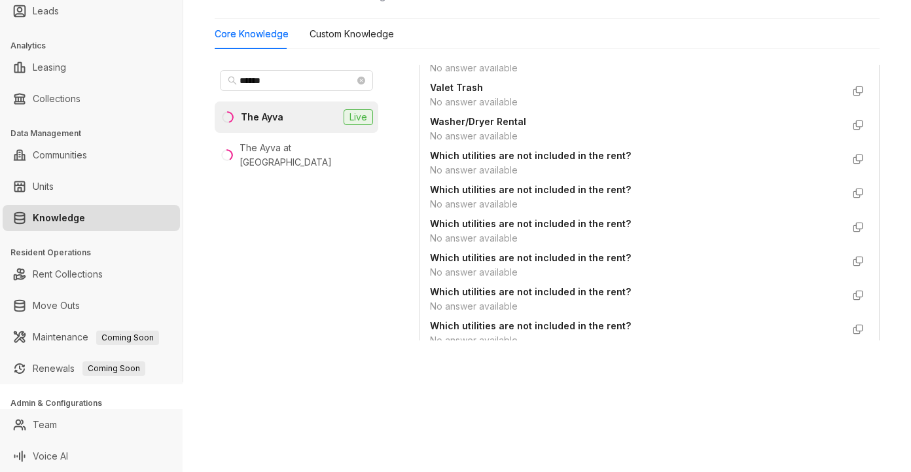
scroll to position [1891, 0]
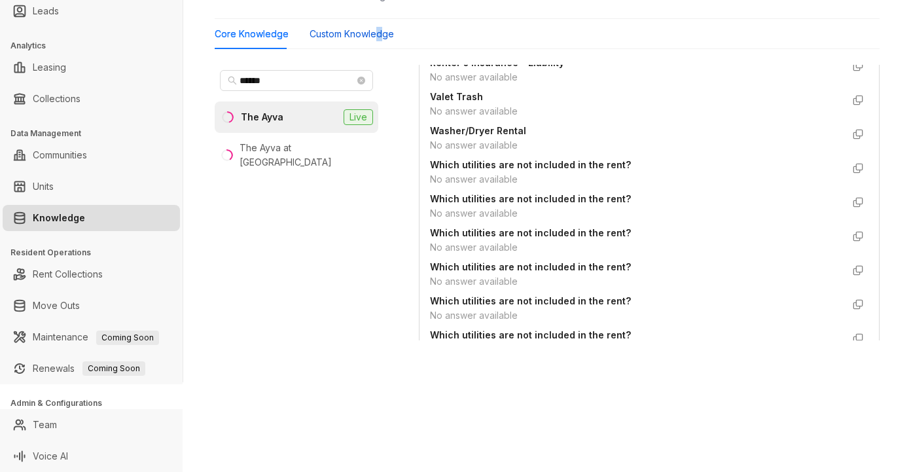
click at [378, 39] on Knowledge "Custom Knowledge" at bounding box center [352, 34] width 84 height 14
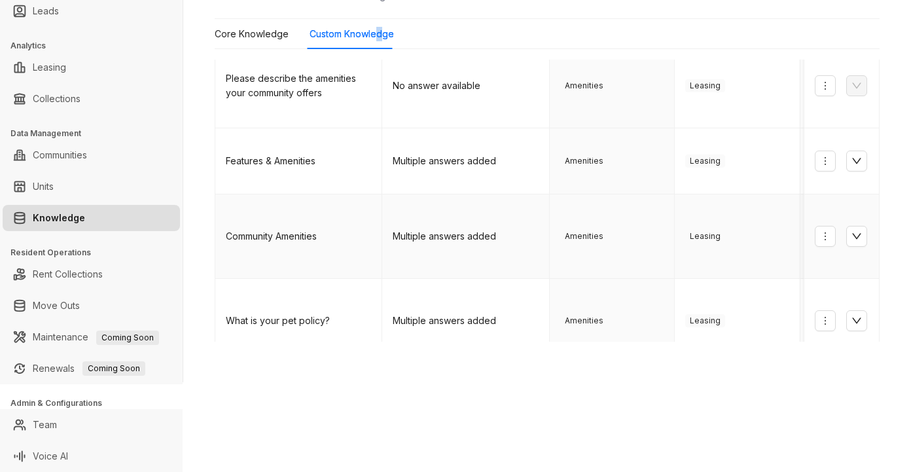
scroll to position [196, 0]
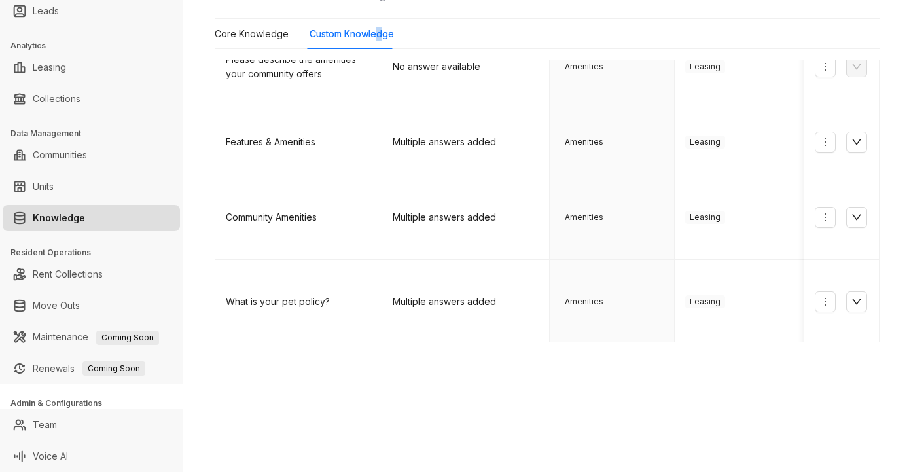
click at [852, 365] on icon "down" at bounding box center [857, 370] width 10 height 10
drag, startPoint x: 394, startPoint y: 286, endPoint x: 467, endPoint y: 322, distance: 81.1
click at [467, 344] on td "All of our apartments are equipped with in-unit washers and dryers." at bounding box center [465, 376] width 167 height 65
copy td "All of our apartments are equipped with in-unit washers and dryers."
click at [729, 406] on div "United Apartment Group Leasing Leads Analytics Leasing Collections Data Managem…" at bounding box center [455, 236] width 911 height 472
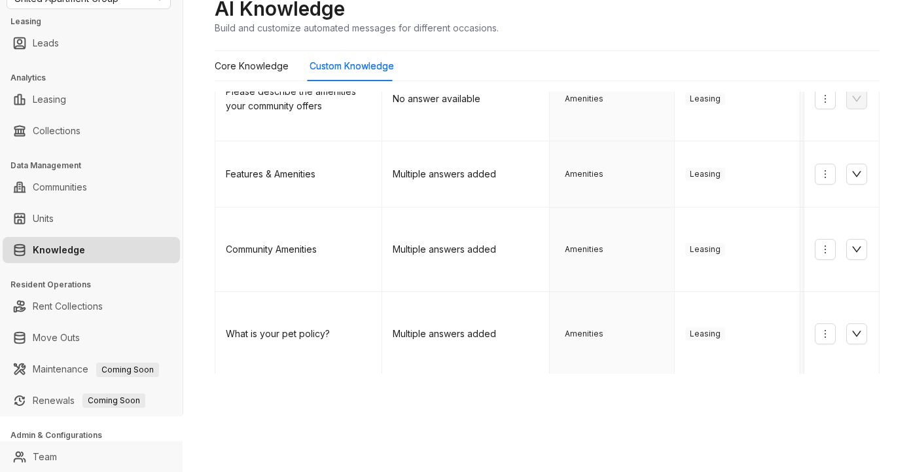
scroll to position [0, 0]
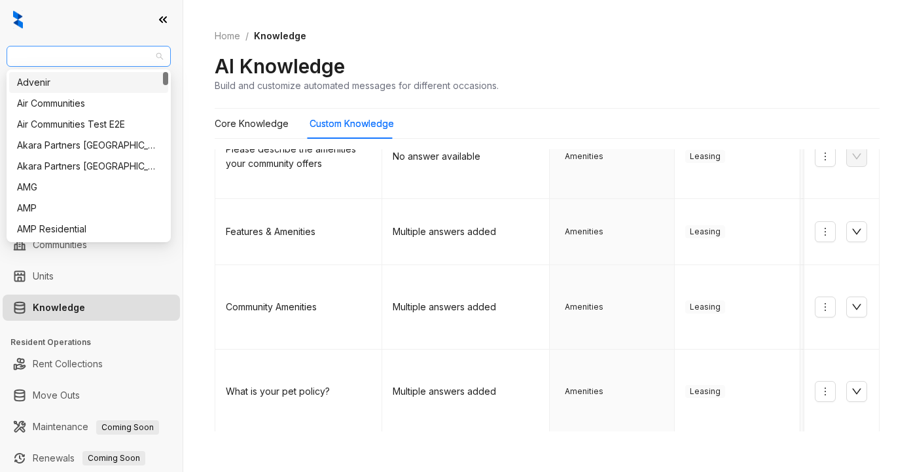
click at [135, 48] on span "United Apartment Group" at bounding box center [88, 56] width 149 height 20
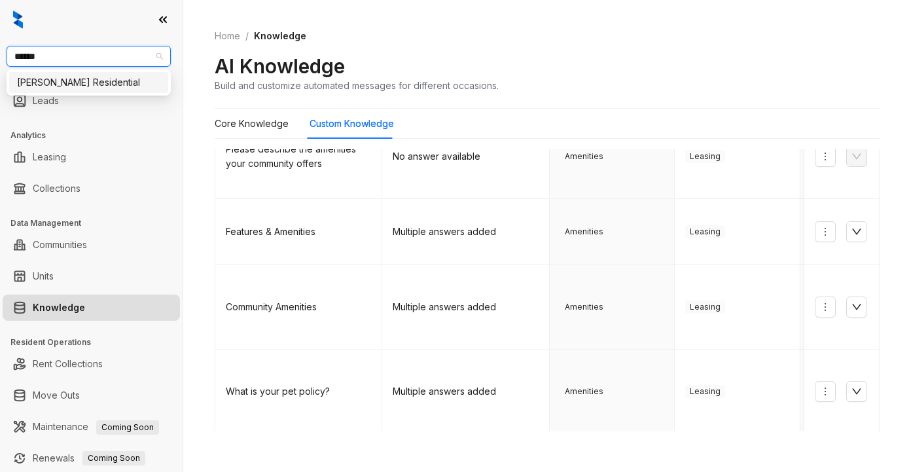
type input "*******"
click at [73, 86] on div "[PERSON_NAME] Residential" at bounding box center [88, 82] width 143 height 14
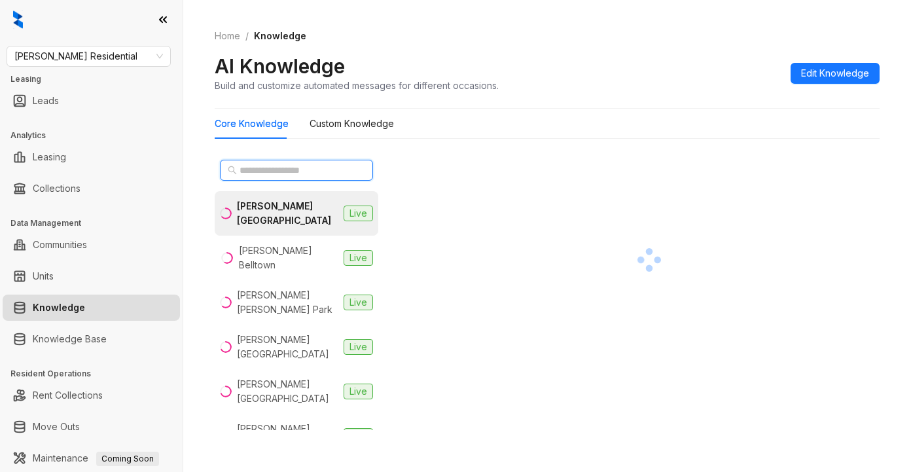
drag, startPoint x: 271, startPoint y: 168, endPoint x: 198, endPoint y: 232, distance: 97.4
click at [271, 167] on input "text" at bounding box center [297, 170] width 115 height 14
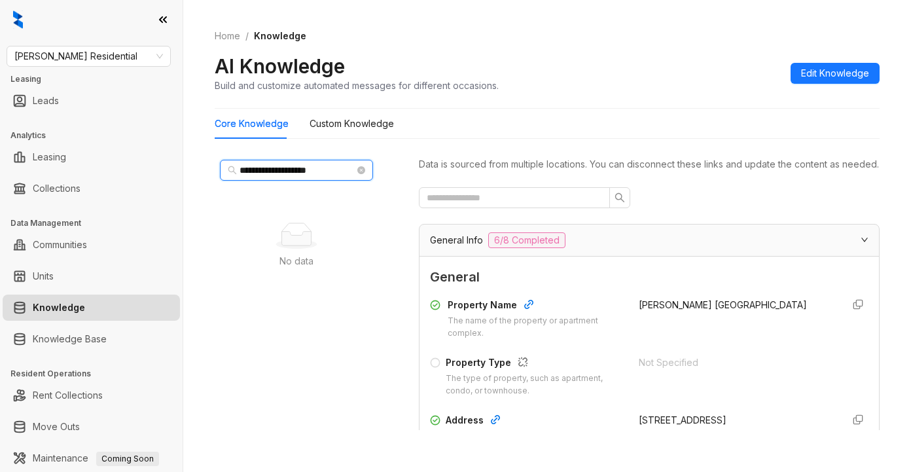
click at [283, 170] on input "**********" at bounding box center [297, 170] width 115 height 14
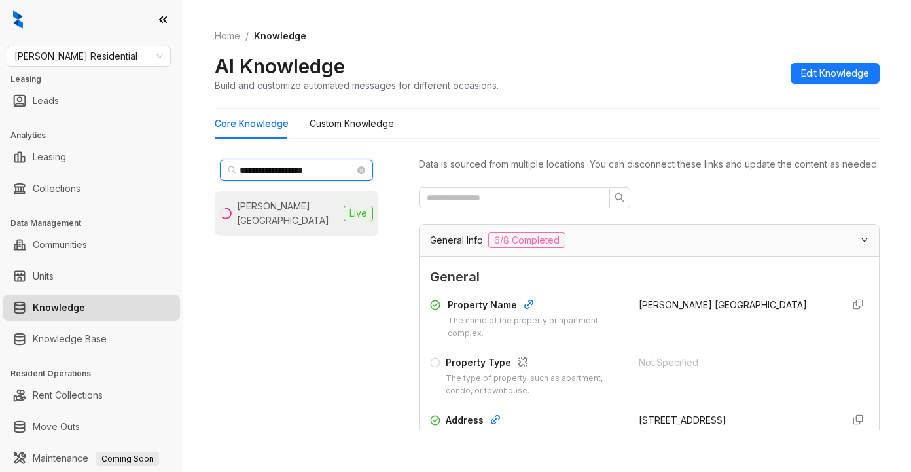
type input "**********"
click at [278, 202] on div "[PERSON_NAME] [GEOGRAPHIC_DATA]" at bounding box center [287, 213] width 101 height 29
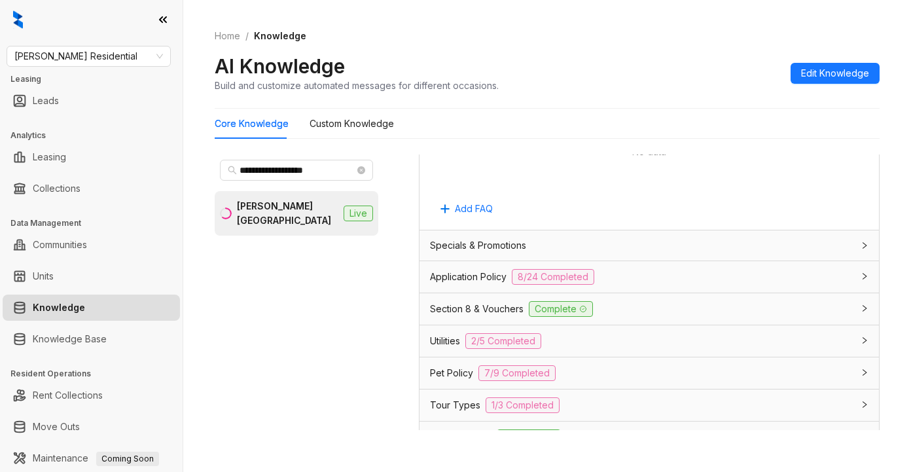
scroll to position [917, 0]
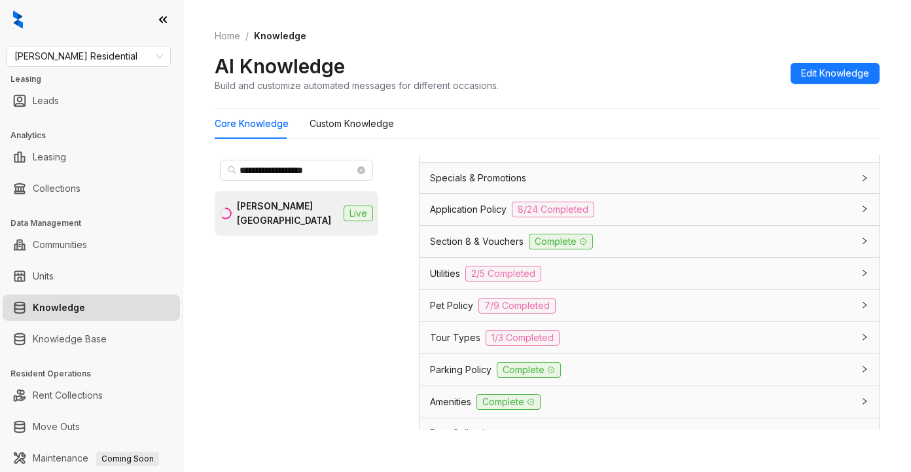
click at [462, 377] on span "Parking Policy" at bounding box center [461, 370] width 62 height 14
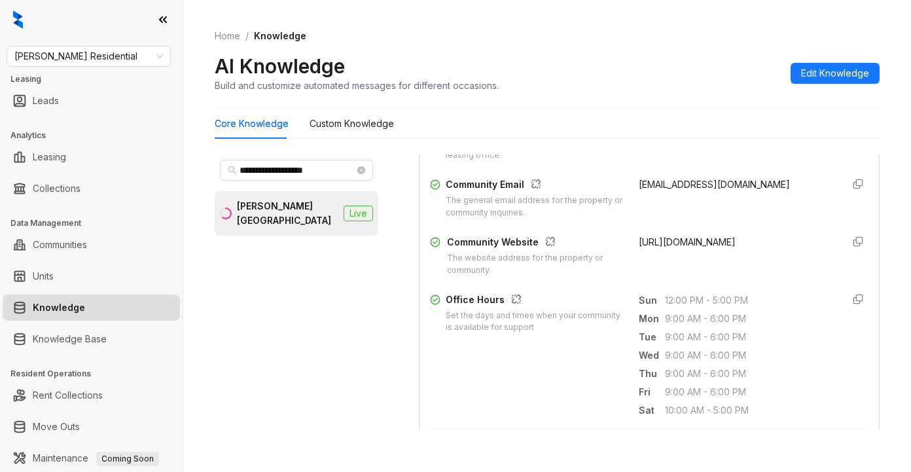
scroll to position [327, 0]
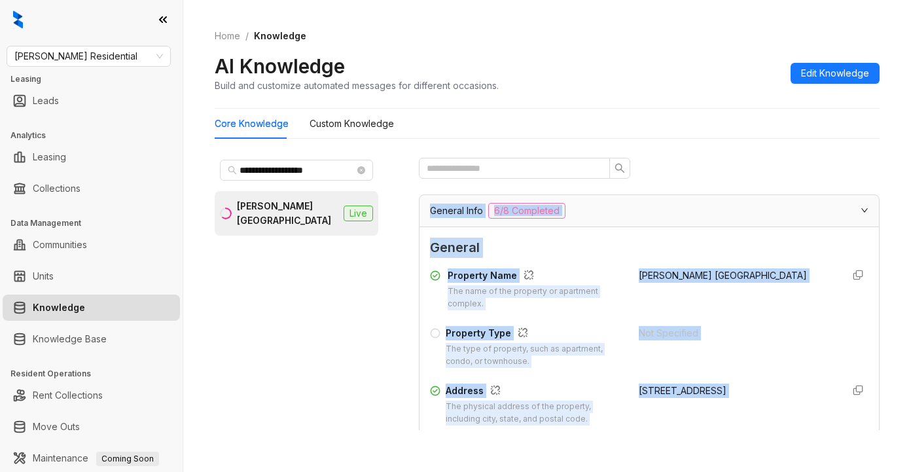
drag, startPoint x: 617, startPoint y: 162, endPoint x: 668, endPoint y: 183, distance: 54.8
click at [689, 170] on div "Data is sourced from multiple locations. You can disconnect these links and upd…" at bounding box center [649, 293] width 461 height 276
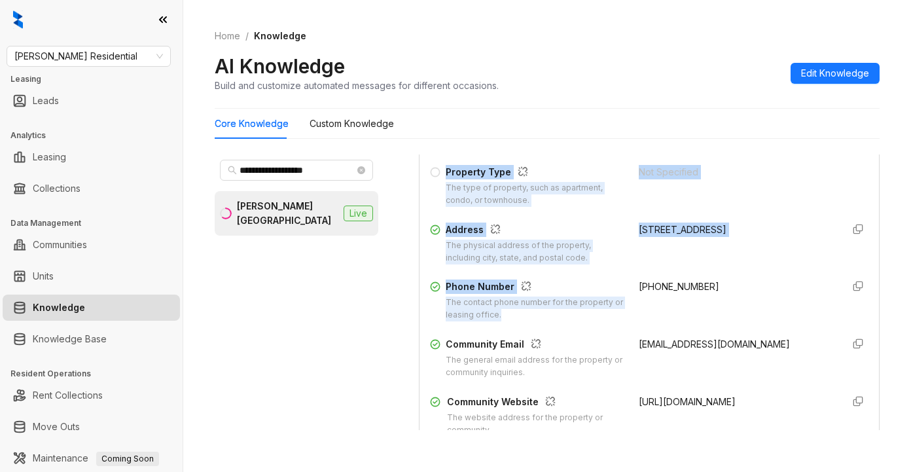
scroll to position [220, 0]
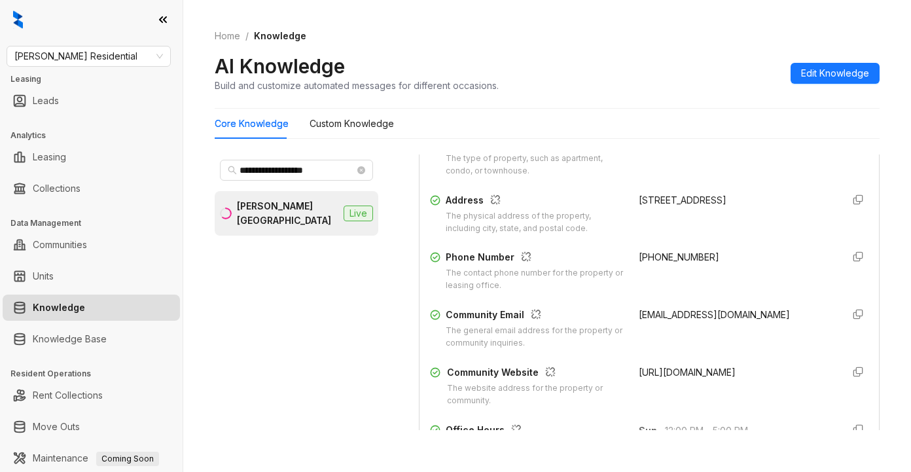
click at [722, 282] on div "(720) 730-5573" at bounding box center [735, 271] width 193 height 42
click at [750, 282] on div "(720) 730-5573" at bounding box center [735, 271] width 193 height 42
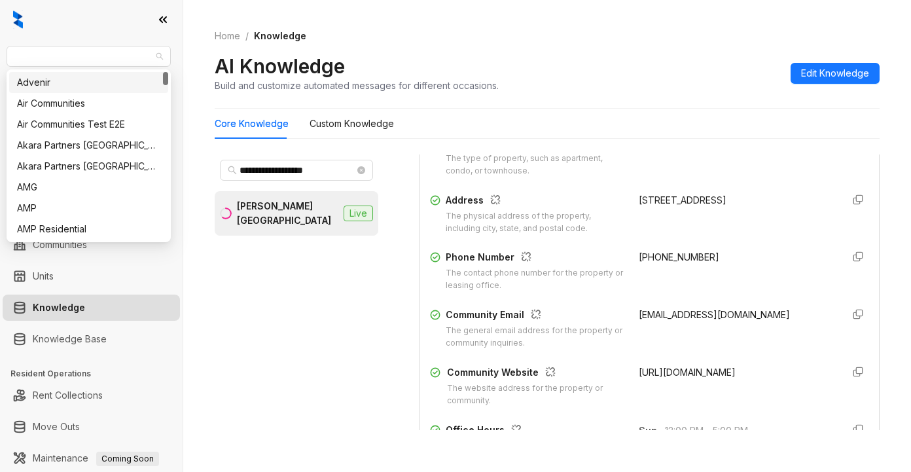
drag, startPoint x: 130, startPoint y: 60, endPoint x: -69, endPoint y: 64, distance: 199.1
click at [0, 64] on html "**********" at bounding box center [455, 236] width 911 height 472
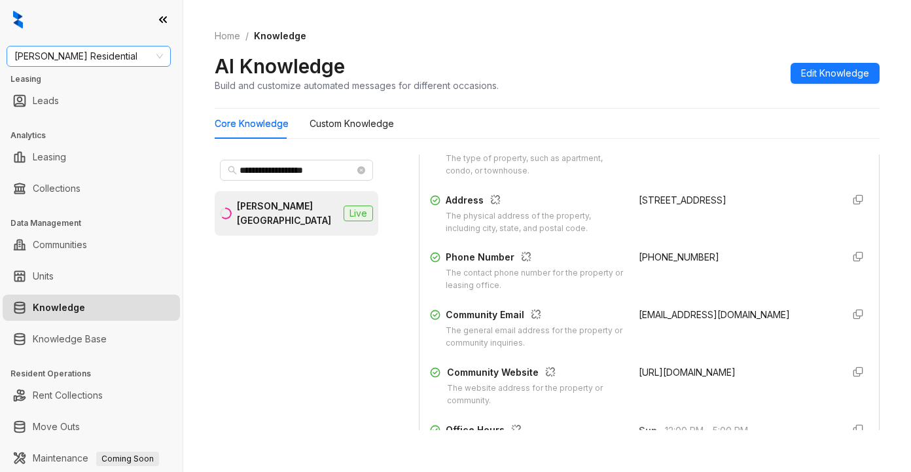
click at [46, 52] on span "Griffis Residential" at bounding box center [88, 56] width 149 height 20
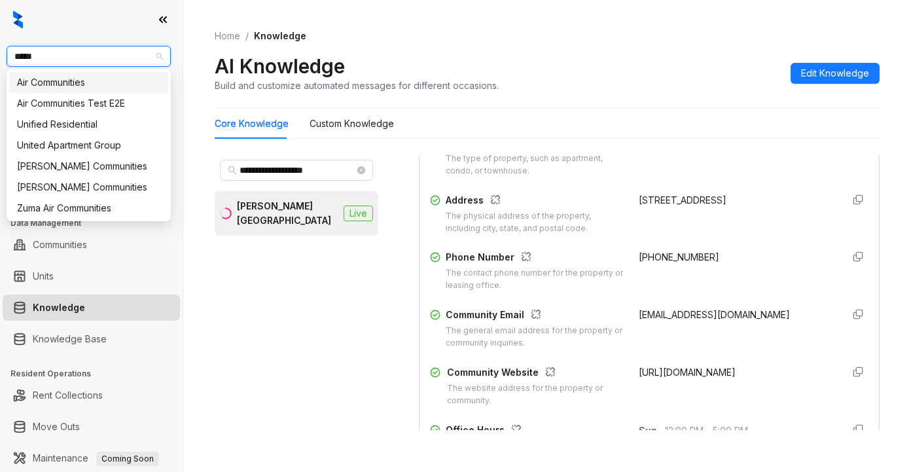
type input "******"
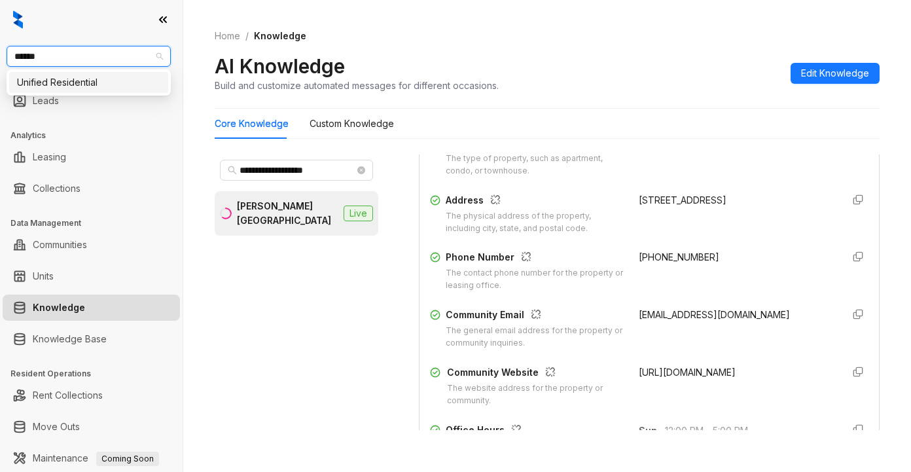
click at [41, 83] on div "Unified Residential" at bounding box center [88, 82] width 143 height 14
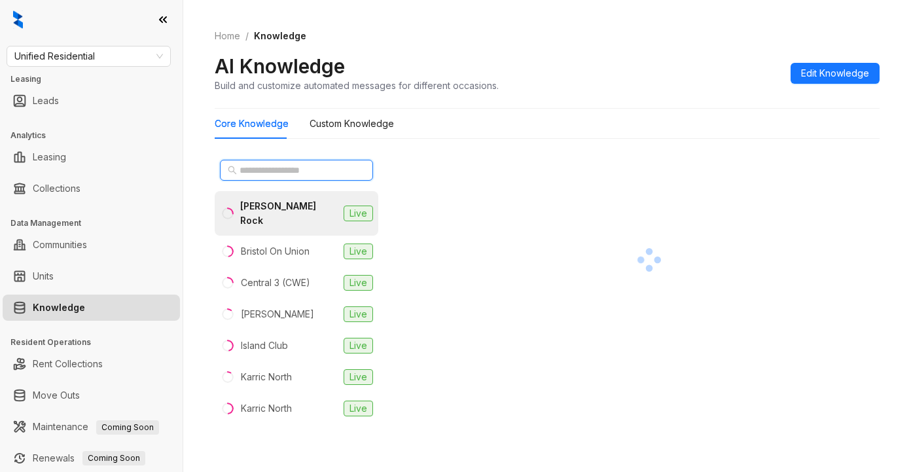
click at [264, 168] on input "text" at bounding box center [297, 170] width 115 height 14
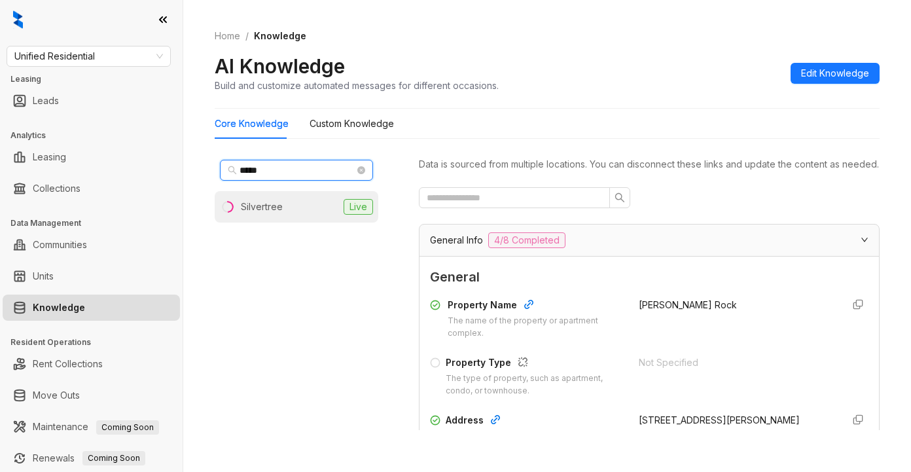
type input "*****"
click at [255, 211] on div "Silvertree" at bounding box center [262, 207] width 42 height 14
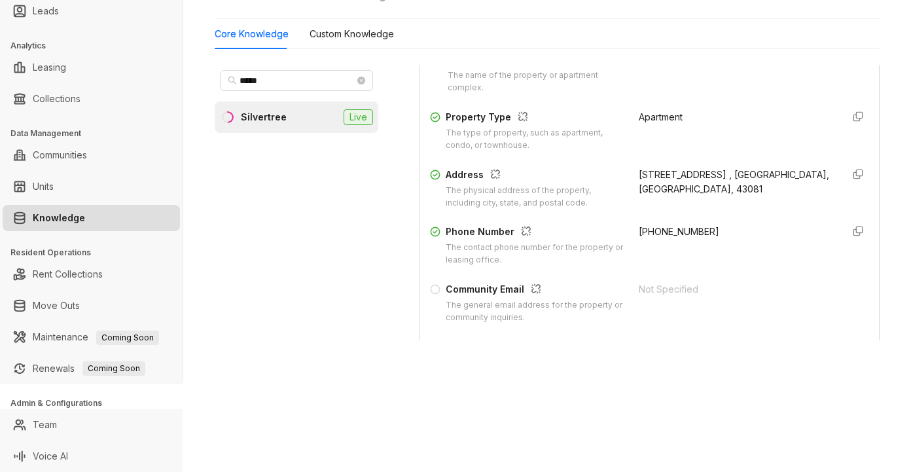
scroll to position [196, 0]
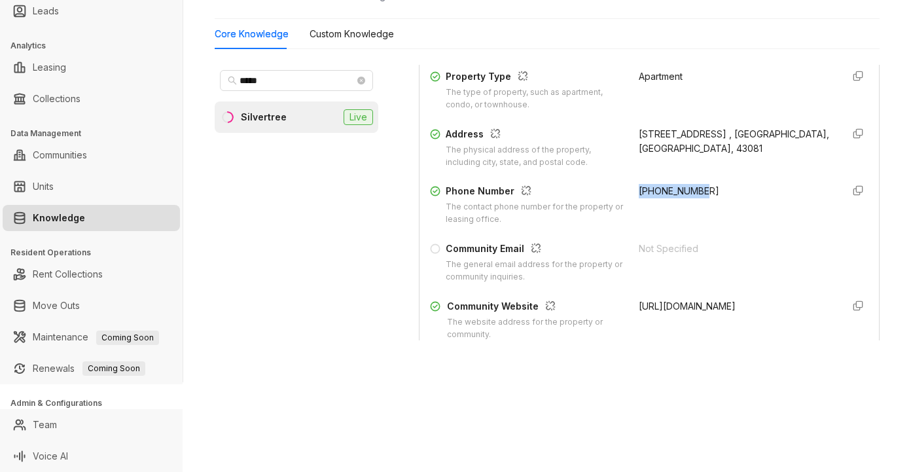
drag, startPoint x: 695, startPoint y: 204, endPoint x: 627, endPoint y: 204, distance: 68.1
click at [639, 204] on div "[PHONE_NUMBER]" at bounding box center [735, 205] width 193 height 42
copy span "[PHONE_NUMBER]"
drag, startPoint x: 718, startPoint y: 269, endPoint x: 725, endPoint y: 268, distance: 7.3
click at [723, 268] on div "Not Specified" at bounding box center [735, 263] width 193 height 42
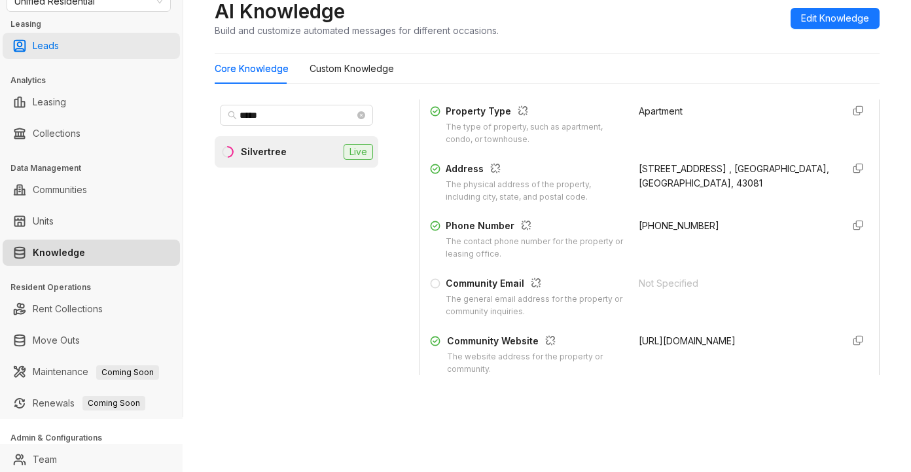
scroll to position [0, 0]
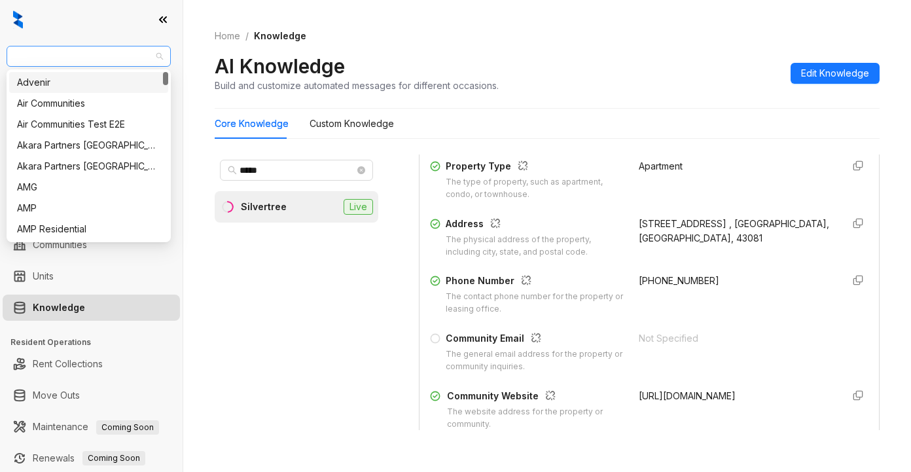
click at [120, 60] on span "Unified Residential" at bounding box center [88, 56] width 149 height 20
